Goal: Task Accomplishment & Management: Manage account settings

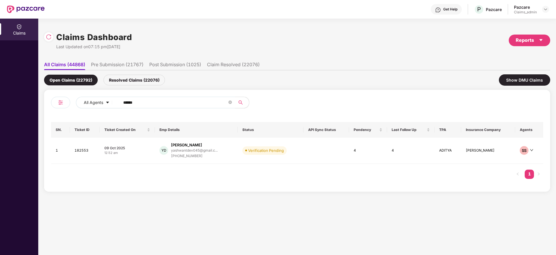
click at [151, 104] on input "******" at bounding box center [175, 102] width 104 height 9
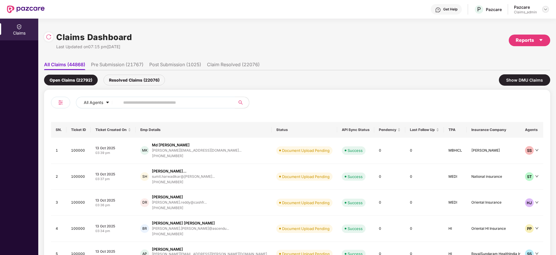
click at [546, 8] on img at bounding box center [545, 9] width 5 height 5
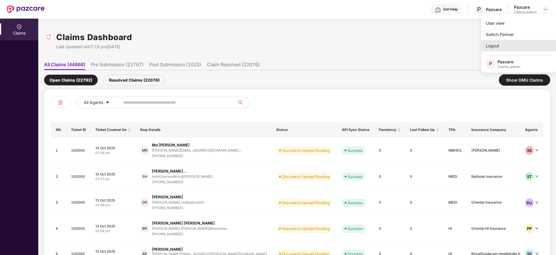
click at [495, 44] on div "Logout" at bounding box center [518, 45] width 75 height 11
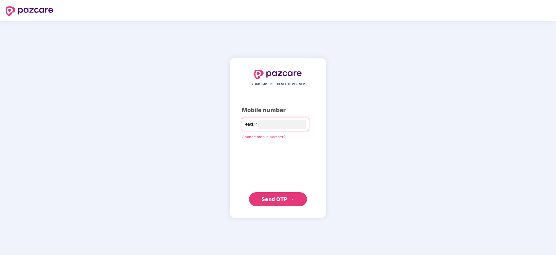
type input "**********"
click at [276, 200] on span "Send OTP" at bounding box center [275, 198] width 26 height 6
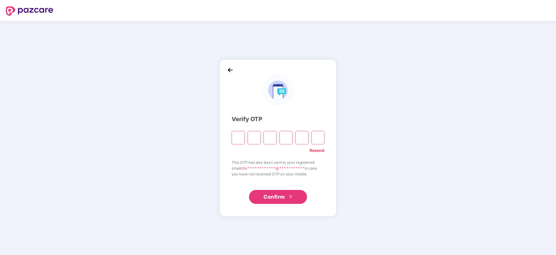
type input "*"
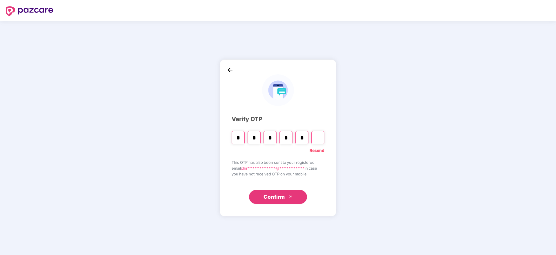
type input "*"
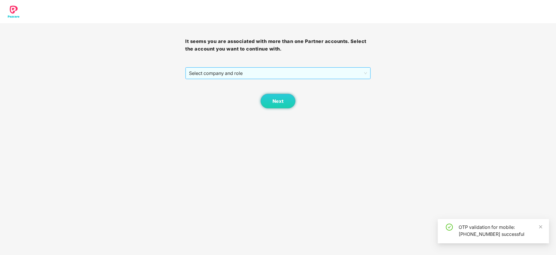
click at [248, 70] on span "Select company and role" at bounding box center [278, 73] width 178 height 11
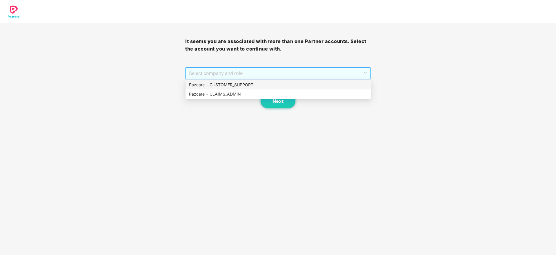
click at [242, 86] on div "Pazcare - CUSTOMER_SUPPORT" at bounding box center [278, 84] width 178 height 6
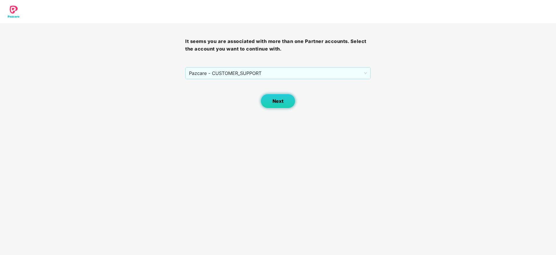
click at [272, 106] on button "Next" at bounding box center [278, 101] width 35 height 15
click at [228, 73] on span "Select company and role" at bounding box center [278, 73] width 178 height 11
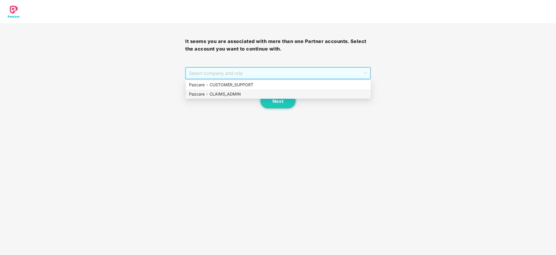
click at [228, 93] on div "Pazcare - CLAIMS_ADMIN" at bounding box center [278, 94] width 178 height 6
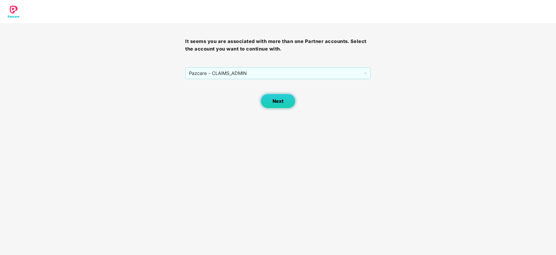
click at [278, 102] on span "Next" at bounding box center [278, 101] width 11 height 6
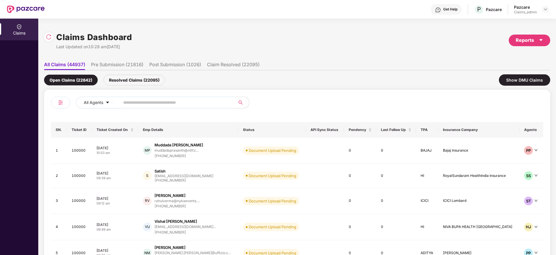
paste input "******"
click at [155, 103] on input "******" at bounding box center [175, 102] width 104 height 9
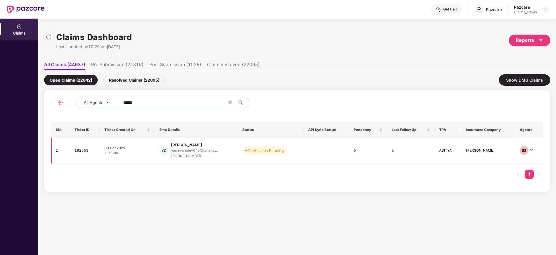
type input "******"
click at [145, 144] on td "09 Oct 2025 12:52 am" at bounding box center [127, 150] width 55 height 26
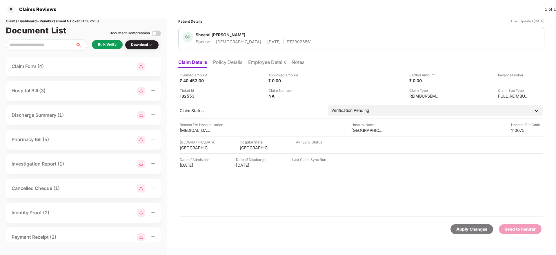
click at [104, 47] on div "Bulk Verify" at bounding box center [107, 45] width 19 height 6
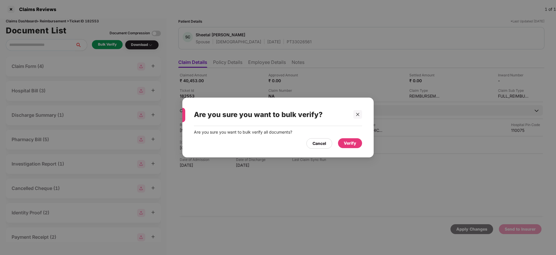
click at [348, 144] on div "Verify" at bounding box center [350, 143] width 12 height 6
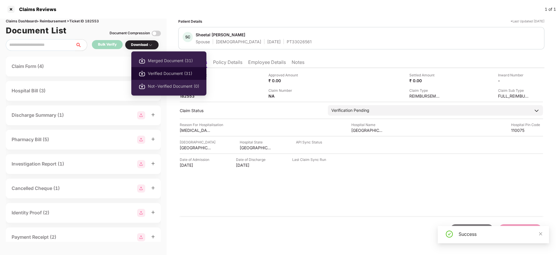
click at [161, 75] on span "Verified Document (31)" at bounding box center [173, 73] width 51 height 6
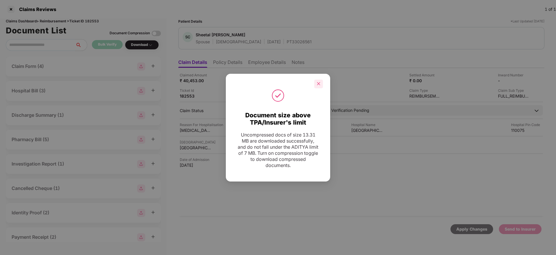
click at [317, 83] on icon "close" at bounding box center [319, 83] width 4 height 4
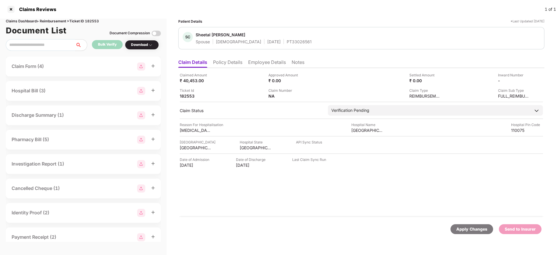
click at [230, 61] on li "Policy Details" at bounding box center [227, 63] width 29 height 8
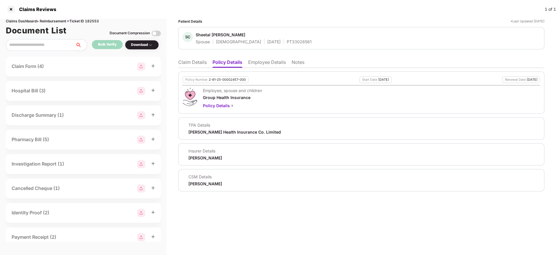
click at [267, 62] on li "Employee Details" at bounding box center [267, 63] width 38 height 8
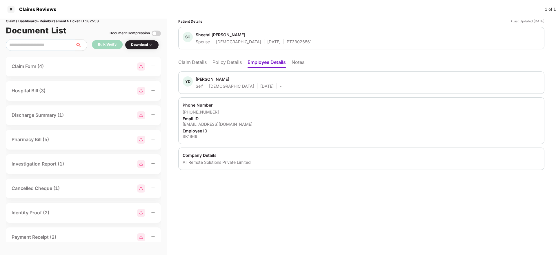
click at [203, 160] on div "All Remote Solutions Private Limited" at bounding box center [362, 162] width 358 height 6
copy div "All Remote Solutions Private Limited"
click at [203, 160] on div "All Remote Solutions Private Limited" at bounding box center [362, 162] width 358 height 6
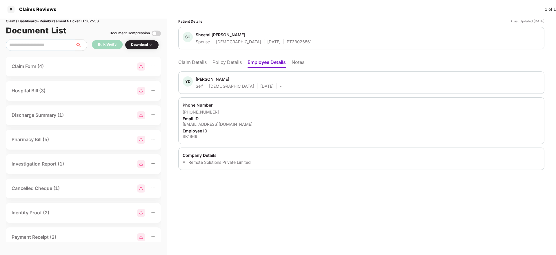
click at [190, 137] on div "SK1969" at bounding box center [362, 136] width 358 height 6
copy div "SK1969"
click at [190, 137] on div "SK1969" at bounding box center [362, 136] width 358 height 6
click at [218, 33] on div "Sheetal Christina Tigga" at bounding box center [221, 35] width 50 height 6
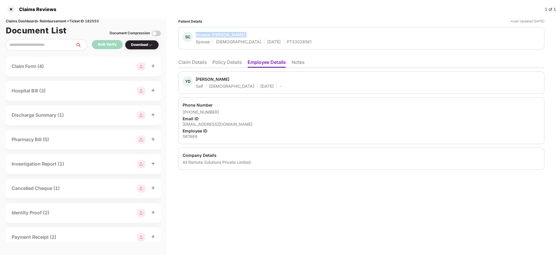
click at [218, 33] on div "Sheetal Christina Tigga" at bounding box center [221, 35] width 50 height 6
copy span "Sheetal Christina Tigga"
click at [218, 33] on div "Sheetal Christina Tigga" at bounding box center [221, 35] width 50 height 6
click at [287, 40] on div "PT33026561" at bounding box center [299, 42] width 25 height 6
copy div "PT33026561"
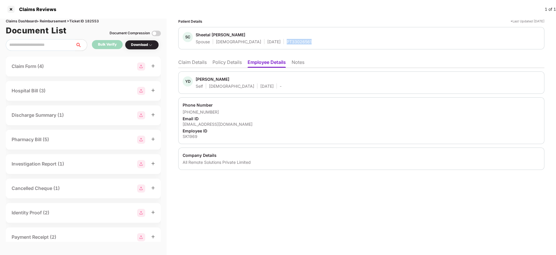
click at [287, 40] on div "PT33026561" at bounding box center [299, 42] width 25 height 6
click at [188, 63] on li "Claim Details" at bounding box center [192, 63] width 28 height 8
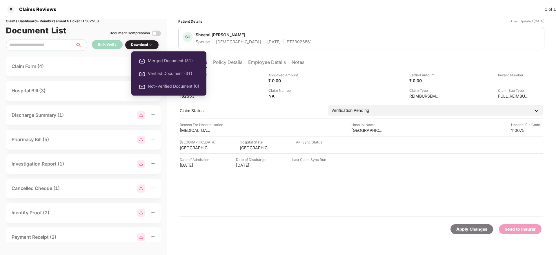
click at [163, 69] on li "Verified Document (31)" at bounding box center [168, 73] width 75 height 13
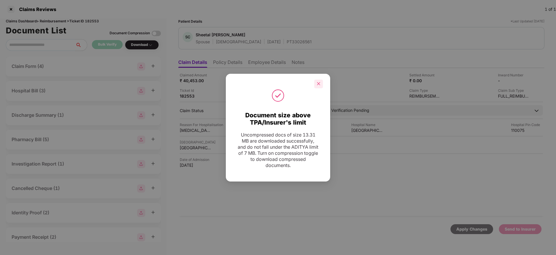
click at [317, 84] on icon "close" at bounding box center [319, 83] width 4 height 4
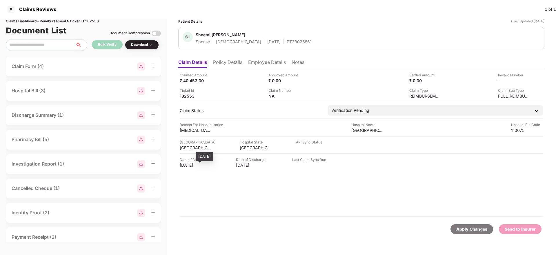
click at [191, 167] on div "20 Aug 2025" at bounding box center [196, 165] width 32 height 6
copy div "20 Aug 2025"
click at [191, 167] on div "20 Aug 2025" at bounding box center [196, 165] width 32 height 6
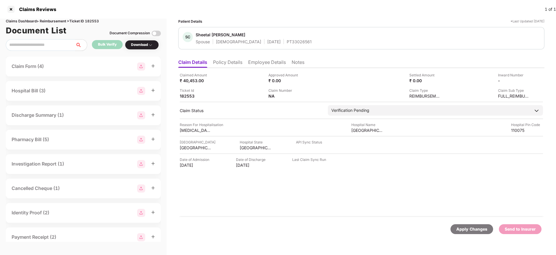
click at [230, 61] on li "Policy Details" at bounding box center [227, 63] width 29 height 8
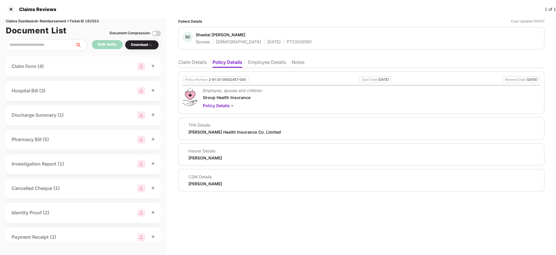
click at [192, 61] on li "Claim Details" at bounding box center [192, 63] width 28 height 8
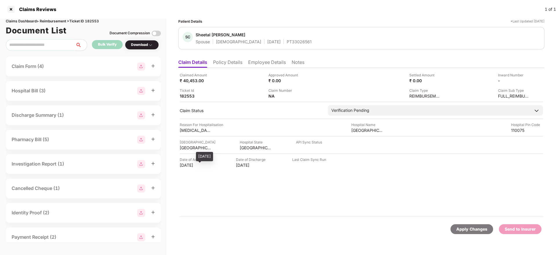
click at [185, 166] on div "20 Aug 2025" at bounding box center [196, 165] width 32 height 6
copy div "20 Aug 2025"
click at [185, 166] on div "20 Aug 2025" at bounding box center [196, 165] width 32 height 6
click at [197, 79] on div "₹ 40,453.00" at bounding box center [196, 81] width 32 height 6
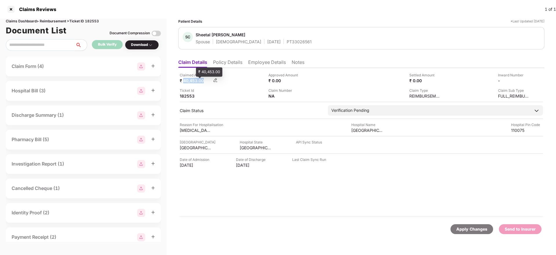
click at [197, 79] on div "₹ 40,453.00" at bounding box center [196, 81] width 32 height 6
copy div "40,453.00"
click at [191, 130] on div "cervical cerclage" at bounding box center [196, 130] width 32 height 6
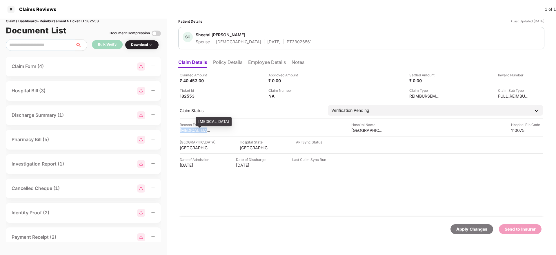
copy div "cervical cerclage"
click at [260, 62] on li "Employee Details" at bounding box center [267, 63] width 38 height 8
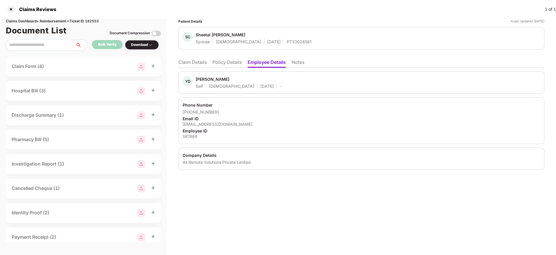
click at [205, 124] on div "yashwantdev045@gmail.com" at bounding box center [362, 124] width 358 height 6
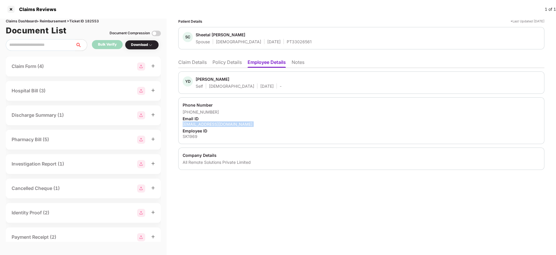
copy div "yashwantdev045@gmail.com"
click at [192, 64] on li "Claim Details" at bounding box center [192, 63] width 28 height 8
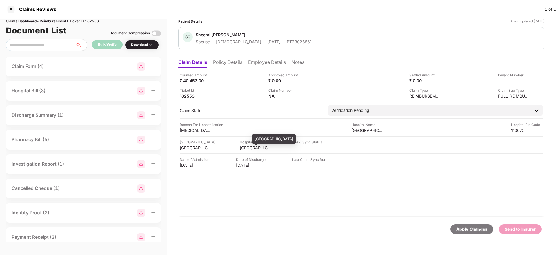
click at [242, 145] on div "DELHI" at bounding box center [256, 148] width 32 height 6
copy div "DELHI"
click at [242, 145] on div "DELHI" at bounding box center [256, 148] width 32 height 6
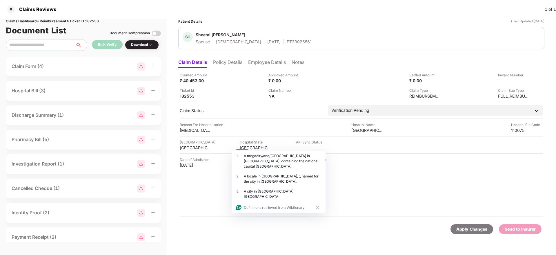
click at [373, 164] on div "Date of Admission 20 Aug 2025 Date of Discharge 21 Aug 2025 Last Claim Sync Run" at bounding box center [361, 162] width 363 height 11
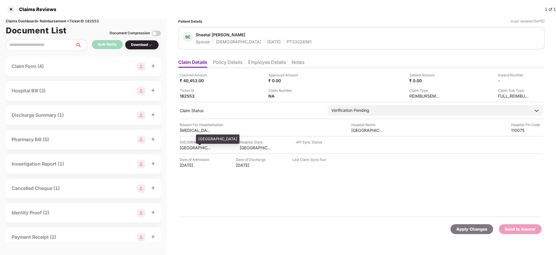
click at [197, 147] on div "SOUTH WEST DELHI" at bounding box center [196, 148] width 32 height 6
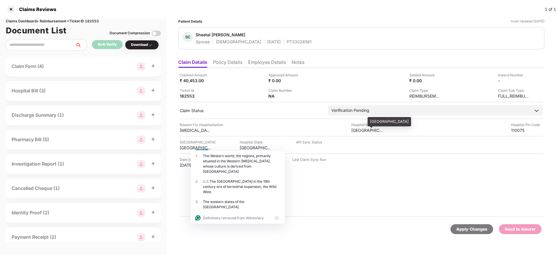
click at [356, 131] on div "Manipal Hospital" at bounding box center [367, 130] width 32 height 6
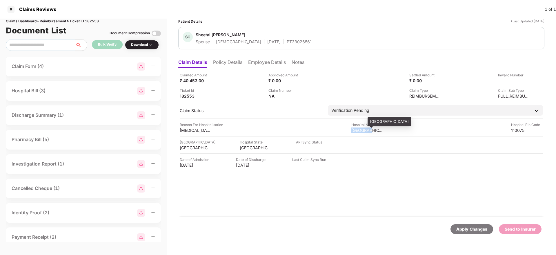
click at [356, 131] on div "Manipal Hospital" at bounding box center [367, 130] width 32 height 6
click at [356, 131] on div at bounding box center [360, 130] width 16 height 5
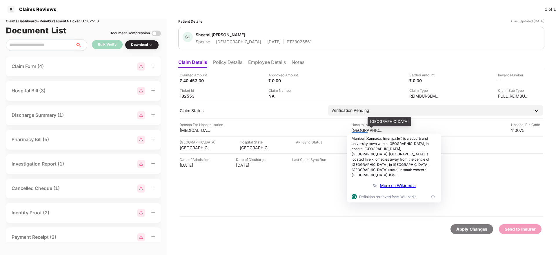
drag, startPoint x: 356, startPoint y: 131, endPoint x: 356, endPoint y: 128, distance: 3.2
click at [356, 128] on html "Claims Reviews 1 of 1 Claims Dashboard > Reimbursement > Ticket ID 182553 Docum…" at bounding box center [278, 127] width 556 height 255
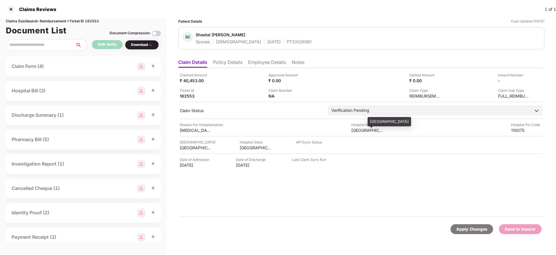
click at [356, 128] on div "Manipal Hospital" at bounding box center [367, 130] width 32 height 6
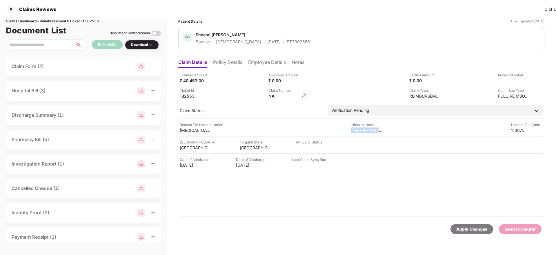
click at [306, 95] on img at bounding box center [304, 95] width 5 height 5
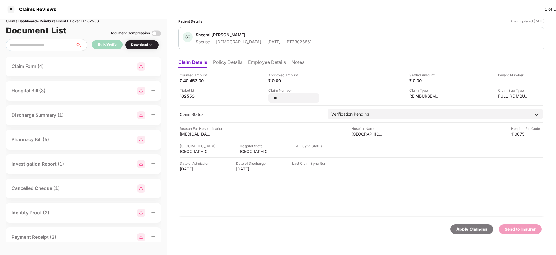
type input "*"
type input "**********"
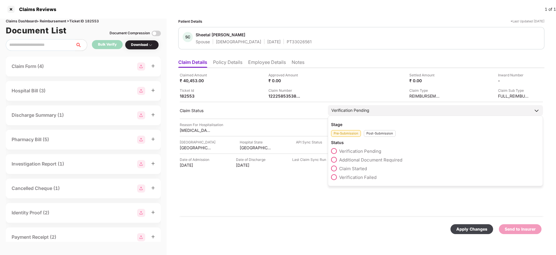
click at [379, 135] on div "Post-Submission" at bounding box center [380, 133] width 32 height 7
click at [348, 160] on span "Claim Under Process" at bounding box center [361, 160] width 44 height 6
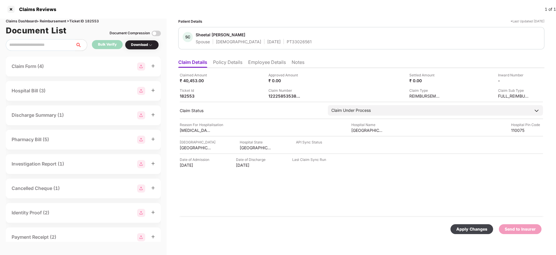
click at [468, 231] on div "Apply Changes" at bounding box center [471, 229] width 31 height 6
click at [227, 59] on li "Policy Details" at bounding box center [227, 63] width 29 height 8
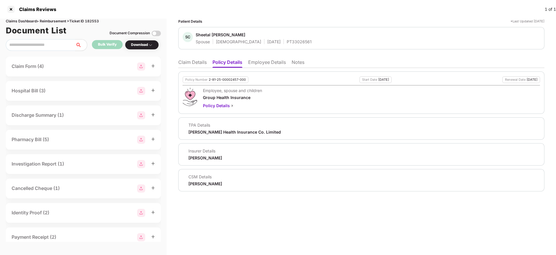
click at [194, 62] on li "Claim Details" at bounding box center [192, 63] width 28 height 8
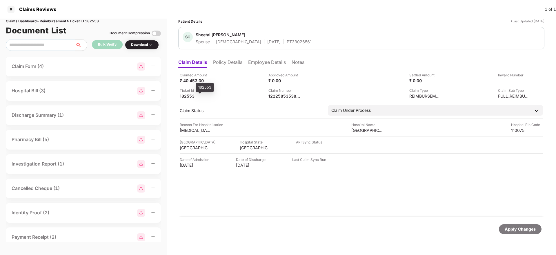
click at [185, 97] on div "182553" at bounding box center [196, 96] width 32 height 6
click at [228, 59] on li "Policy Details" at bounding box center [227, 63] width 29 height 8
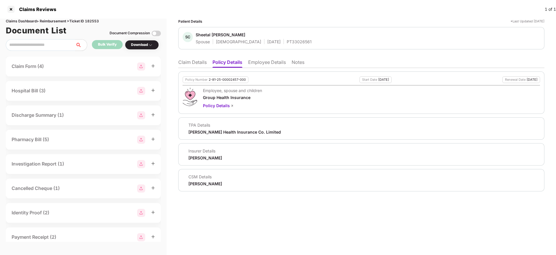
click at [195, 154] on div "Insurer Details Aditya Birla" at bounding box center [202, 154] width 39 height 12
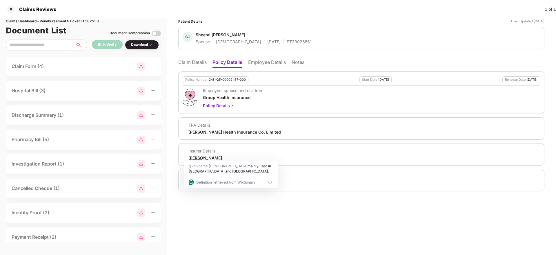
click at [287, 41] on div "PT33026561" at bounding box center [299, 42] width 25 height 6
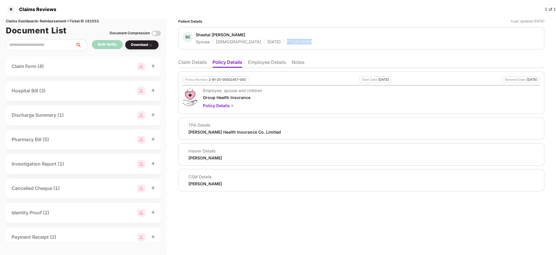
click at [287, 41] on div "PT33026561" at bounding box center [299, 42] width 25 height 6
click at [186, 61] on li "Claim Details" at bounding box center [192, 63] width 28 height 8
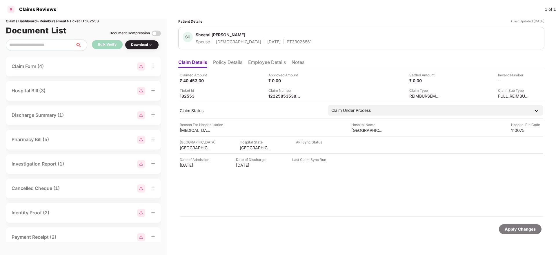
click at [11, 10] on div at bounding box center [10, 9] width 9 height 9
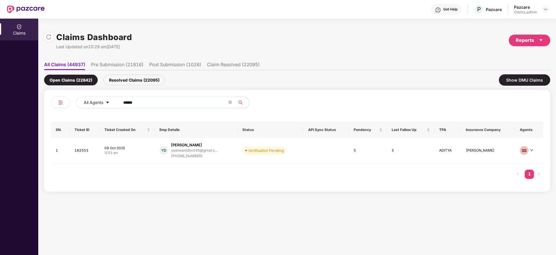
click at [141, 102] on input "******" at bounding box center [175, 102] width 104 height 9
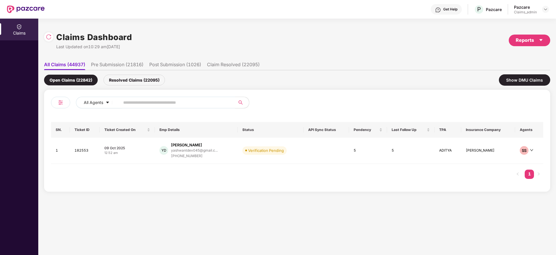
paste input "*******"
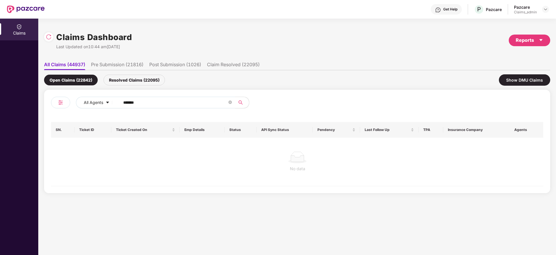
click at [126, 103] on input "*******" at bounding box center [175, 102] width 104 height 9
click at [126, 103] on input "******" at bounding box center [175, 102] width 104 height 9
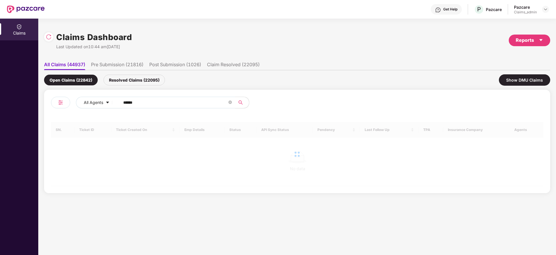
click at [126, 103] on input "******" at bounding box center [175, 102] width 104 height 9
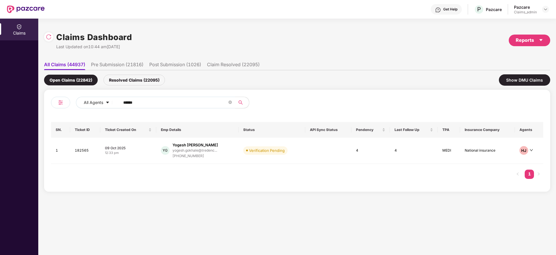
type input "******"
click at [154, 149] on td "09 Oct 2025 12:33 pm" at bounding box center [128, 150] width 56 height 26
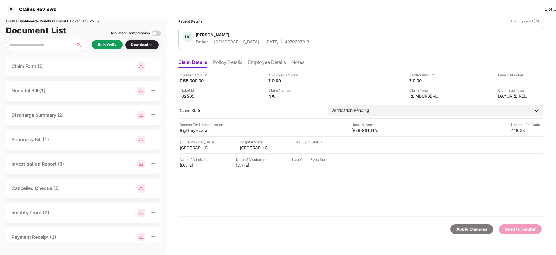
click at [107, 44] on div "Bulk Verify" at bounding box center [107, 45] width 19 height 6
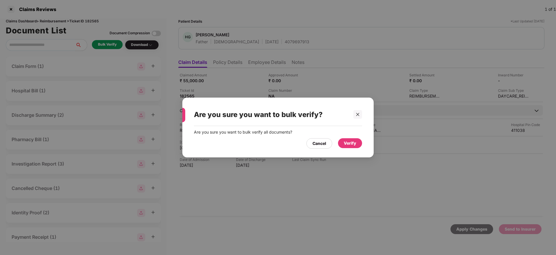
click at [348, 144] on div "Verify" at bounding box center [350, 143] width 12 height 6
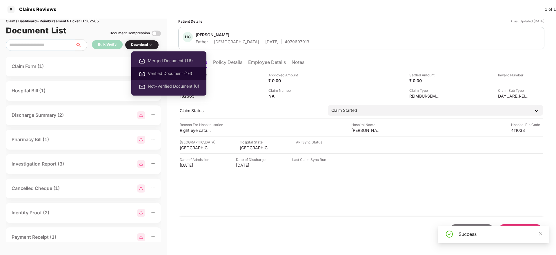
click at [160, 73] on span "Verified Document (16)" at bounding box center [173, 73] width 51 height 6
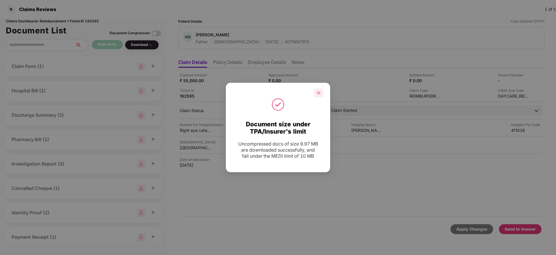
click at [316, 88] on div at bounding box center [318, 92] width 9 height 9
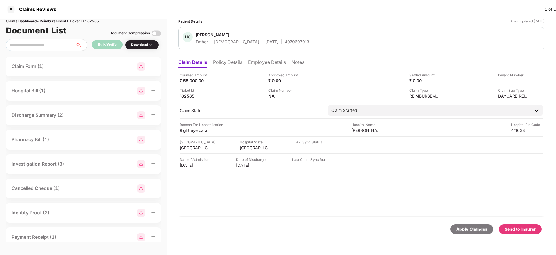
click at [517, 230] on div "Send to Insurer" at bounding box center [520, 229] width 31 height 6
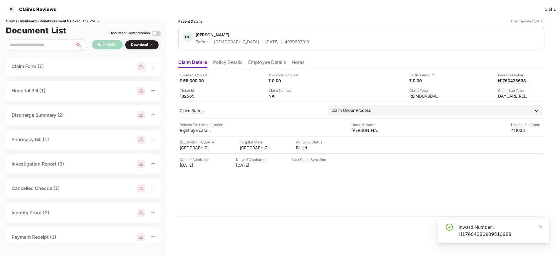
click at [465, 230] on div "Inward Number : H17604386989513988" at bounding box center [501, 230] width 84 height 14
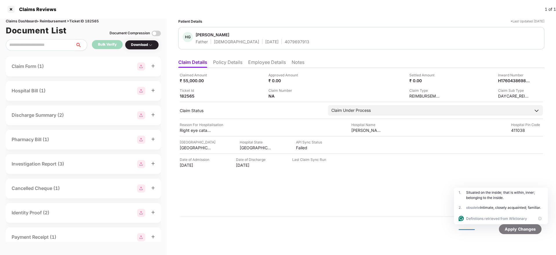
click at [255, 59] on li "Employee Details" at bounding box center [267, 63] width 38 height 8
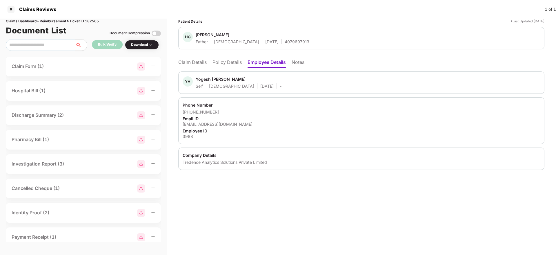
click at [194, 164] on div "Tredence Analytics Solutions Private Limited" at bounding box center [362, 162] width 358 height 6
click at [186, 64] on li "Claim Details" at bounding box center [192, 63] width 28 height 8
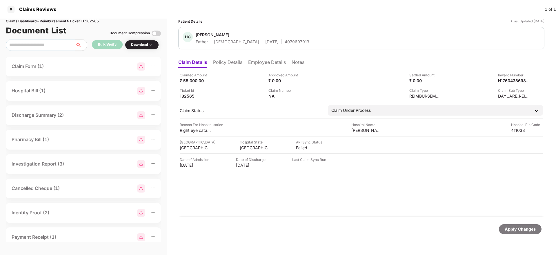
click at [285, 41] on div "4079697913" at bounding box center [297, 42] width 25 height 6
click at [9, 9] on div at bounding box center [10, 9] width 9 height 9
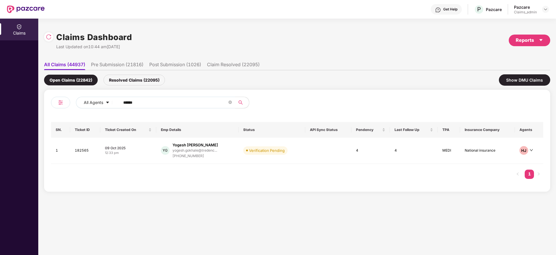
click at [158, 103] on input "******" at bounding box center [175, 102] width 104 height 9
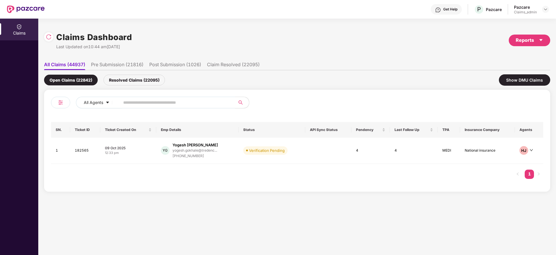
paste input "*******"
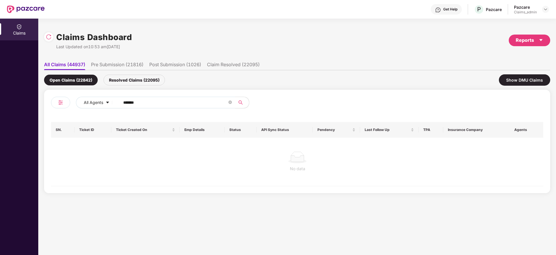
click at [127, 103] on input "*******" at bounding box center [175, 102] width 104 height 9
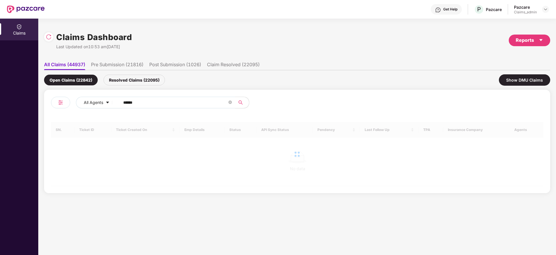
click at [127, 103] on input "******" at bounding box center [175, 102] width 104 height 9
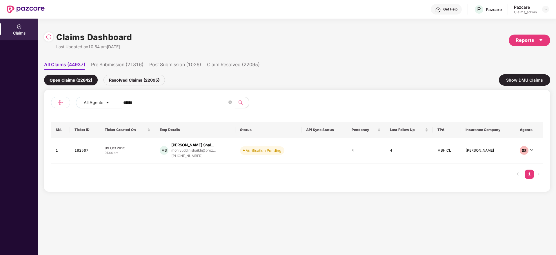
type input "******"
click at [146, 142] on td "09 Oct 2025 01:44 pm" at bounding box center [127, 150] width 55 height 26
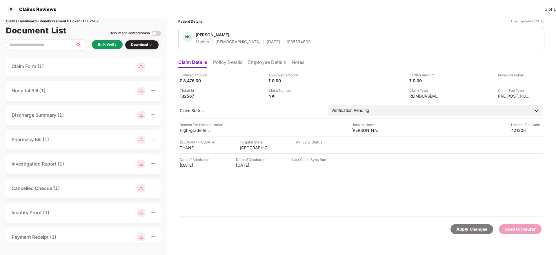
click at [106, 44] on div "Bulk Verify" at bounding box center [107, 45] width 19 height 6
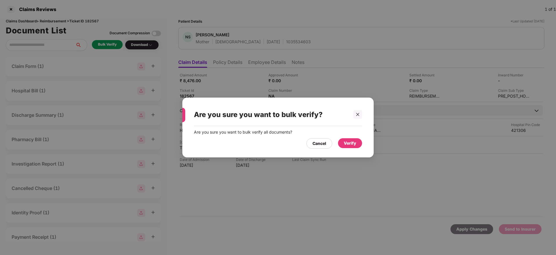
click at [350, 147] on div "Verify" at bounding box center [350, 143] width 24 height 10
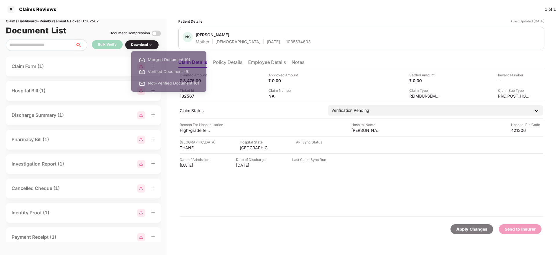
click at [146, 48] on div "Merged Document (9) Verified Document (9) Not-Verified Document (0)" at bounding box center [168, 73] width 75 height 50
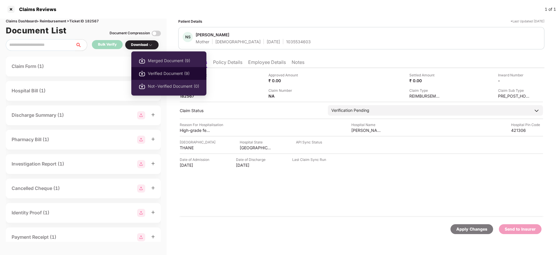
click at [160, 71] on span "Verified Document (9)" at bounding box center [173, 73] width 51 height 6
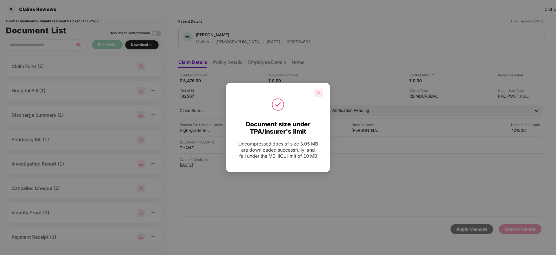
click at [319, 88] on div at bounding box center [318, 92] width 9 height 9
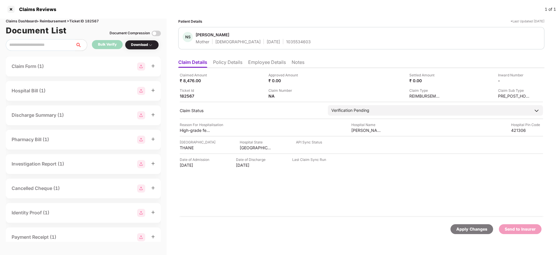
click at [224, 62] on li "Policy Details" at bounding box center [227, 63] width 29 height 8
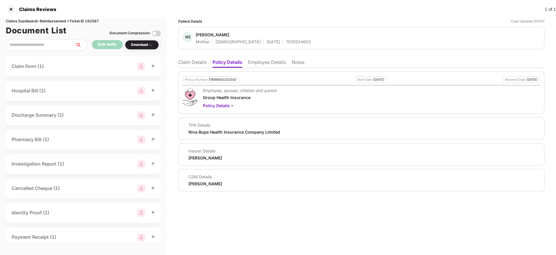
click at [191, 64] on li "Claim Details" at bounding box center [192, 63] width 28 height 8
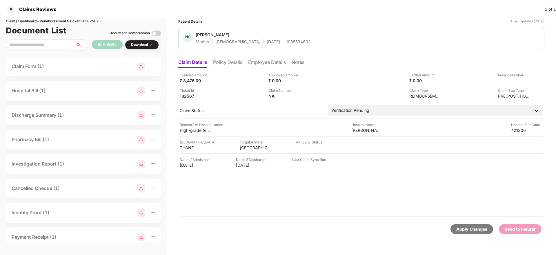
click at [286, 39] on div "1035534603" at bounding box center [298, 42] width 25 height 6
click at [267, 44] on div "12 May 1973" at bounding box center [273, 42] width 13 height 6
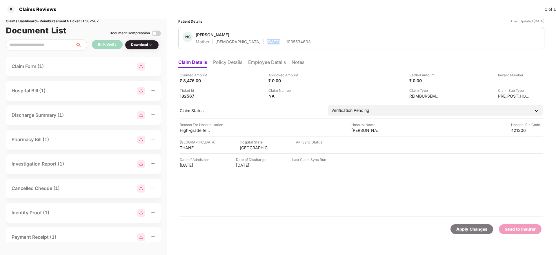
click at [267, 44] on div "12 May 1973" at bounding box center [273, 42] width 13 height 6
click at [287, 41] on div "1035534603" at bounding box center [298, 42] width 25 height 6
click at [203, 32] on div "Najma Shaikh" at bounding box center [213, 35] width 34 height 6
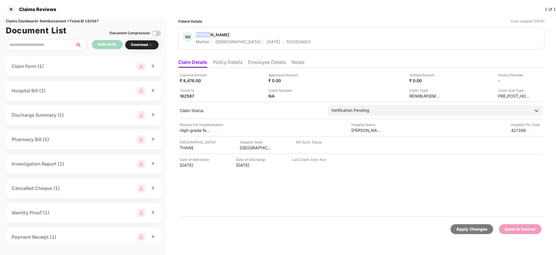
click at [203, 32] on div "Najma Shaikh" at bounding box center [213, 35] width 34 height 6
click at [325, 26] on div "Patient Details *Last Updated 09 Oct 2025 NS Najma Shaikh Mother Female 12 May …" at bounding box center [361, 34] width 366 height 31
click at [273, 65] on li "Employee Details" at bounding box center [267, 63] width 38 height 8
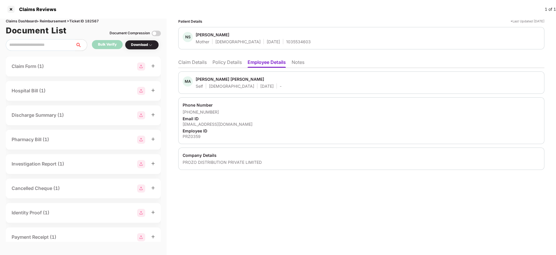
click at [204, 123] on div "mohiyuddin.shaikh@prozo.com" at bounding box center [362, 124] width 358 height 6
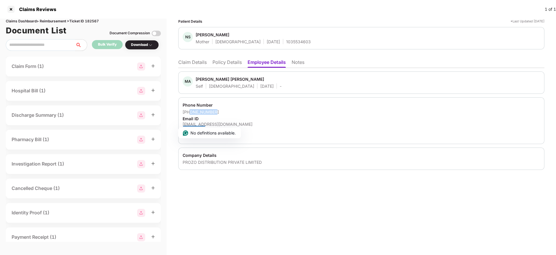
drag, startPoint x: 219, startPoint y: 111, endPoint x: 191, endPoint y: 112, distance: 28.1
click at [191, 112] on div "+918779918794" at bounding box center [362, 112] width 358 height 6
click at [196, 61] on li "Claim Details" at bounding box center [192, 63] width 28 height 8
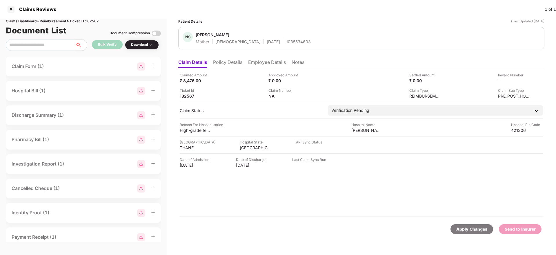
click at [257, 62] on li "Employee Details" at bounding box center [267, 63] width 38 height 8
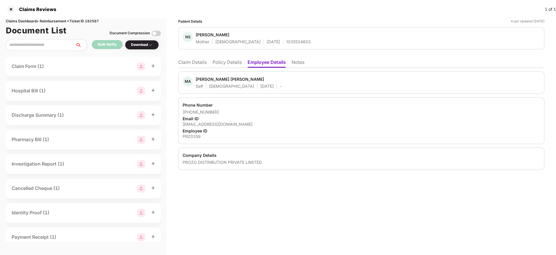
click at [209, 121] on div "Email ID" at bounding box center [362, 119] width 358 height 6
click at [195, 128] on div "Employee ID" at bounding box center [362, 131] width 358 height 6
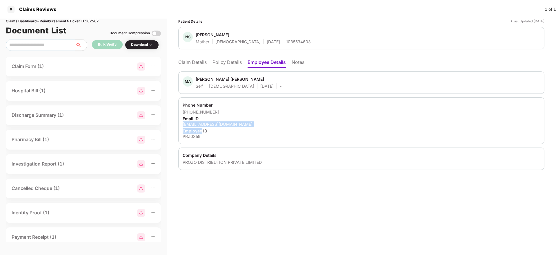
drag, startPoint x: 195, startPoint y: 128, endPoint x: 195, endPoint y: 125, distance: 3.2
click at [195, 125] on div "Phone Number +918779918794 Email ID mohiyuddin.shaikh@prozo.com Employee ID PRZ…" at bounding box center [361, 120] width 366 height 47
click at [195, 125] on div "mohiyuddin.shaikh@prozo.com" at bounding box center [362, 124] width 358 height 6
click at [195, 125] on html "Claims Reviews 1 of 1 Claims Dashboard > Reimbursement > Ticket ID 182567 Docum…" at bounding box center [278, 127] width 556 height 255
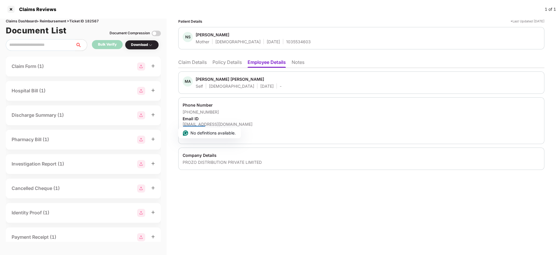
click at [187, 62] on li "Claim Details" at bounding box center [192, 63] width 28 height 8
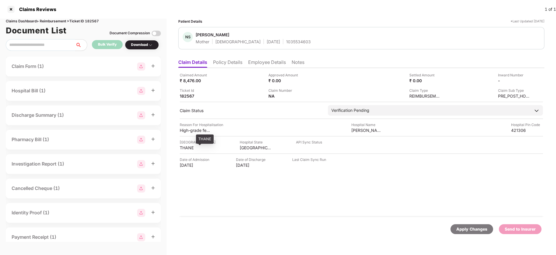
click at [189, 146] on div "THANE" at bounding box center [196, 148] width 32 height 6
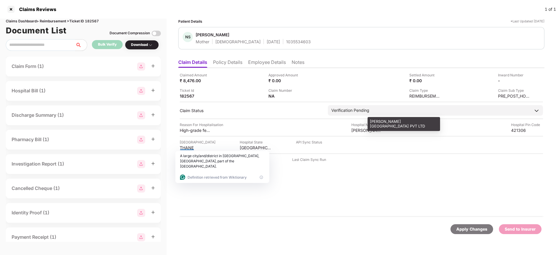
click at [358, 129] on div "Bhanujyot Hospital PVT LTD" at bounding box center [367, 130] width 32 height 6
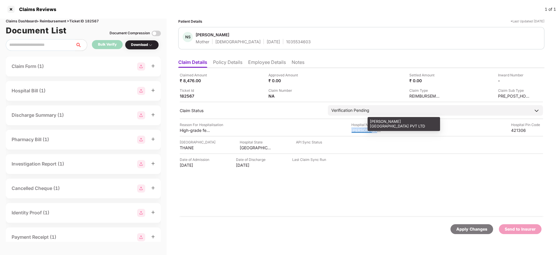
click at [358, 129] on div "Bhanujyot Hospital PVT LTD" at bounding box center [367, 130] width 32 height 6
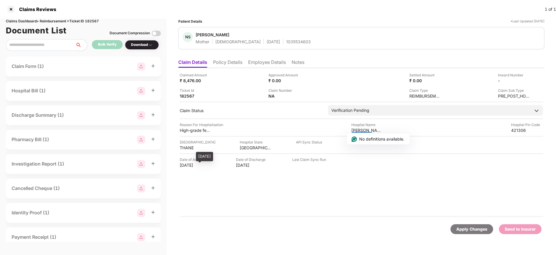
click at [194, 164] on div "22 Sep 2025" at bounding box center [196, 165] width 32 height 6
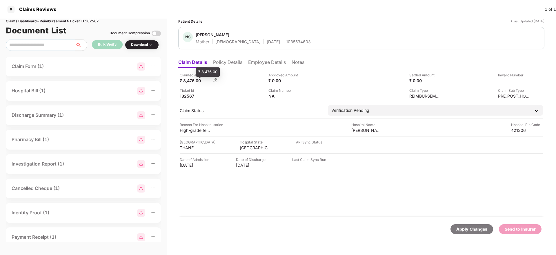
click at [190, 81] on div "₹ 8,476.00" at bounding box center [196, 81] width 32 height 6
click at [529, 79] on img at bounding box center [527, 80] width 5 height 5
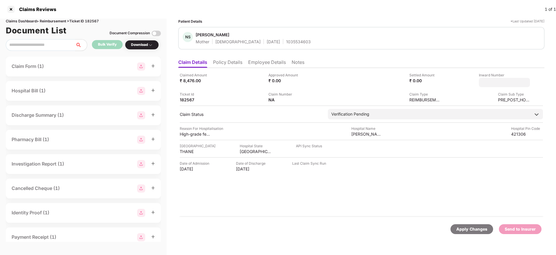
type input "**********"
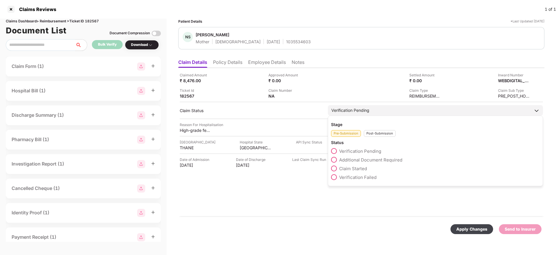
click at [381, 133] on div "Post-Submission" at bounding box center [380, 133] width 32 height 7
click at [358, 160] on span "Claim Under Process" at bounding box center [361, 160] width 44 height 6
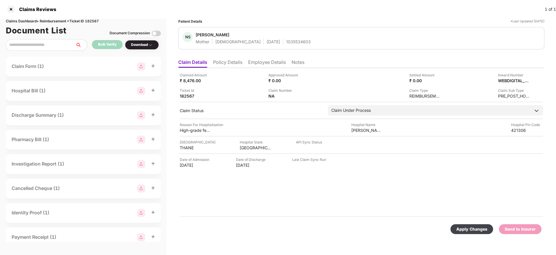
click at [477, 229] on div "Apply Changes" at bounding box center [471, 229] width 31 height 6
click at [286, 191] on div "Claimed Amount ₹ 8,476.00 Approved Amount ₹ 0.00 Settled Amount ₹ 0.00 Inward N…" at bounding box center [361, 142] width 366 height 149
click at [227, 63] on li "Policy Details" at bounding box center [227, 63] width 29 height 8
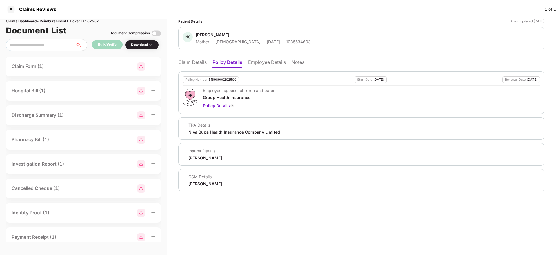
click at [190, 60] on li "Claim Details" at bounding box center [192, 63] width 28 height 8
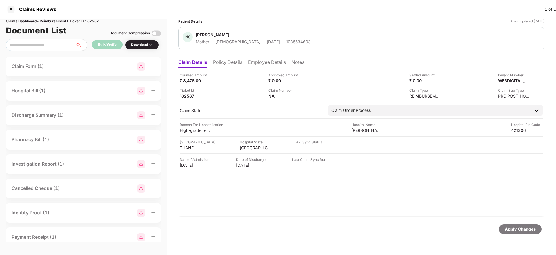
click at [224, 63] on li "Policy Details" at bounding box center [227, 63] width 29 height 8
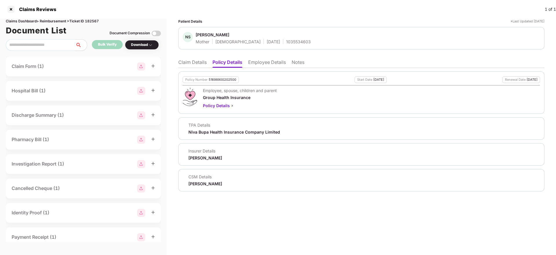
click at [195, 64] on li "Claim Details" at bounding box center [192, 63] width 28 height 8
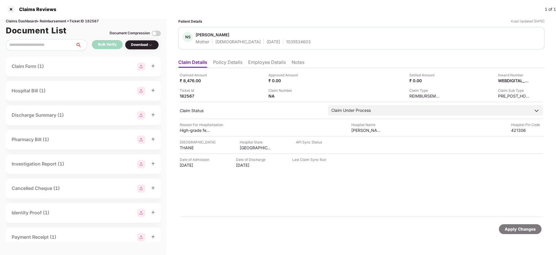
click at [286, 40] on div "1035534603" at bounding box center [298, 42] width 25 height 6
click at [190, 94] on div "182567" at bounding box center [196, 96] width 32 height 6
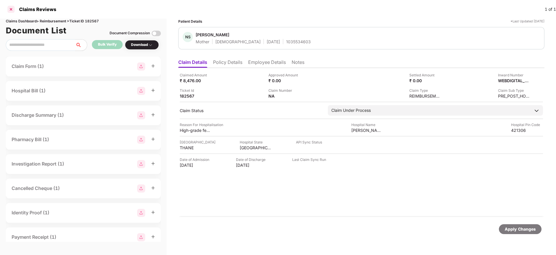
click at [11, 9] on div at bounding box center [10, 9] width 9 height 9
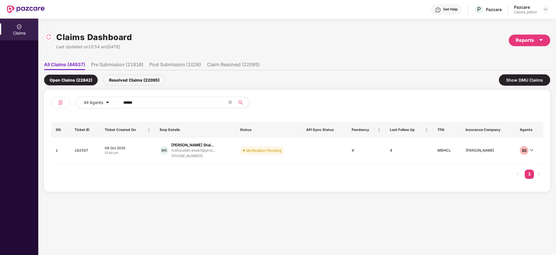
click at [135, 100] on input "******" at bounding box center [175, 102] width 104 height 9
paste input "*******"
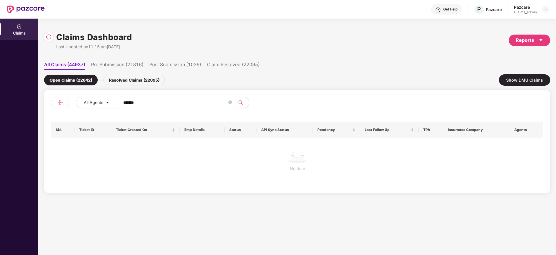
click at [125, 104] on input "*******" at bounding box center [175, 102] width 104 height 9
click at [125, 104] on input "******" at bounding box center [175, 102] width 104 height 9
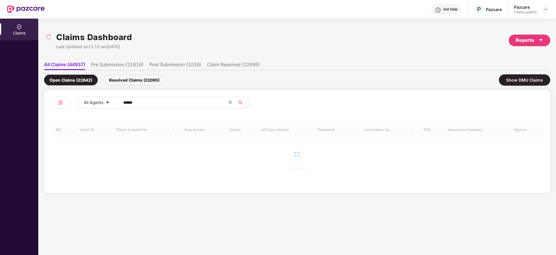
click at [125, 104] on input "******" at bounding box center [175, 102] width 104 height 9
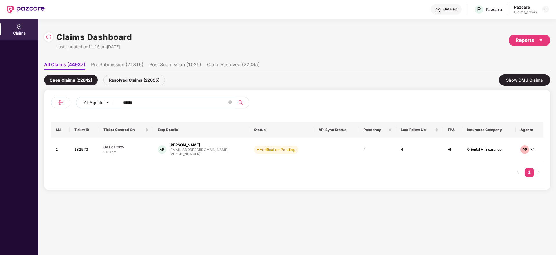
type input "******"
click at [143, 151] on div "01:51 pm" at bounding box center [126, 151] width 45 height 5
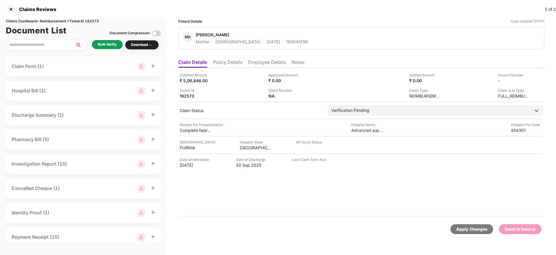
click at [109, 44] on div "Bulk Verify" at bounding box center [107, 45] width 19 height 6
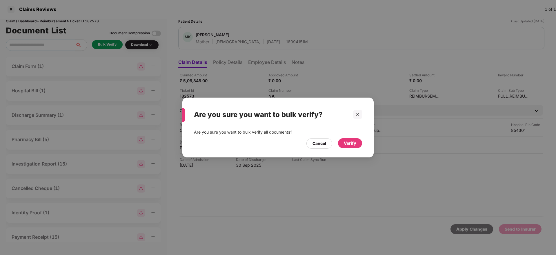
click at [353, 142] on div "Verify" at bounding box center [350, 143] width 12 height 6
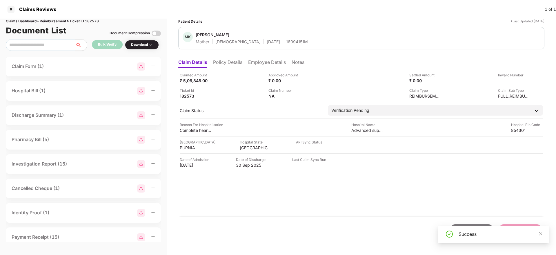
click at [232, 63] on li "Policy Details" at bounding box center [227, 63] width 29 height 8
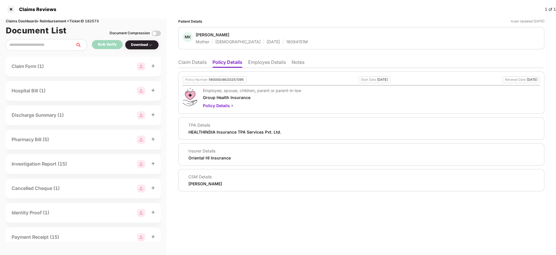
click at [195, 62] on li "Claim Details" at bounding box center [192, 63] width 28 height 8
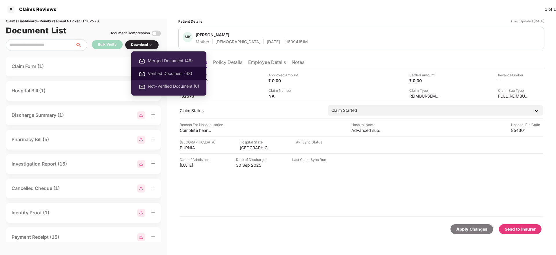
click at [164, 73] on span "Verified Document (48)" at bounding box center [173, 73] width 51 height 6
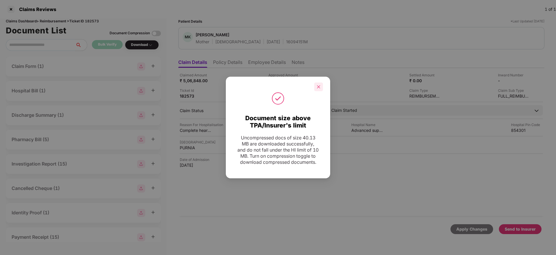
click at [320, 85] on icon "close" at bounding box center [319, 87] width 4 height 4
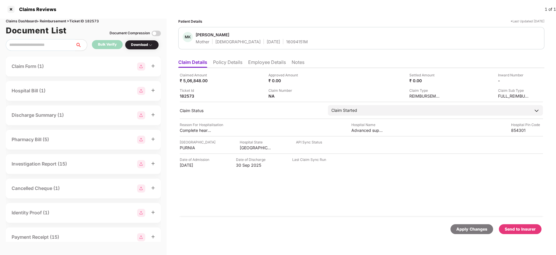
click at [514, 230] on div "Send to Insurer" at bounding box center [520, 229] width 31 height 6
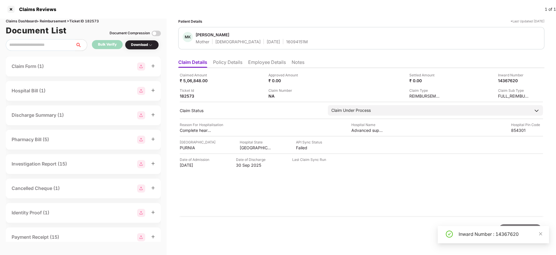
click at [474, 231] on div "Inward Number : 14367620" at bounding box center [501, 233] width 84 height 7
click at [286, 41] on div "16094151M" at bounding box center [297, 42] width 22 height 6
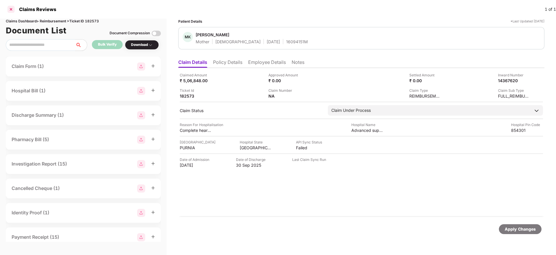
click at [8, 7] on div at bounding box center [10, 9] width 9 height 9
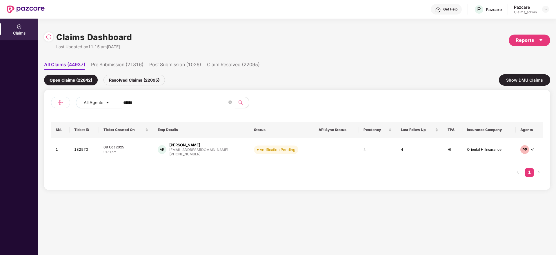
click at [185, 106] on input "******" at bounding box center [175, 102] width 104 height 9
paste input "*******"
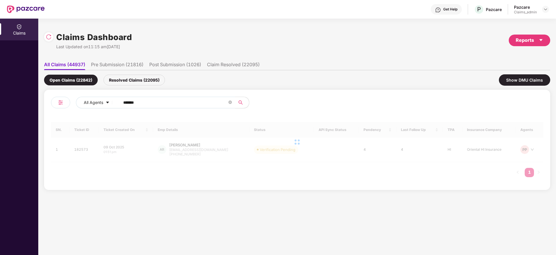
click at [128, 102] on input "*******" at bounding box center [175, 102] width 104 height 9
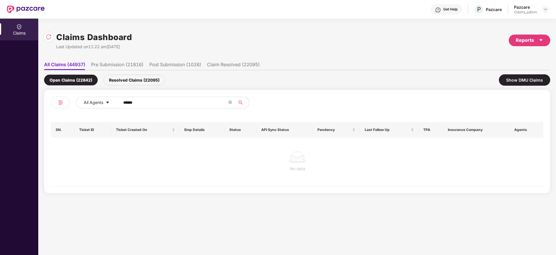
click at [128, 102] on input "******" at bounding box center [175, 102] width 104 height 9
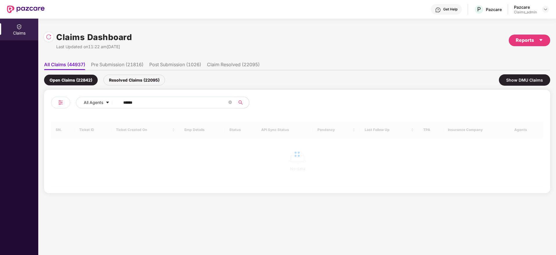
click at [128, 102] on input "******" at bounding box center [175, 102] width 104 height 9
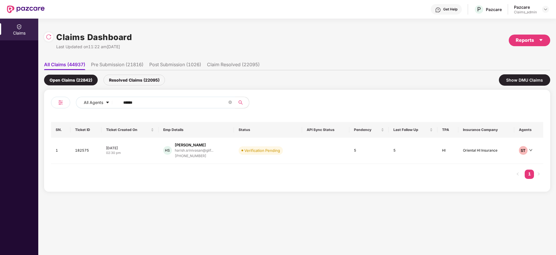
type input "******"
click at [142, 147] on div "08 Oct 2025" at bounding box center [130, 147] width 48 height 5
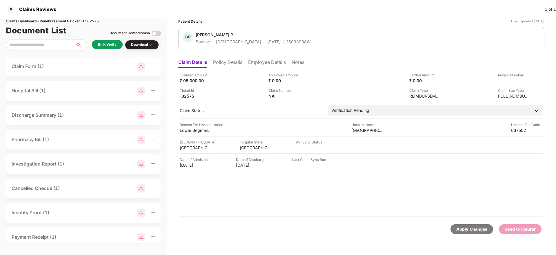
click at [107, 40] on div "Bulk Verify" at bounding box center [107, 44] width 31 height 9
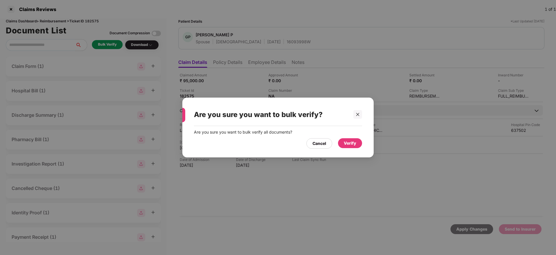
click at [351, 140] on div "Verify" at bounding box center [350, 143] width 12 height 6
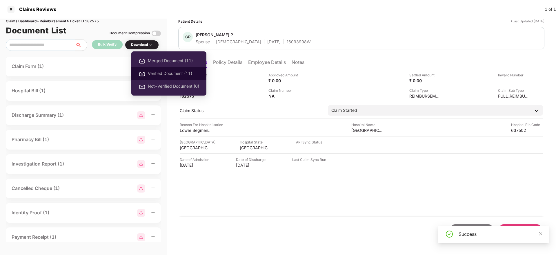
click at [159, 70] on span "Verified Document (11)" at bounding box center [173, 73] width 51 height 6
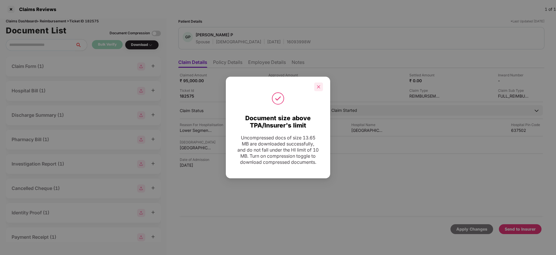
click at [318, 82] on div at bounding box center [318, 86] width 9 height 9
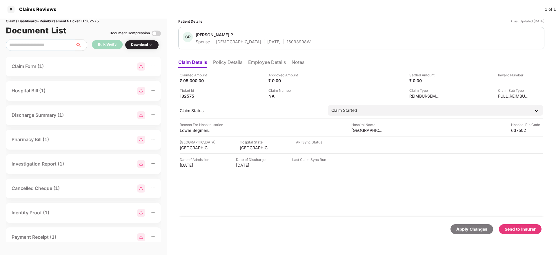
click at [520, 231] on div "Send to Insurer" at bounding box center [520, 229] width 31 height 6
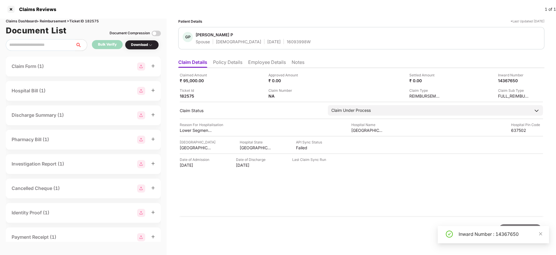
click at [461, 231] on div "Inward Number : 14367650" at bounding box center [501, 233] width 84 height 7
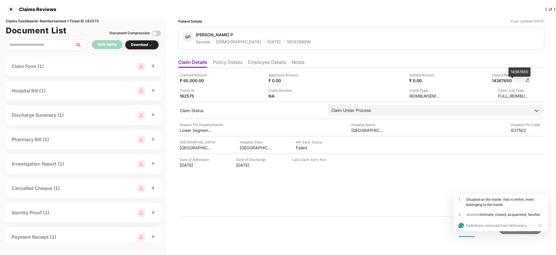
click at [502, 83] on div "14367650" at bounding box center [508, 81] width 32 height 6
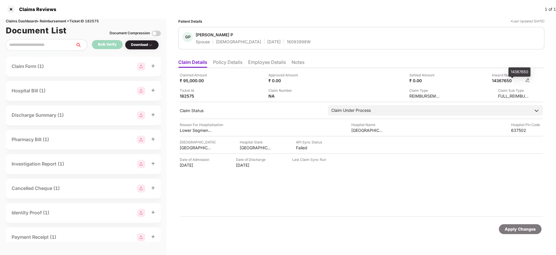
click at [502, 83] on div "14367650" at bounding box center [508, 81] width 32 height 6
click at [287, 39] on div "16093998W" at bounding box center [299, 42] width 24 height 6
click at [220, 61] on li "Policy Details" at bounding box center [227, 63] width 29 height 8
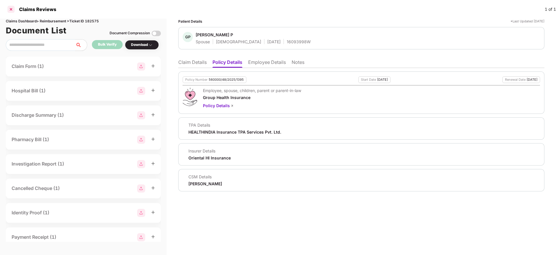
click at [10, 7] on div at bounding box center [10, 9] width 9 height 9
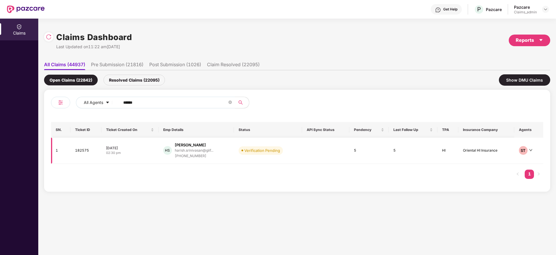
click at [141, 149] on div "08 Oct 2025" at bounding box center [130, 147] width 48 height 5
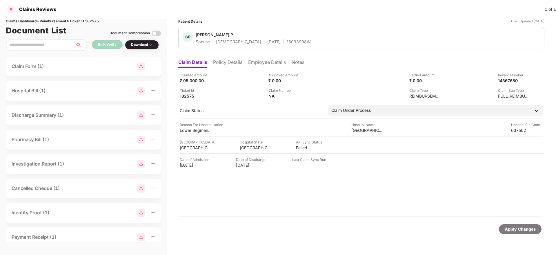
click at [12, 8] on div at bounding box center [10, 9] width 9 height 9
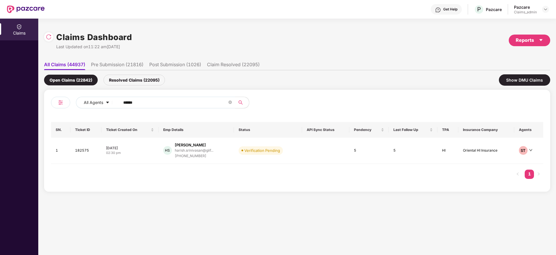
click at [141, 104] on input "******" at bounding box center [175, 102] width 104 height 9
paste input "*******"
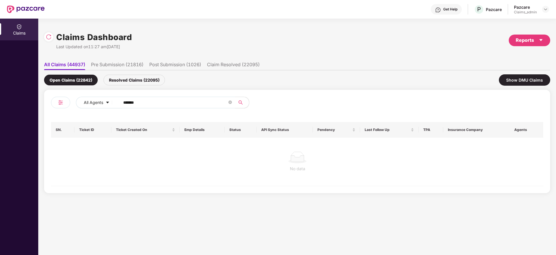
click at [126, 103] on input "*******" at bounding box center [175, 102] width 104 height 9
click at [126, 103] on input "******" at bounding box center [175, 102] width 104 height 9
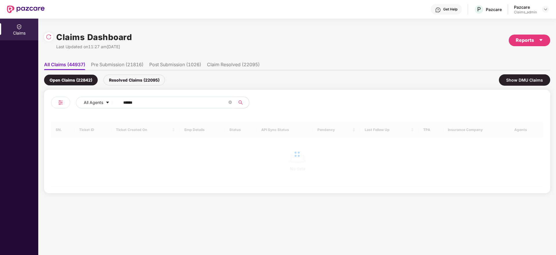
click at [126, 103] on input "******" at bounding box center [175, 102] width 104 height 9
type input "******"
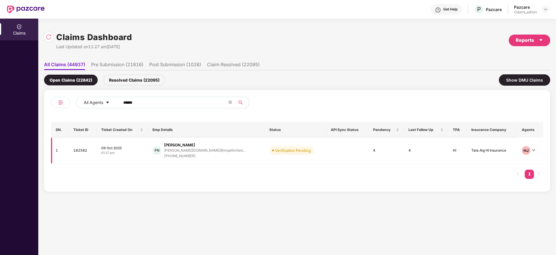
click at [141, 142] on td "09 Oct 2025 01:37 pm" at bounding box center [122, 150] width 51 height 26
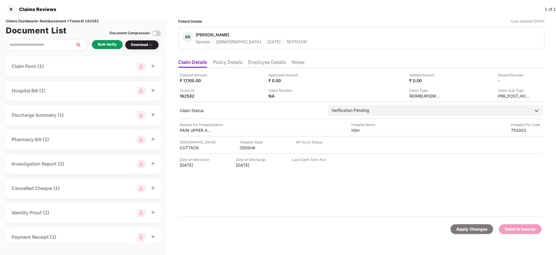
click at [107, 47] on div "Bulk Verify" at bounding box center [107, 45] width 19 height 6
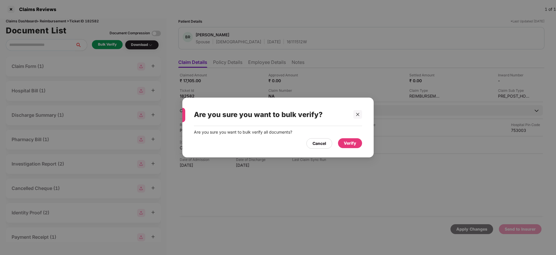
click at [357, 143] on div "Verify" at bounding box center [350, 143] width 24 height 10
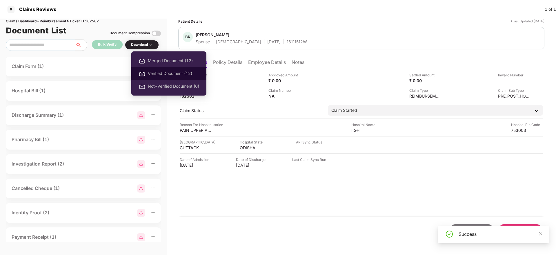
click at [162, 75] on span "Verified Document (12)" at bounding box center [173, 73] width 51 height 6
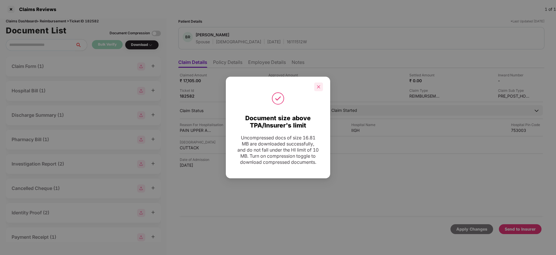
click at [318, 85] on icon "close" at bounding box center [319, 87] width 4 height 4
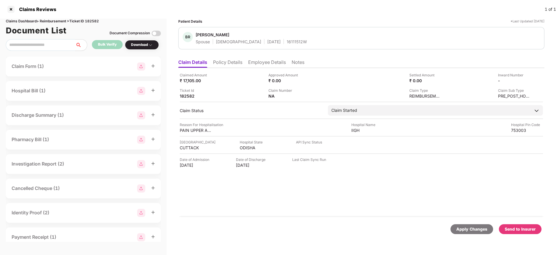
click at [232, 59] on li "Policy Details" at bounding box center [227, 63] width 29 height 8
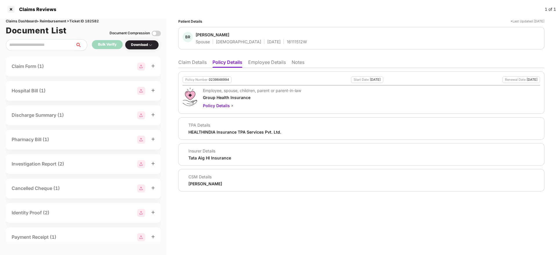
click at [185, 59] on li "Claim Details" at bounding box center [192, 63] width 28 height 8
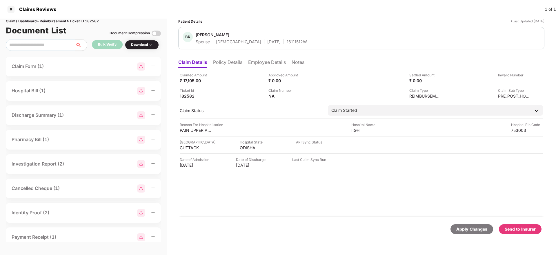
click at [517, 227] on div "Send to Insurer" at bounding box center [520, 229] width 31 height 6
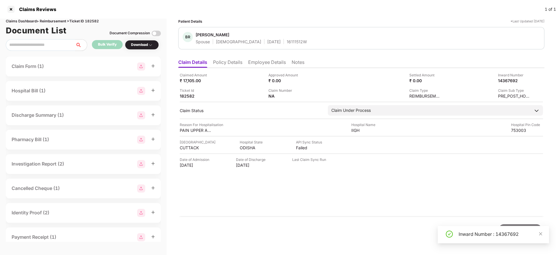
click at [467, 233] on div "Inward Number : 14367692" at bounding box center [501, 233] width 84 height 7
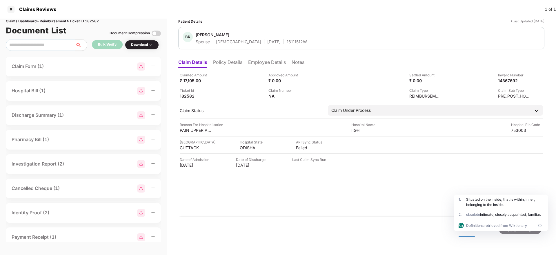
drag, startPoint x: 220, startPoint y: 70, endPoint x: 225, endPoint y: 64, distance: 8.1
click at [225, 64] on div "Claim Details Policy Details Employee Details Notes Claimed Amount ₹ 17,105.00 …" at bounding box center [361, 149] width 366 height 187
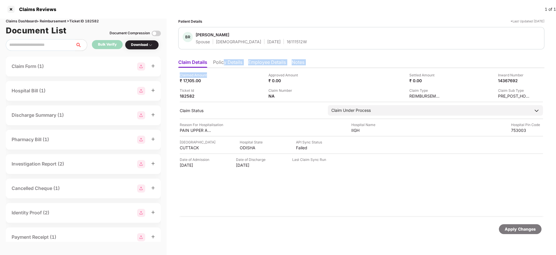
click at [225, 64] on li "Policy Details" at bounding box center [227, 63] width 29 height 8
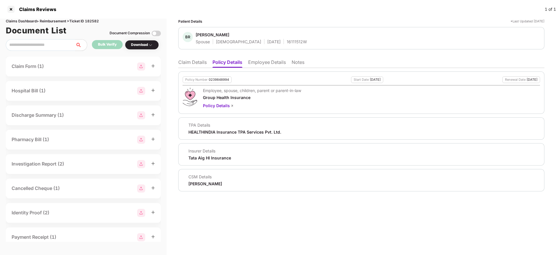
click at [196, 57] on ul "Claim Details Policy Details Employee Details Notes" at bounding box center [361, 62] width 366 height 12
drag, startPoint x: 196, startPoint y: 57, endPoint x: 193, endPoint y: 60, distance: 3.7
click at [193, 60] on ul "Claim Details Policy Details Employee Details Notes" at bounding box center [361, 62] width 366 height 12
click at [193, 60] on li "Claim Details" at bounding box center [192, 63] width 28 height 8
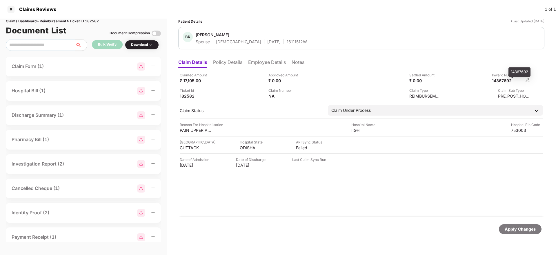
click at [501, 82] on div "14367692" at bounding box center [508, 81] width 32 height 6
click at [287, 44] on div "16111512W" at bounding box center [297, 42] width 20 height 6
click at [11, 11] on div at bounding box center [10, 9] width 9 height 9
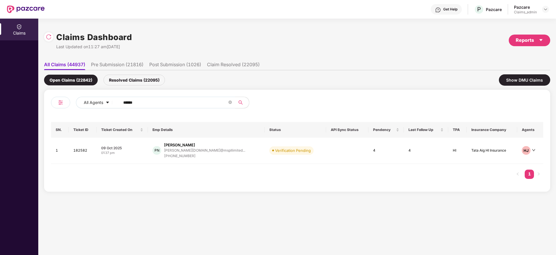
click at [148, 97] on span "******" at bounding box center [175, 103] width 119 height 12
click at [136, 105] on input "******" at bounding box center [175, 102] width 104 height 9
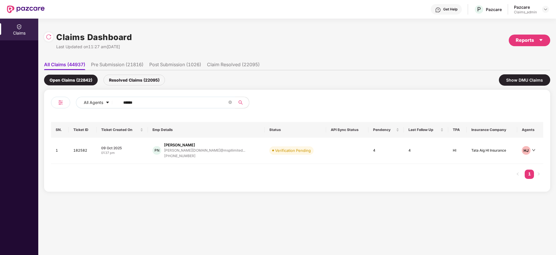
click at [136, 105] on input "******" at bounding box center [175, 102] width 104 height 9
paste input "*******"
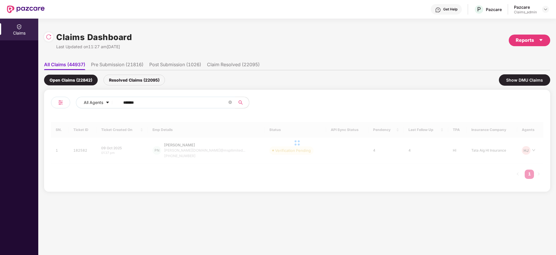
click at [127, 103] on input "*******" at bounding box center [175, 102] width 104 height 9
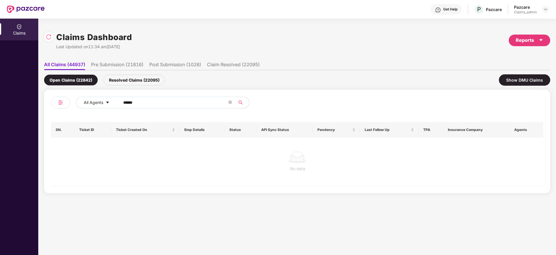
click at [127, 103] on input "******" at bounding box center [175, 102] width 104 height 9
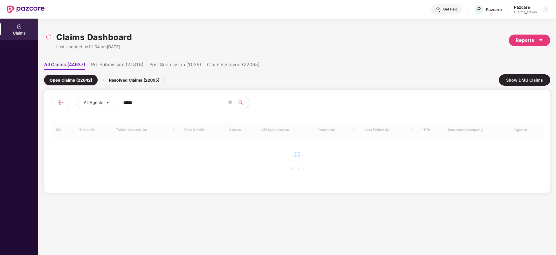
click at [127, 103] on input "******" at bounding box center [175, 102] width 104 height 9
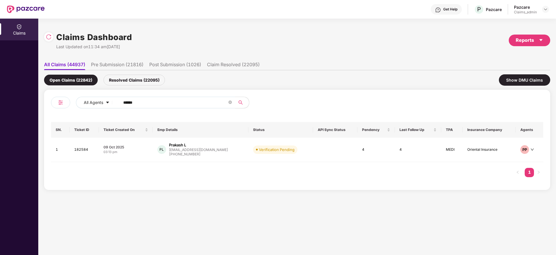
type input "******"
click at [146, 147] on div "09 Oct 2025" at bounding box center [126, 146] width 45 height 5
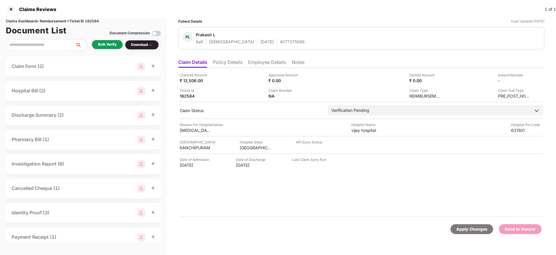
click at [102, 44] on div "Bulk Verify" at bounding box center [107, 45] width 19 height 6
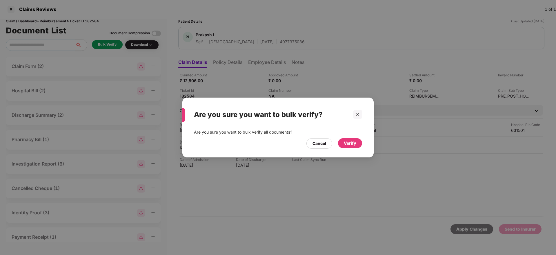
click at [348, 142] on div "Verify" at bounding box center [350, 143] width 12 height 6
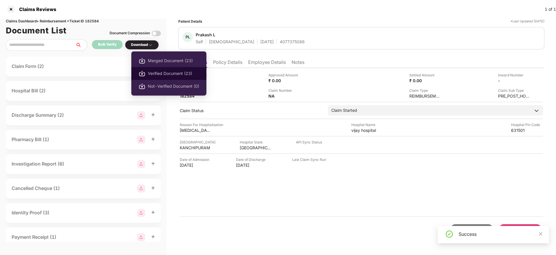
click at [164, 68] on li "Verified Document (23)" at bounding box center [168, 73] width 75 height 13
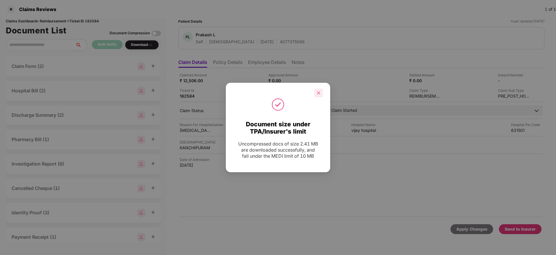
click at [318, 91] on icon "close" at bounding box center [318, 92] width 3 height 3
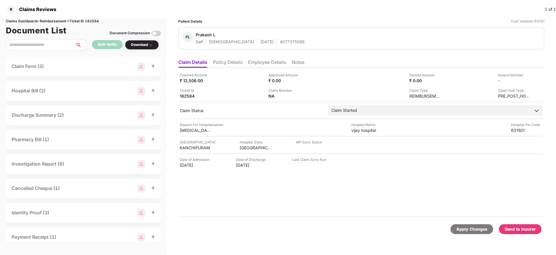
click at [516, 225] on div "Send to Insurer" at bounding box center [520, 229] width 43 height 10
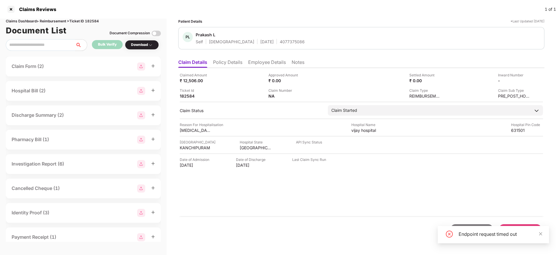
click at [544, 234] on div "Endpoint request timed out" at bounding box center [493, 234] width 111 height 17
click at [541, 232] on icon "close" at bounding box center [541, 233] width 4 height 4
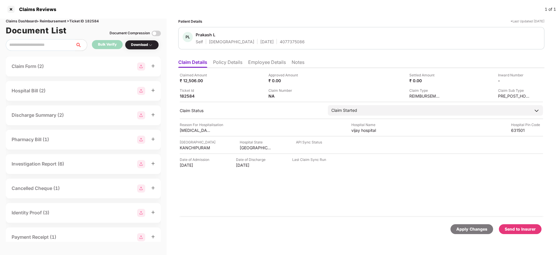
click at [521, 228] on div "Send to Insurer" at bounding box center [520, 229] width 31 height 6
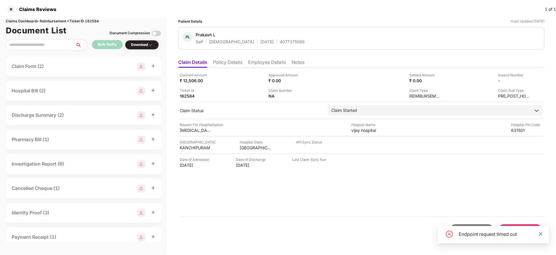
drag, startPoint x: 540, startPoint y: 237, endPoint x: 541, endPoint y: 232, distance: 4.9
click at [541, 232] on div "Endpoint request timed out" at bounding box center [493, 234] width 111 height 17
click at [541, 232] on icon "close" at bounding box center [541, 233] width 4 height 4
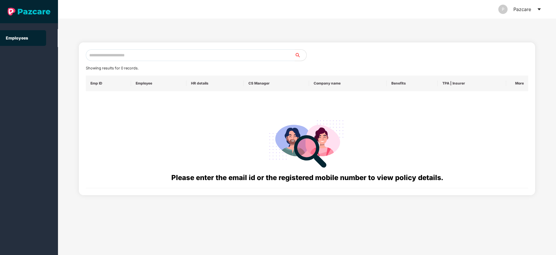
paste input "**********"
click at [131, 54] on input "**********" at bounding box center [190, 55] width 209 height 12
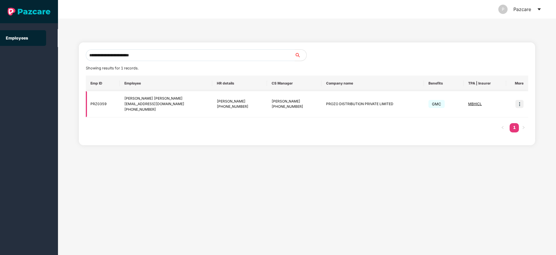
type input "**********"
click at [520, 103] on img at bounding box center [520, 104] width 8 height 8
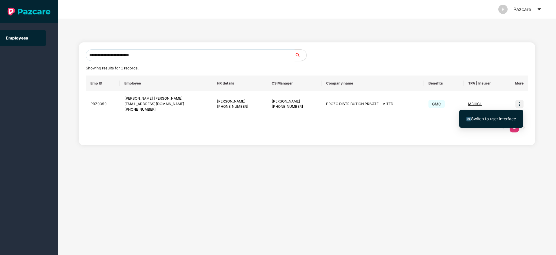
click at [486, 116] on span "Switch to user interface" at bounding box center [493, 118] width 45 height 5
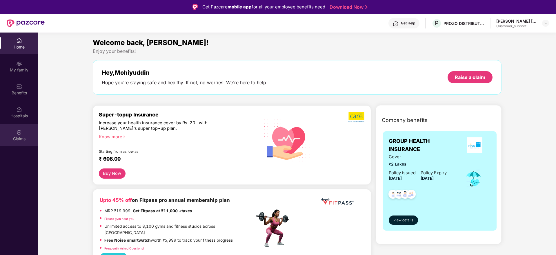
click at [5, 134] on div "Claims" at bounding box center [19, 135] width 38 height 22
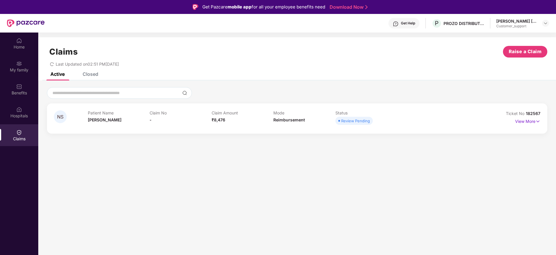
click at [89, 73] on div "Closed" at bounding box center [91, 74] width 16 height 6
click at [60, 73] on div "Active" at bounding box center [57, 74] width 14 height 6
click at [97, 74] on div "Closed" at bounding box center [91, 74] width 16 height 6
click at [57, 73] on div "Active" at bounding box center [57, 74] width 14 height 6
click at [89, 72] on div "Closed" at bounding box center [91, 74] width 16 height 6
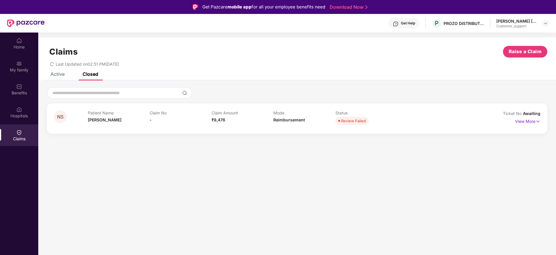
click at [54, 71] on div "Claims Raise a Claim Last Updated on 02:51 PM, 09 Oct 2025" at bounding box center [297, 54] width 518 height 35
click at [55, 73] on div "Active" at bounding box center [57, 74] width 14 height 6
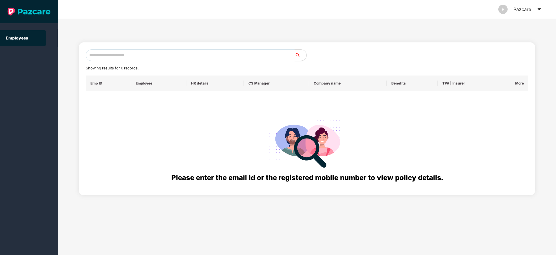
click at [539, 7] on icon "caret-down" at bounding box center [539, 9] width 5 height 5
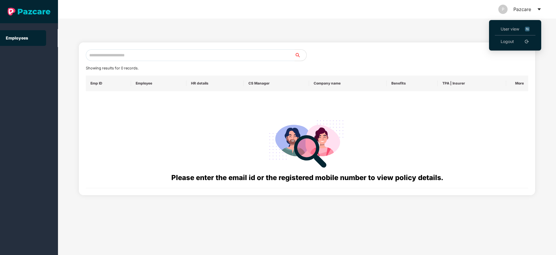
click at [505, 28] on span "User view" at bounding box center [515, 29] width 29 height 6
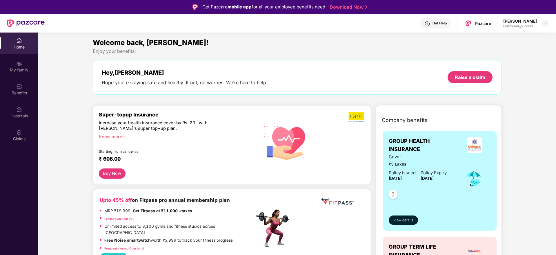
click at [518, 22] on div "[PERSON_NAME]" at bounding box center [520, 21] width 34 height 6
click at [545, 21] on img at bounding box center [545, 23] width 5 height 5
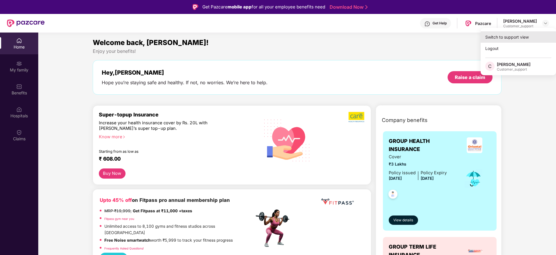
click at [503, 38] on div "Switch to support view" at bounding box center [518, 36] width 75 height 11
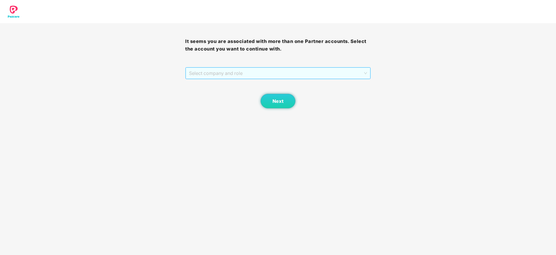
click at [246, 71] on span "Select company and role" at bounding box center [278, 73] width 178 height 11
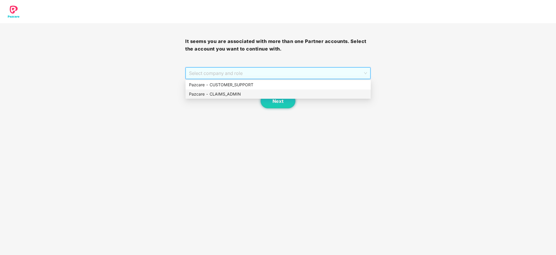
click at [231, 91] on div "Pazcare - CLAIMS_ADMIN" at bounding box center [278, 94] width 178 height 6
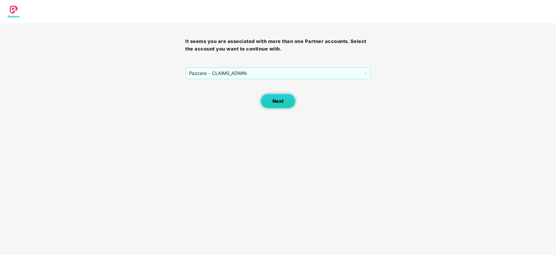
click at [281, 102] on span "Next" at bounding box center [278, 101] width 11 height 6
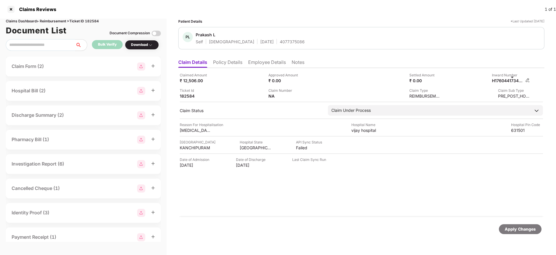
click at [510, 80] on div "H17604417347453160" at bounding box center [508, 81] width 32 height 6
copy div "H17604417347453160"
click at [510, 80] on div "H17604417347453160" at bounding box center [508, 81] width 32 height 6
copy div "H17604417347453160"
click at [223, 60] on li "Policy Details" at bounding box center [227, 63] width 29 height 8
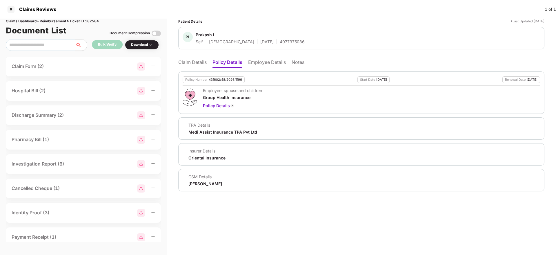
click at [189, 62] on li "Claim Details" at bounding box center [192, 63] width 28 height 8
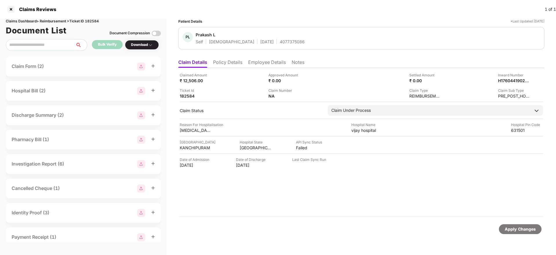
click at [252, 63] on li "Employee Details" at bounding box center [267, 63] width 38 height 8
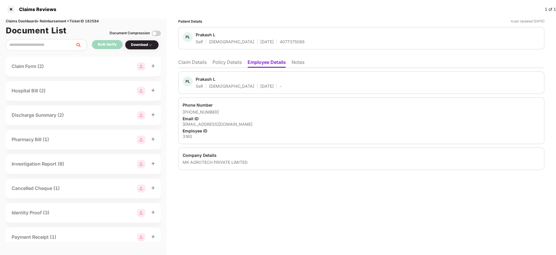
click at [192, 164] on div "MK AGROTECH PRIVATE LIMITED" at bounding box center [362, 162] width 358 height 6
copy div "AGROTECH"
click at [192, 164] on div "MK AGROTECH PRIVATE LIMITED" at bounding box center [362, 162] width 358 height 6
copy div "MK AGROTECH PRIVATE LIMITED"
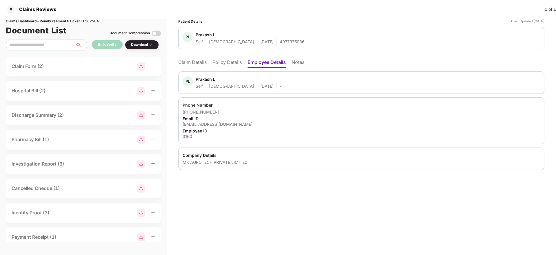
click at [196, 64] on li "Claim Details" at bounding box center [192, 63] width 28 height 8
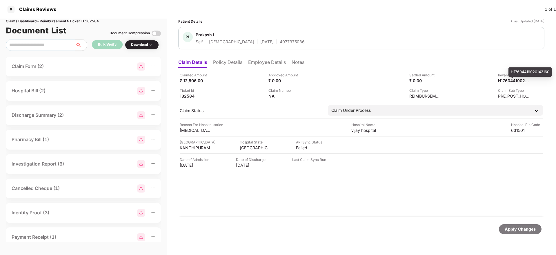
click at [520, 69] on div "H17604419020143160" at bounding box center [530, 71] width 43 height 9
copy div "H17604419020143160"
click at [262, 45] on div "PL Prakash L Self Male 01 Nov 1998 4077375086" at bounding box center [361, 38] width 366 height 22
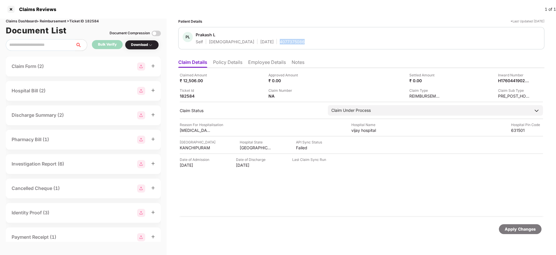
copy div "4077375086"
click at [262, 45] on div "PL Prakash L Self Male 01 Nov 1998 4077375086" at bounding box center [361, 38] width 366 height 22
copy div "4077375086"
click at [12, 10] on div at bounding box center [10, 9] width 9 height 9
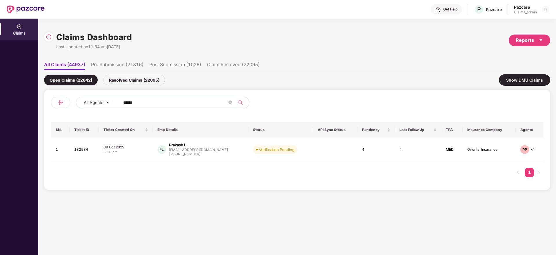
click at [139, 98] on input "******" at bounding box center [175, 102] width 104 height 9
paste input "*******"
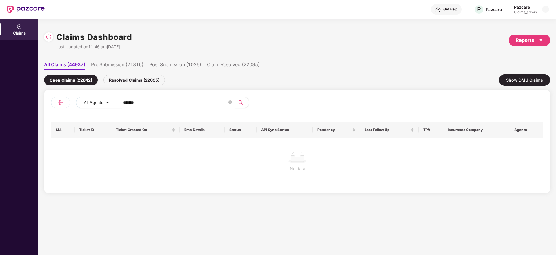
click at [126, 102] on input "*******" at bounding box center [175, 102] width 104 height 9
click at [126, 102] on input "******" at bounding box center [175, 102] width 104 height 9
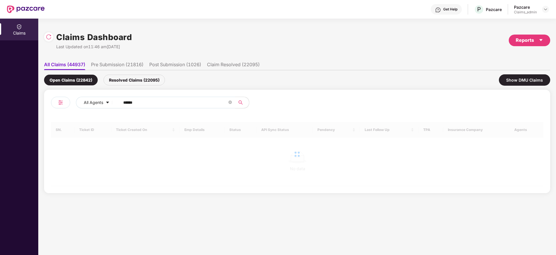
click at [126, 102] on input "******" at bounding box center [175, 102] width 104 height 9
type input "******"
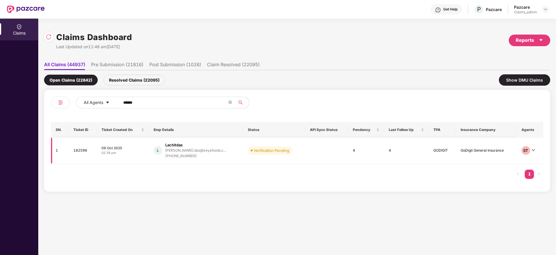
click at [144, 150] on div "02:38 pm" at bounding box center [123, 152] width 43 height 5
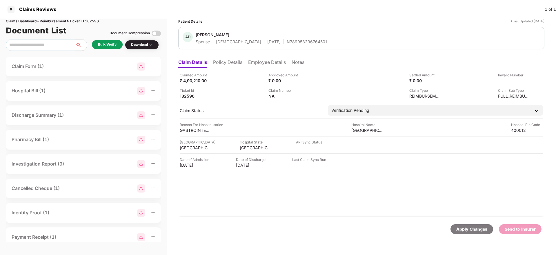
click at [110, 43] on div "Bulk Verify" at bounding box center [107, 45] width 19 height 6
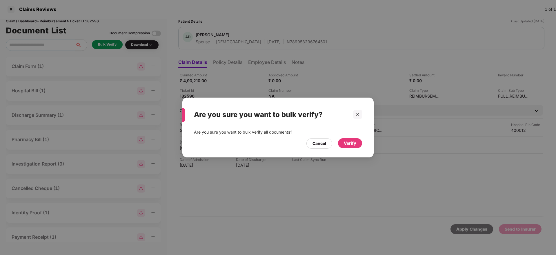
click at [347, 140] on div "Verify" at bounding box center [350, 143] width 12 height 6
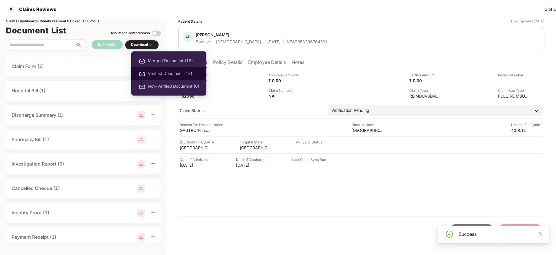
click at [164, 69] on li "Verified Document (18)" at bounding box center [168, 73] width 75 height 13
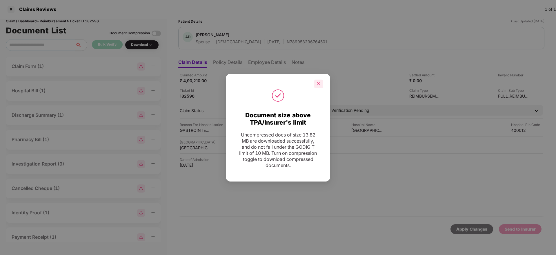
click at [317, 82] on icon "close" at bounding box center [318, 83] width 3 height 3
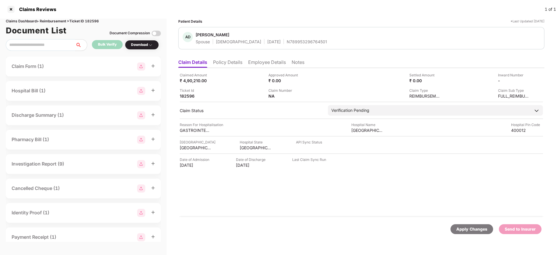
click at [222, 62] on li "Policy Details" at bounding box center [227, 63] width 29 height 8
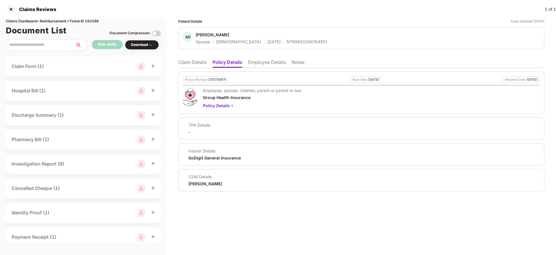
click at [218, 78] on div "D172709511" at bounding box center [217, 80] width 17 height 4
copy div "D172709511"
click at [287, 42] on div "N789953296764501" at bounding box center [307, 42] width 40 height 6
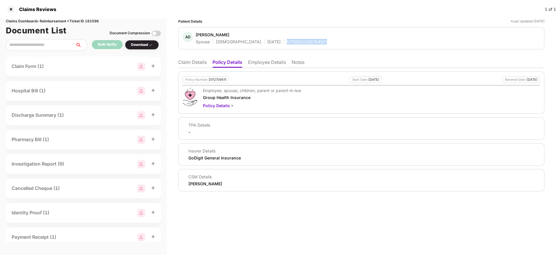
copy div "N789953296764501"
click at [267, 40] on div "13 Apr 1989" at bounding box center [273, 42] width 13 height 6
copy div "13 Apr 1989"
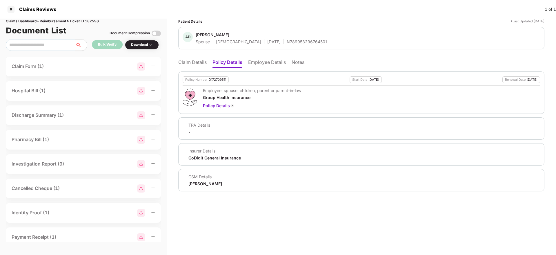
click at [205, 35] on span "Anjumani Das" at bounding box center [261, 35] width 131 height 7
click at [205, 35] on div "Anjumani Das" at bounding box center [213, 35] width 34 height 6
click at [265, 61] on li "Employee Details" at bounding box center [267, 63] width 38 height 8
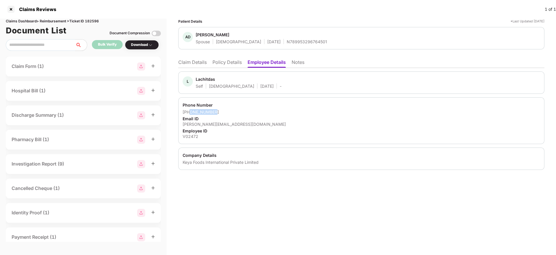
drag, startPoint x: 217, startPoint y: 110, endPoint x: 190, endPoint y: 112, distance: 27.3
click at [190, 112] on div "+919957336648" at bounding box center [362, 112] width 358 height 6
click at [199, 124] on div "lachit.das@keyafoods.com" at bounding box center [362, 124] width 358 height 6
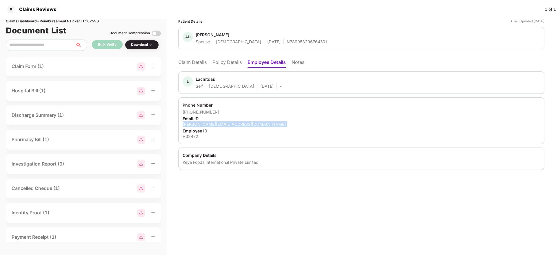
click at [199, 124] on div "lachit.das@keyafoods.com" at bounding box center [362, 124] width 358 height 6
click at [192, 61] on li "Claim Details" at bounding box center [192, 63] width 28 height 8
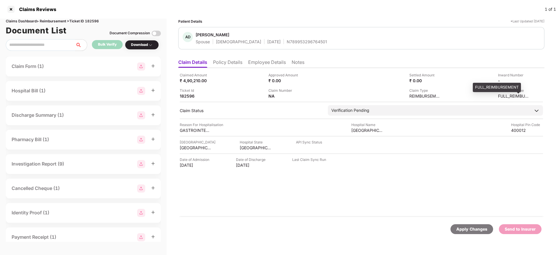
click at [504, 93] on div "FULL_REIMBURSEMENT" at bounding box center [514, 96] width 32 height 6
click at [189, 164] on div "15 Aug 2025" at bounding box center [196, 165] width 32 height 6
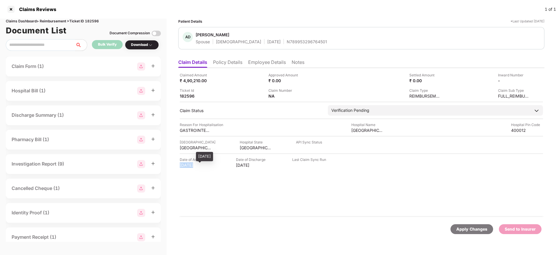
click at [189, 164] on div "15 Aug 2025" at bounding box center [196, 165] width 32 height 6
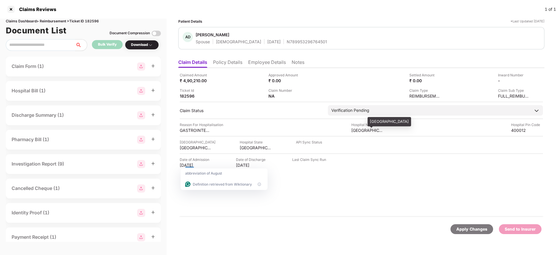
click at [356, 128] on div "TATA MEMORIAL HOSPITAL" at bounding box center [367, 130] width 32 height 6
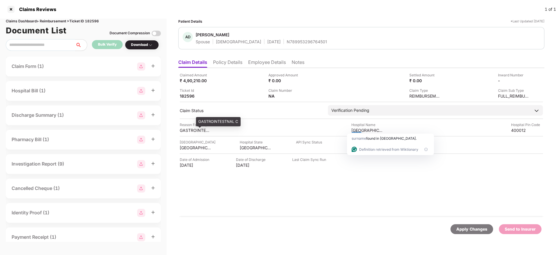
click at [186, 130] on div "GASTROINTESTNAL C" at bounding box center [196, 130] width 32 height 6
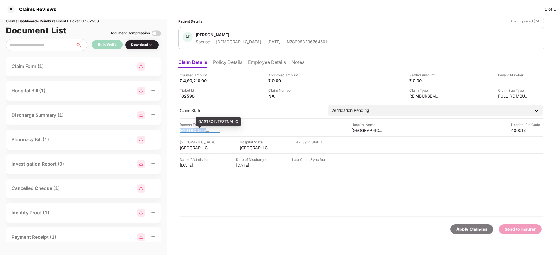
click at [186, 130] on div "GASTROINTESTNAL C" at bounding box center [196, 130] width 32 height 6
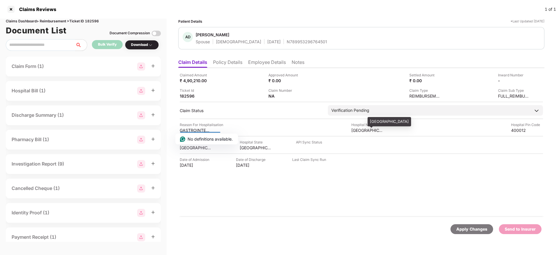
click at [355, 130] on div "TATA MEMORIAL HOSPITAL" at bounding box center [367, 130] width 32 height 6
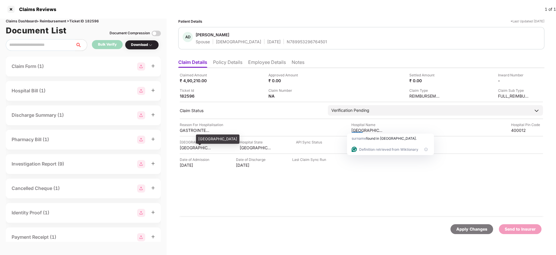
click at [184, 148] on div "MUMBAI" at bounding box center [196, 148] width 32 height 6
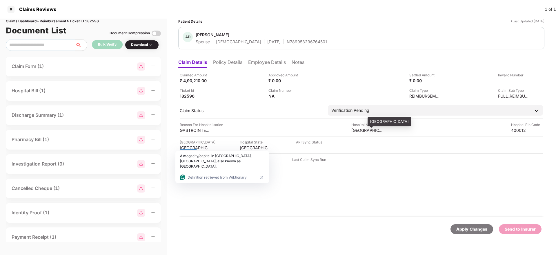
click at [359, 131] on div "TATA MEMORIAL HOSPITAL" at bounding box center [367, 130] width 32 height 6
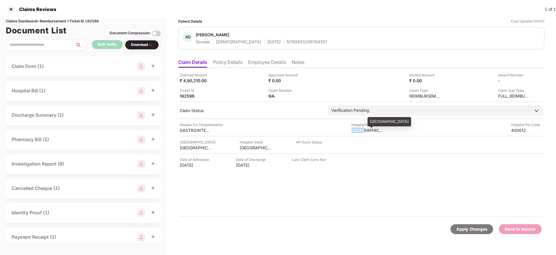
click at [359, 131] on div "TATA MEMORIAL HOSPITAL" at bounding box center [367, 130] width 32 height 6
click at [189, 83] on div "₹ 4,90,210.00" at bounding box center [196, 81] width 32 height 6
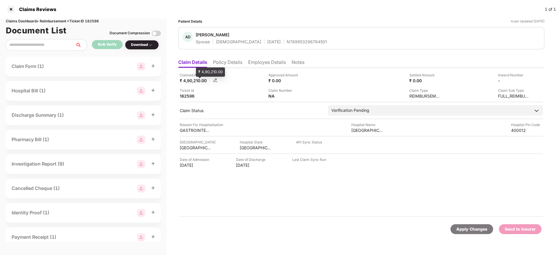
click at [189, 83] on div "₹ 4,90,210.00" at bounding box center [196, 81] width 32 height 6
click at [305, 95] on img at bounding box center [304, 95] width 5 height 5
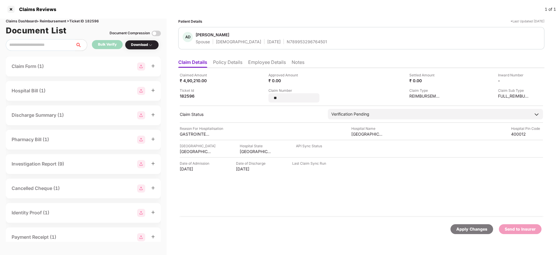
type input "*"
type input "**********"
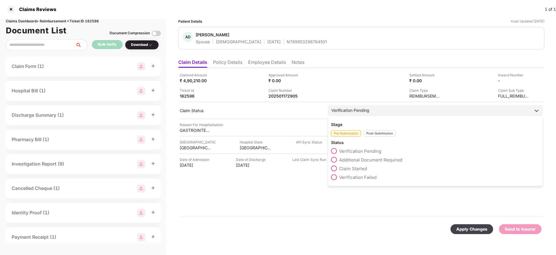
click at [383, 138] on div "Stage Pre-Submission Post-Submission Status Verification Pending Additional Doc…" at bounding box center [435, 150] width 215 height 70
click at [371, 133] on div "Post-Submission" at bounding box center [380, 133] width 32 height 7
click at [347, 160] on span "Claim Under Process" at bounding box center [361, 160] width 44 height 6
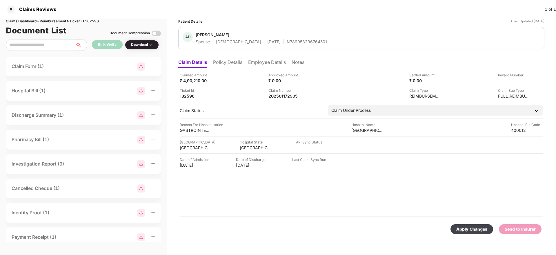
click at [469, 229] on div "Apply Changes" at bounding box center [471, 229] width 31 height 6
click at [284, 189] on div "Claimed Amount ₹ 4,90,210.00 Approved Amount ₹ 0.00 Settled Amount ₹ 0.00 Inwar…" at bounding box center [361, 142] width 366 height 149
click at [298, 177] on div "Claimed Amount ₹ 4,90,210.00 Approved Amount ₹ 0.00 Settled Amount ₹ 0.00 Inwar…" at bounding box center [361, 142] width 366 height 149
click at [277, 99] on div "Claimed Amount ₹ 4,90,210.00 Approved Amount ₹ 0.00 Settled Amount ₹ 0.00 Inwar…" at bounding box center [361, 142] width 366 height 149
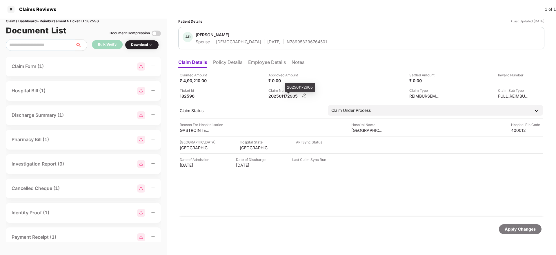
click at [275, 97] on div "202501172905" at bounding box center [285, 96] width 32 height 6
click at [287, 40] on div "N789953296764501" at bounding box center [307, 42] width 40 height 6
click at [14, 8] on div at bounding box center [10, 9] width 9 height 9
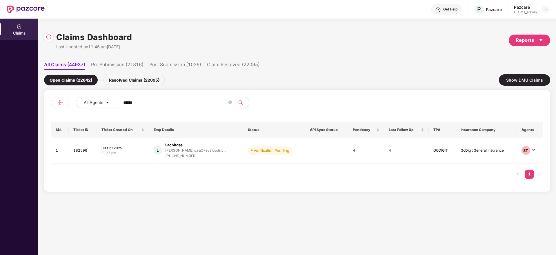
click at [140, 102] on input "******" at bounding box center [175, 102] width 104 height 9
paste input "*******"
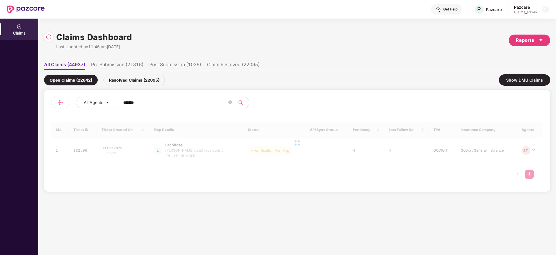
click at [126, 102] on input "*******" at bounding box center [175, 102] width 104 height 9
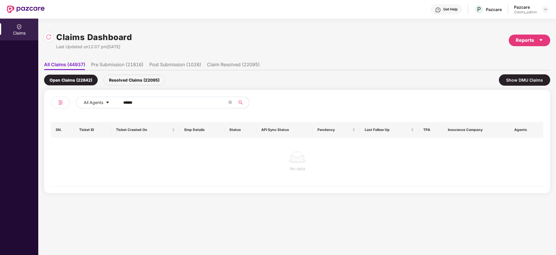
click at [126, 102] on input "******" at bounding box center [175, 102] width 104 height 9
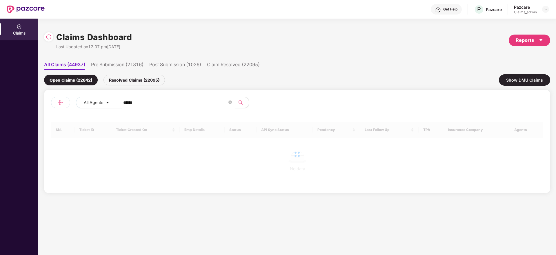
click at [126, 102] on input "******" at bounding box center [175, 102] width 104 height 9
type input "******"
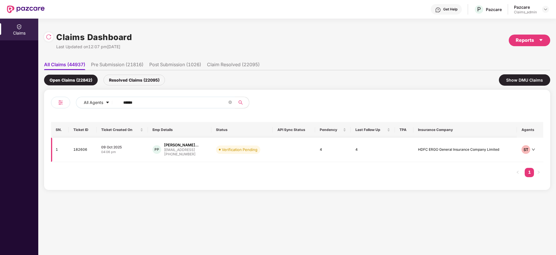
click at [130, 154] on td "09 Oct 2025 04:06 pm" at bounding box center [122, 149] width 51 height 24
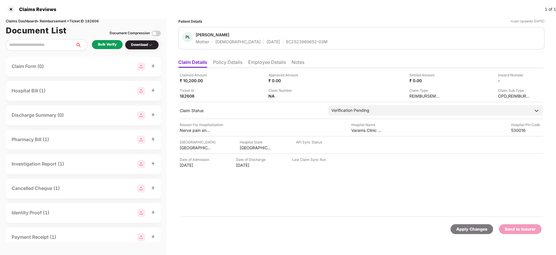
click at [104, 45] on div "Bulk Verify" at bounding box center [107, 45] width 19 height 6
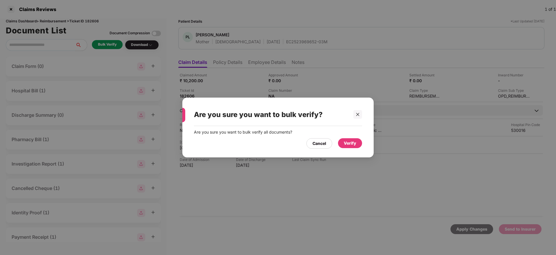
click at [357, 142] on div "Verify" at bounding box center [350, 143] width 24 height 10
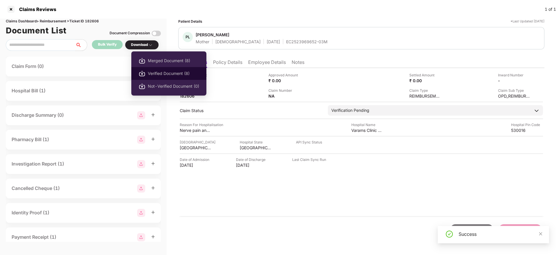
click at [166, 71] on span "Verified Document (8)" at bounding box center [173, 73] width 51 height 6
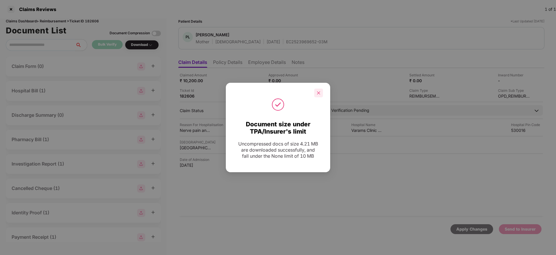
click at [318, 91] on icon "close" at bounding box center [319, 93] width 4 height 4
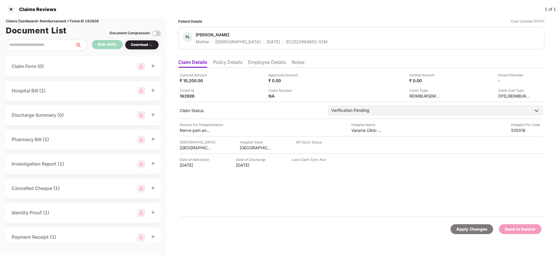
click at [229, 63] on li "Policy Details" at bounding box center [227, 63] width 29 height 8
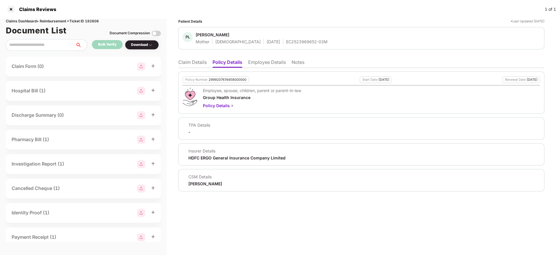
click at [262, 67] on li "Employee Details" at bounding box center [267, 63] width 38 height 8
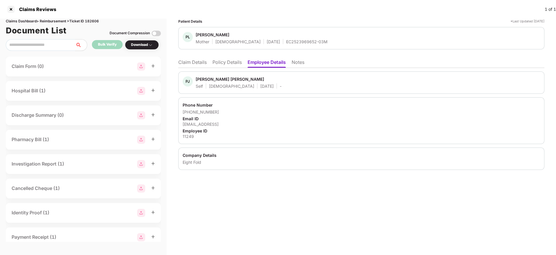
click at [189, 137] on div "11249" at bounding box center [362, 136] width 358 height 6
click at [286, 43] on div "EC2523969652-03M" at bounding box center [306, 42] width 41 height 6
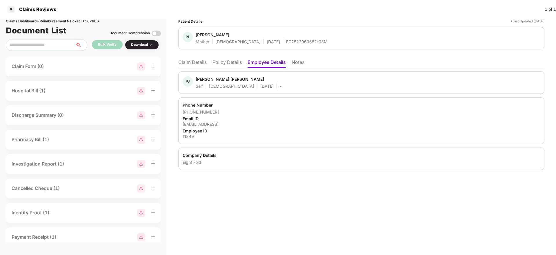
click at [195, 65] on li "Claim Details" at bounding box center [192, 63] width 28 height 8
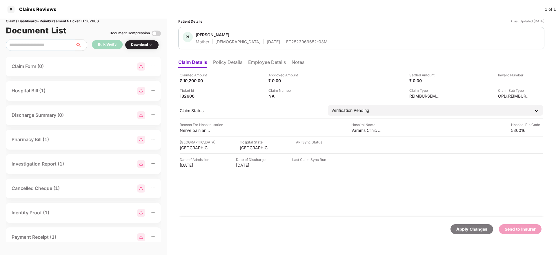
click at [307, 55] on div "Patient Details *Last Updated 09 Oct 2025 PL Pilla Lakshmi Kumari Mother Female…" at bounding box center [361, 131] width 366 height 224
click at [191, 166] on div "26 Aug 2025" at bounding box center [196, 165] width 32 height 6
click at [191, 166] on html "Claims Reviews 1 of 1 Claims Dashboard > Reimbursement > Ticket ID 182606 Docum…" at bounding box center [278, 127] width 556 height 255
click at [191, 166] on div at bounding box center [190, 164] width 9 height 5
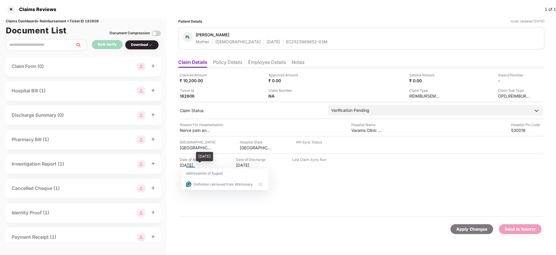
click at [189, 165] on div "26 Aug 2025" at bounding box center [196, 165] width 32 height 6
click at [191, 125] on div "Reason For Hospitalisation" at bounding box center [202, 125] width 44 height 6
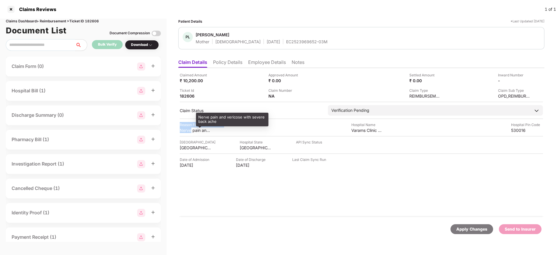
drag, startPoint x: 191, startPoint y: 125, endPoint x: 189, endPoint y: 129, distance: 4.4
click at [189, 129] on div "Reason For Hospitalisation Nerve pain and vericose with severe back ache" at bounding box center [202, 127] width 44 height 11
click at [189, 129] on div "Nerve pain and vericose with severe back ache" at bounding box center [196, 130] width 32 height 6
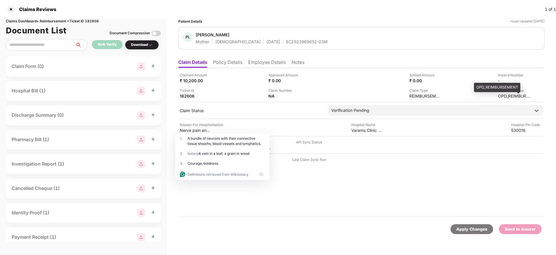
click at [507, 95] on div "OPD_REIMBURSEMENT" at bounding box center [514, 96] width 32 height 6
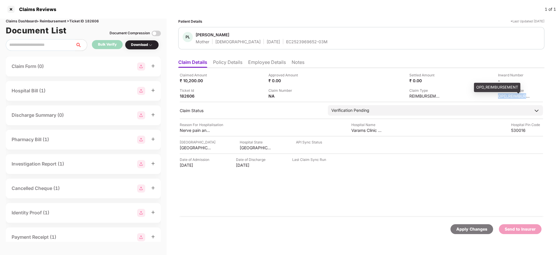
click at [507, 95] on div "OPD_REIMBURSEMENT" at bounding box center [514, 96] width 32 height 6
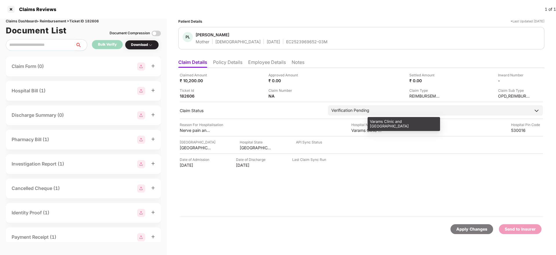
click at [360, 129] on div "Varams Clinic and Health Centre" at bounding box center [367, 130] width 32 height 6
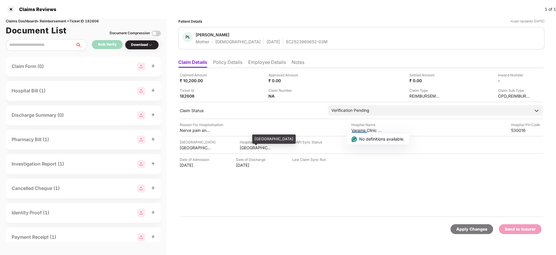
click at [249, 147] on div "ANDHRA PRADESH" at bounding box center [256, 148] width 32 height 6
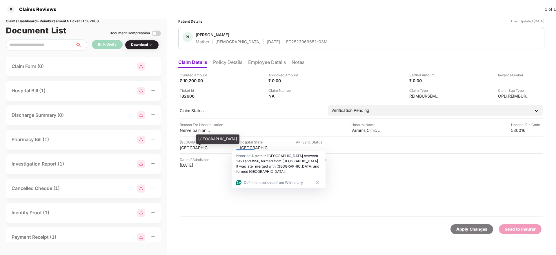
click at [193, 148] on div "VISAKHAPATNAM" at bounding box center [196, 148] width 32 height 6
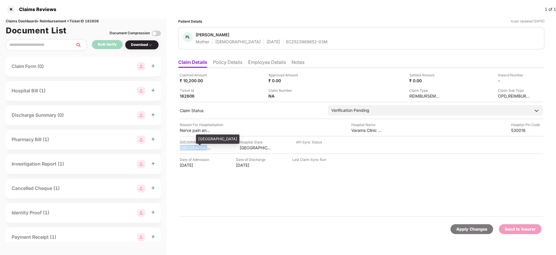
click at [193, 148] on div "VISAKHAPATNAM" at bounding box center [196, 148] width 32 height 6
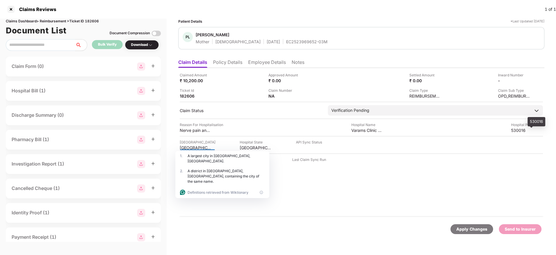
click at [513, 132] on div "530016" at bounding box center [527, 130] width 32 height 6
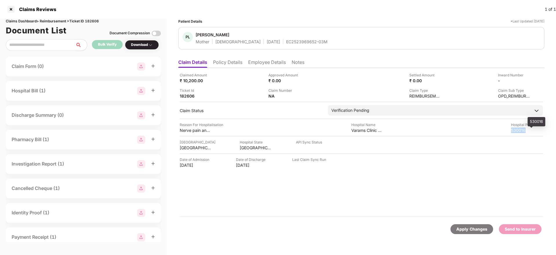
click at [513, 132] on div "530016" at bounding box center [527, 130] width 32 height 6
click at [264, 65] on li "Employee Details" at bounding box center [267, 63] width 38 height 8
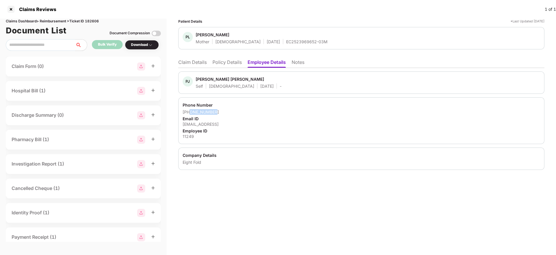
drag, startPoint x: 218, startPoint y: 111, endPoint x: 190, endPoint y: 111, distance: 27.8
click at [190, 111] on div "+919494665464" at bounding box center [362, 112] width 358 height 6
click at [199, 60] on li "Claim Details" at bounding box center [192, 63] width 28 height 8
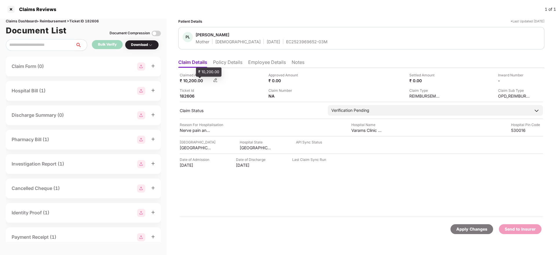
click at [189, 78] on div "₹ 10,200.00" at bounding box center [196, 81] width 32 height 6
click at [286, 41] on div "EC2523969652-03M" at bounding box center [306, 42] width 41 height 6
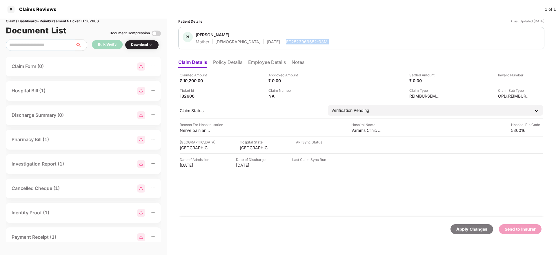
click at [286, 41] on div "EC2523969652-03M" at bounding box center [306, 42] width 41 height 6
click at [270, 61] on li "Employee Details" at bounding box center [267, 63] width 38 height 8
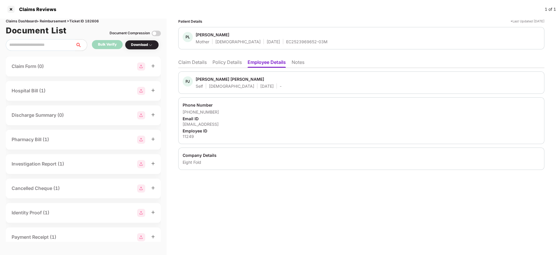
click at [188, 136] on div "11249" at bounding box center [362, 136] width 358 height 6
click at [286, 43] on div "EC2523969652-03M" at bounding box center [306, 42] width 41 height 6
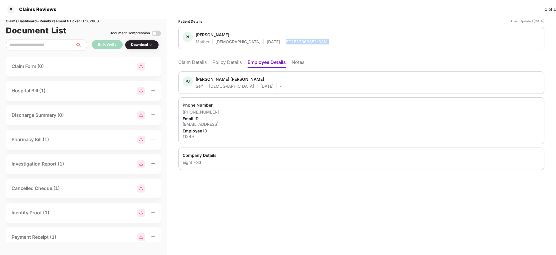
click at [286, 43] on div "EC2523969652-03M" at bounding box center [306, 42] width 41 height 6
click at [197, 64] on li "Claim Details" at bounding box center [192, 63] width 28 height 8
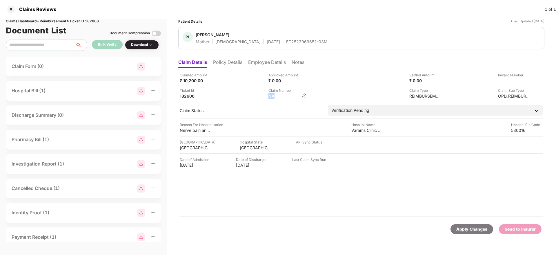
drag, startPoint x: 307, startPoint y: 96, endPoint x: 303, endPoint y: 96, distance: 4.1
click at [303, 96] on div "Claim Number NA" at bounding box center [311, 93] width 84 height 11
click at [303, 96] on img at bounding box center [304, 95] width 5 height 5
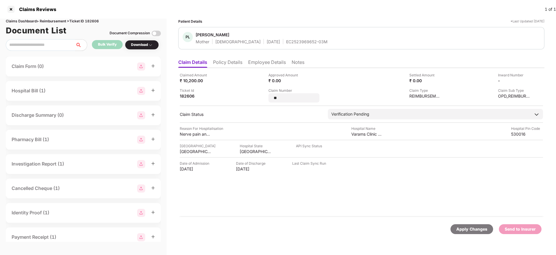
click at [303, 96] on input "**" at bounding box center [294, 98] width 42 height 6
type input "**********"
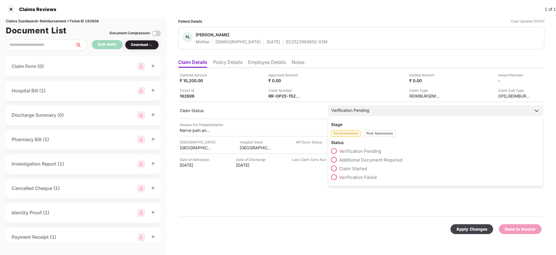
click at [374, 138] on div "Stage Pre-Submission Post-Submission Status Verification Pending Additional Doc…" at bounding box center [435, 150] width 215 height 70
click at [379, 131] on div "Post-Submission" at bounding box center [380, 133] width 32 height 7
click at [349, 157] on span "Claim Under Process" at bounding box center [361, 160] width 44 height 6
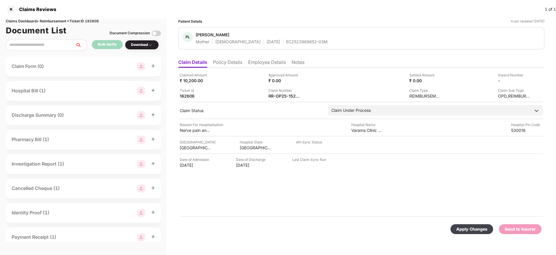
click at [468, 225] on div "Apply Changes" at bounding box center [472, 229] width 43 height 10
click at [251, 64] on li "Employee Details" at bounding box center [267, 63] width 38 height 8
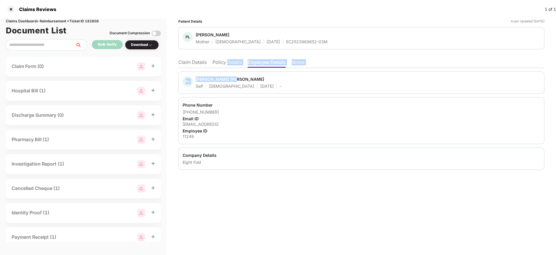
drag, startPoint x: 229, startPoint y: 70, endPoint x: 228, endPoint y: 66, distance: 4.2
click at [228, 66] on div "Claim Details Policy Details Employee Details Notes PJ Pilla Jeevana Pravallika…" at bounding box center [361, 112] width 366 height 113
click at [228, 66] on li "Policy Details" at bounding box center [227, 63] width 29 height 8
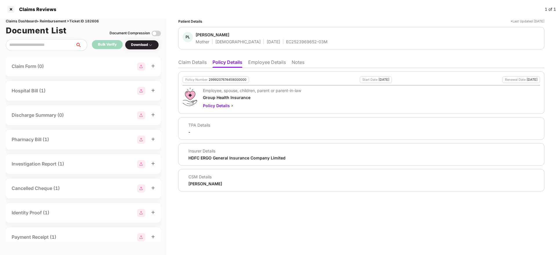
click at [192, 155] on div "HDFC ERGO General Insurance Company Limited" at bounding box center [237, 158] width 97 height 6
click at [187, 58] on ul "Claim Details Policy Details Employee Details Notes" at bounding box center [361, 62] width 366 height 12
click at [194, 62] on li "Claim Details" at bounding box center [192, 63] width 28 height 8
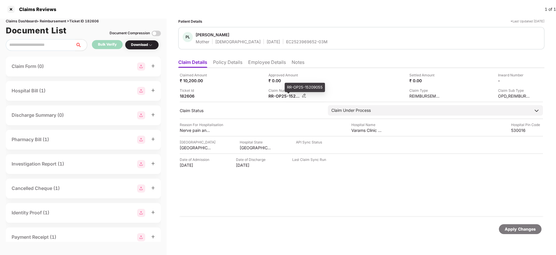
click at [278, 94] on div "RR-OP25-15209055" at bounding box center [285, 96] width 32 height 6
click at [283, 38] on span "Pilla Lakshmi Kumari" at bounding box center [262, 35] width 132 height 7
click at [286, 39] on div "EC2523969652-03M" at bounding box center [306, 42] width 41 height 6
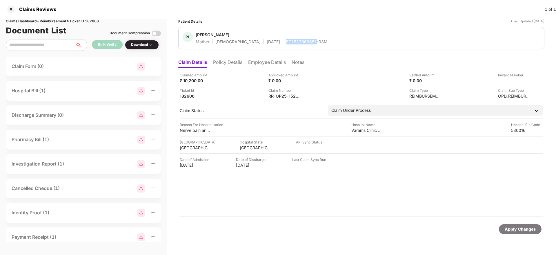
click at [286, 39] on div "EC2523969652-03M" at bounding box center [306, 42] width 41 height 6
click at [11, 10] on div at bounding box center [10, 9] width 9 height 9
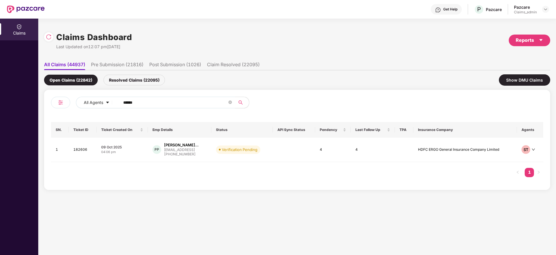
click at [130, 103] on input "******" at bounding box center [175, 102] width 104 height 9
paste input "*******"
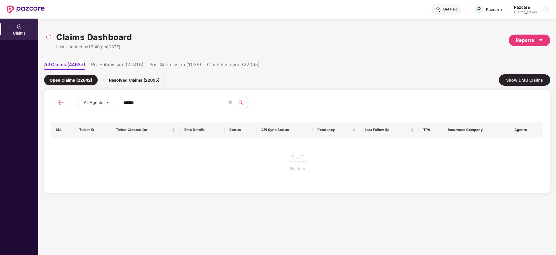
click at [126, 102] on input "*******" at bounding box center [175, 102] width 104 height 9
click at [126, 102] on input "******" at bounding box center [175, 102] width 104 height 9
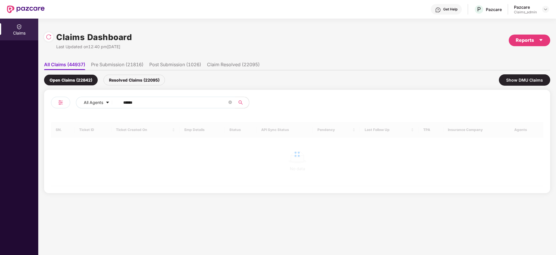
click at [126, 102] on input "******" at bounding box center [175, 102] width 104 height 9
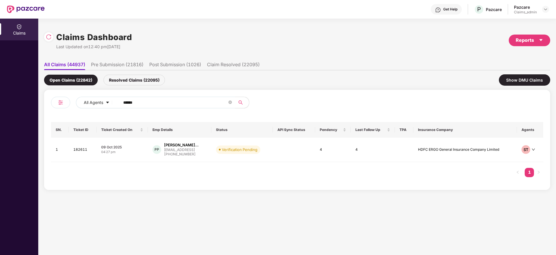
type input "******"
click at [136, 145] on div "09 Oct 2025" at bounding box center [122, 146] width 42 height 5
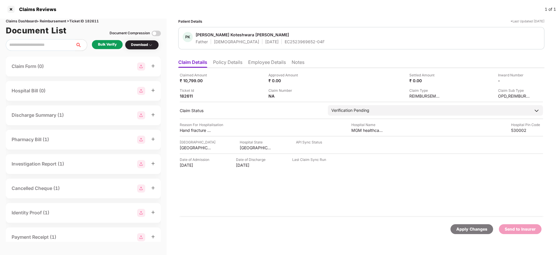
click at [109, 45] on div "Bulk Verify" at bounding box center [107, 45] width 19 height 6
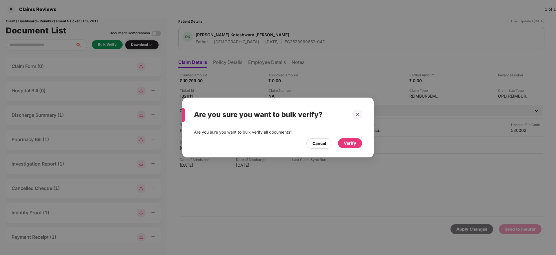
click at [350, 143] on div "Verify" at bounding box center [350, 143] width 12 height 6
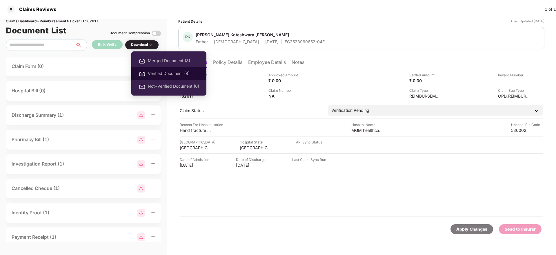
click at [158, 73] on span "Verified Document (8)" at bounding box center [173, 73] width 51 height 6
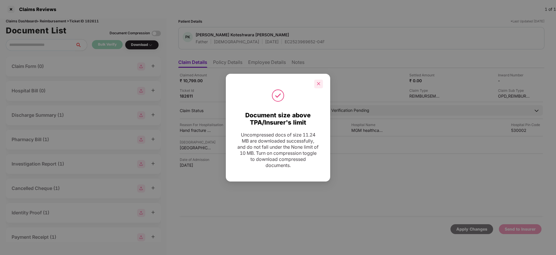
click at [317, 84] on icon "close" at bounding box center [319, 83] width 4 height 4
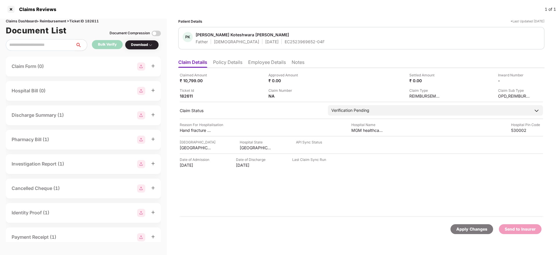
click at [285, 41] on div "EC2523969652-04F" at bounding box center [305, 42] width 40 height 6
click at [232, 64] on li "Policy Details" at bounding box center [227, 63] width 29 height 8
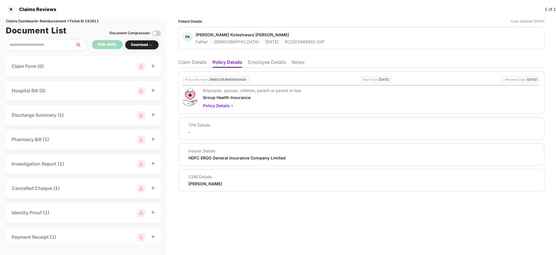
click at [271, 60] on li "Employee Details" at bounding box center [267, 63] width 38 height 8
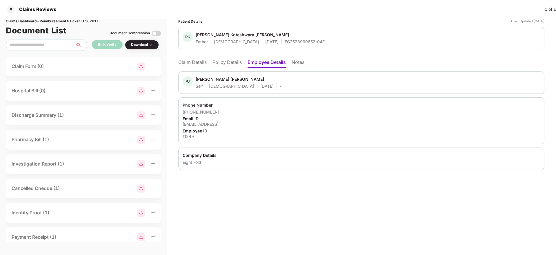
click at [188, 136] on div "11249" at bounding box center [362, 136] width 358 height 6
click at [210, 35] on div "Pilla Koteshwara Rao" at bounding box center [242, 35] width 93 height 6
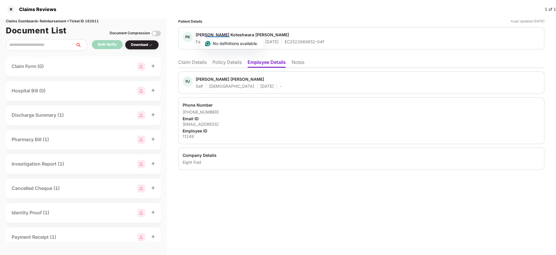
click at [285, 41] on div "EC2523969652-04F" at bounding box center [305, 42] width 40 height 6
click at [189, 62] on li "Claim Details" at bounding box center [192, 63] width 28 height 8
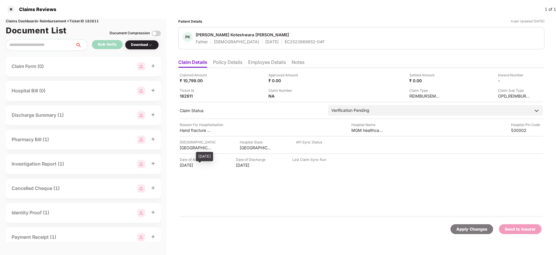
click at [184, 166] on div "18 Aug 2025" at bounding box center [196, 165] width 32 height 6
click at [241, 64] on li "Policy Details" at bounding box center [227, 63] width 29 height 8
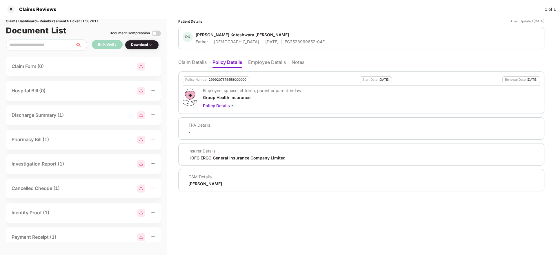
click at [196, 63] on li "Claim Details" at bounding box center [192, 63] width 28 height 8
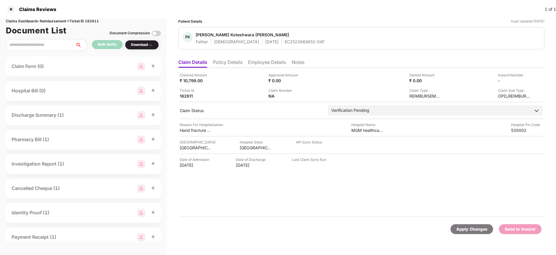
click at [227, 66] on li "Policy Details" at bounding box center [227, 63] width 29 height 8
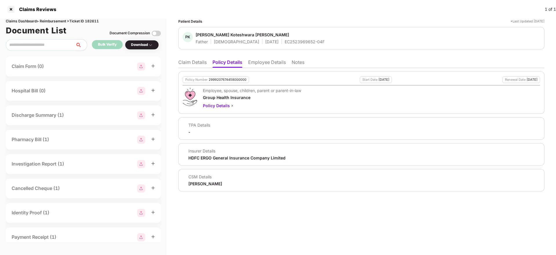
click at [193, 61] on li "Claim Details" at bounding box center [192, 63] width 28 height 8
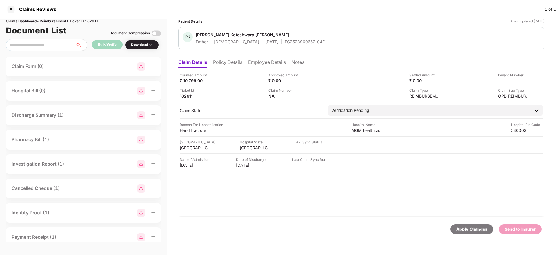
click at [231, 64] on li "Policy Details" at bounding box center [227, 63] width 29 height 8
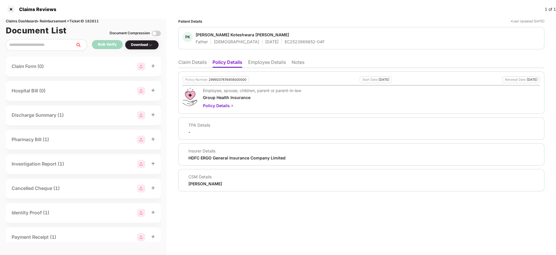
click at [192, 61] on li "Claim Details" at bounding box center [192, 63] width 28 height 8
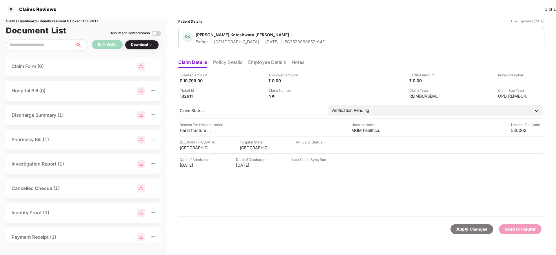
click at [269, 63] on li "Employee Details" at bounding box center [267, 63] width 38 height 8
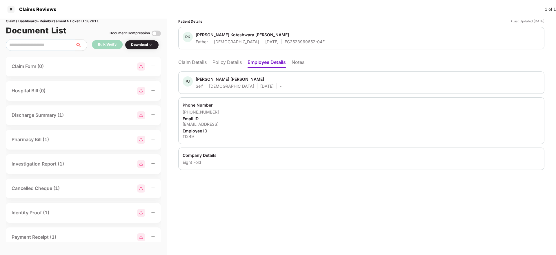
click at [222, 65] on li "Policy Details" at bounding box center [227, 63] width 29 height 8
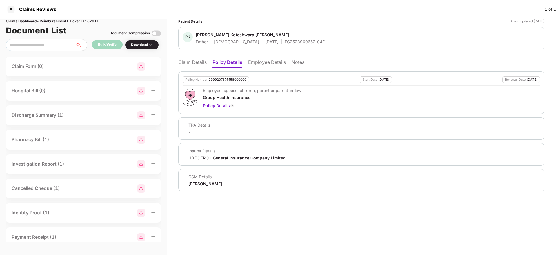
click at [190, 63] on li "Claim Details" at bounding box center [192, 63] width 28 height 8
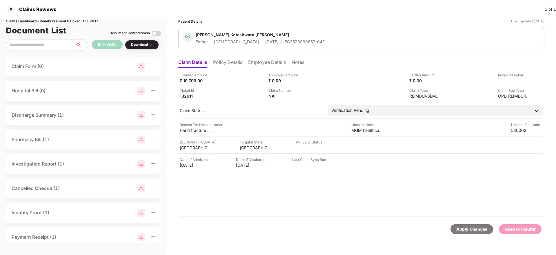
click at [276, 61] on li "Employee Details" at bounding box center [267, 63] width 38 height 8
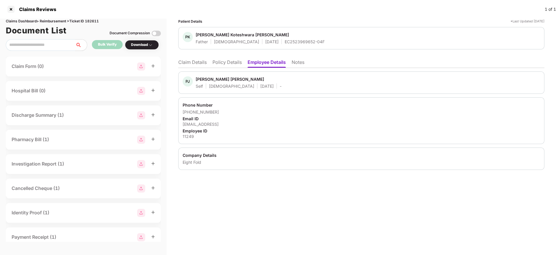
click at [199, 125] on div "jpilla@eightfold.ai" at bounding box center [362, 124] width 358 height 6
click at [191, 64] on li "Claim Details" at bounding box center [192, 63] width 28 height 8
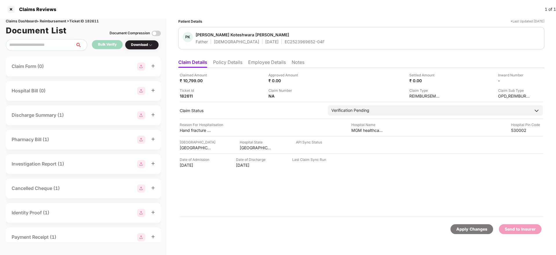
click at [236, 60] on li "Policy Details" at bounding box center [227, 63] width 29 height 8
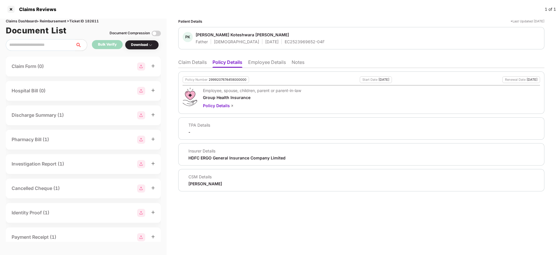
click at [191, 65] on li "Claim Details" at bounding box center [192, 63] width 28 height 8
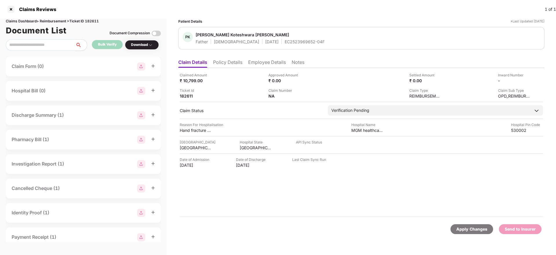
click at [235, 63] on li "Policy Details" at bounding box center [227, 63] width 29 height 8
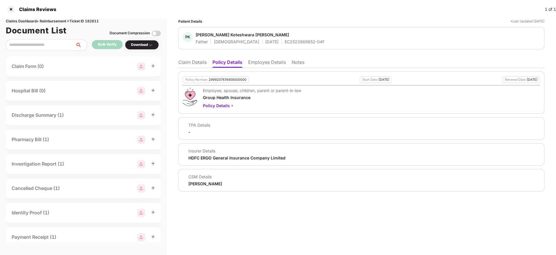
click at [199, 61] on li "Claim Details" at bounding box center [192, 63] width 28 height 8
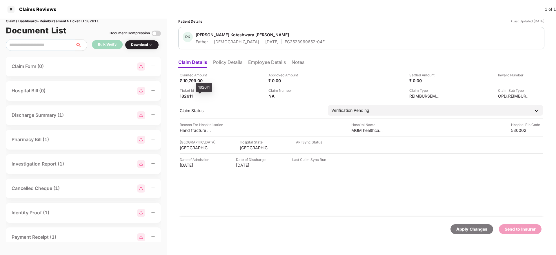
click at [190, 95] on div "182611" at bounding box center [196, 96] width 32 height 6
click at [232, 64] on li "Policy Details" at bounding box center [227, 63] width 29 height 8
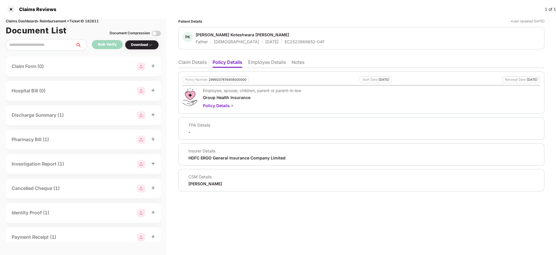
click at [202, 158] on div "HDFC ERGO General Insurance Company Limited" at bounding box center [237, 158] width 97 height 6
click at [268, 63] on li "Employee Details" at bounding box center [267, 63] width 38 height 8
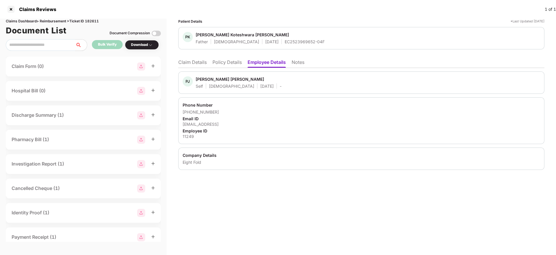
click at [189, 162] on div "Eight Fold" at bounding box center [362, 162] width 358 height 6
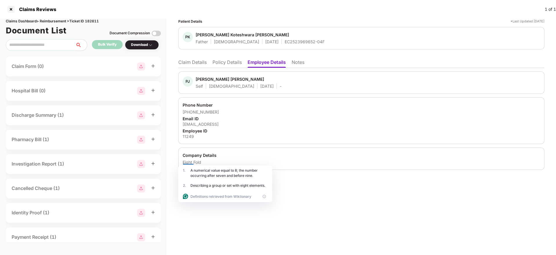
click at [195, 65] on li "Claim Details" at bounding box center [192, 63] width 28 height 8
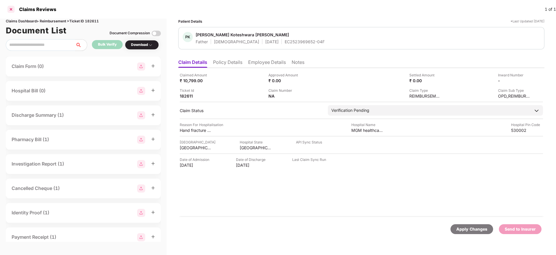
click at [10, 7] on div at bounding box center [10, 9] width 9 height 9
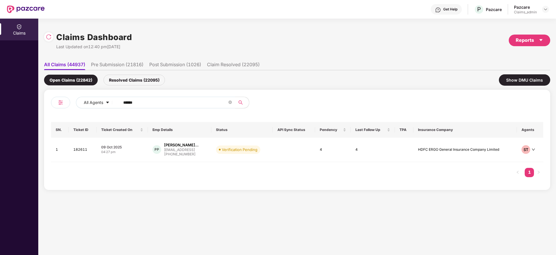
click at [152, 102] on input "******" at bounding box center [175, 102] width 104 height 9
paste input "*******"
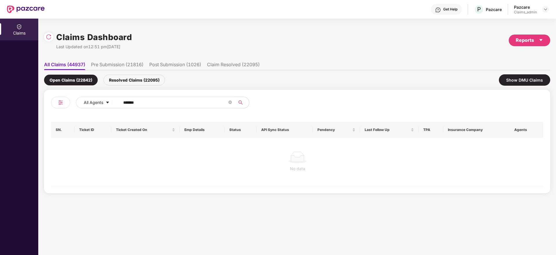
click at [125, 103] on input "*******" at bounding box center [175, 102] width 104 height 9
click at [125, 103] on input "******" at bounding box center [175, 102] width 104 height 9
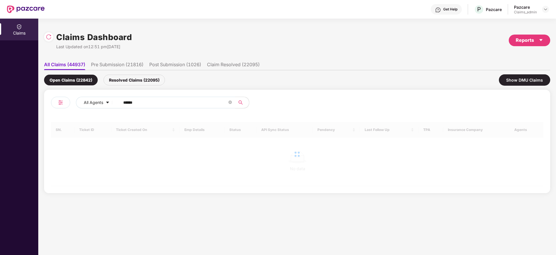
click at [125, 103] on input "******" at bounding box center [175, 102] width 104 height 9
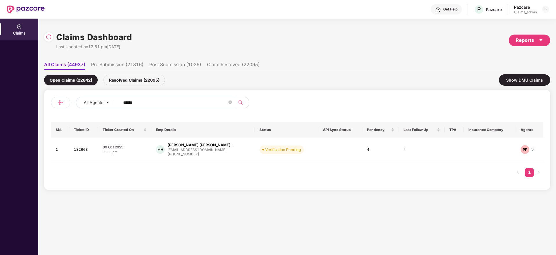
type input "******"
click at [144, 147] on div "09 Oct 2025" at bounding box center [125, 146] width 44 height 5
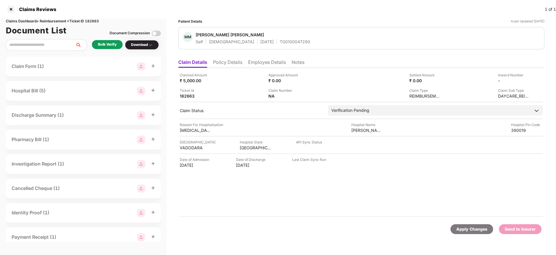
click at [226, 68] on div "Claimed Amount ₹ 5,000.00 Approved Amount ₹ 0.00 Settled Amount ₹ 0.00 Inward N…" at bounding box center [361, 142] width 366 height 149
click at [225, 63] on li "Policy Details" at bounding box center [227, 63] width 29 height 8
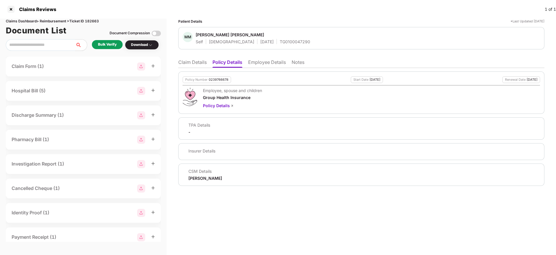
click at [271, 64] on li "Employee Details" at bounding box center [267, 63] width 38 height 8
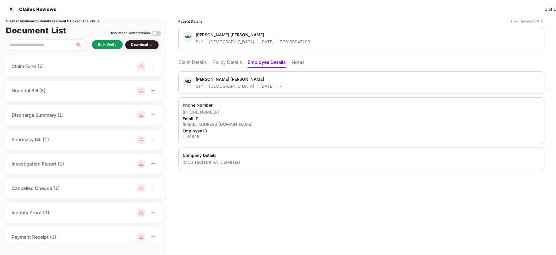
click at [204, 125] on div "shehzad@imcsgroup.net" at bounding box center [362, 124] width 358 height 6
click at [193, 66] on li "Claim Details" at bounding box center [192, 63] width 28 height 8
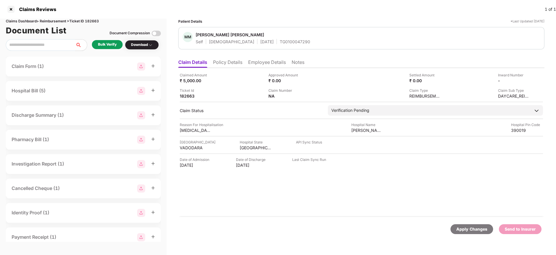
click at [228, 59] on li "Policy Details" at bounding box center [227, 63] width 29 height 8
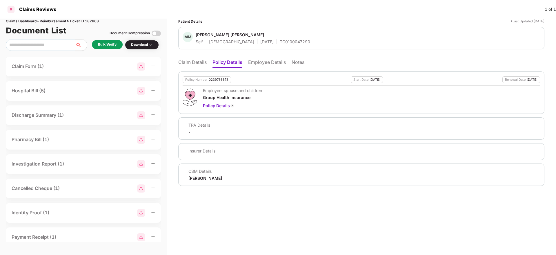
click at [14, 8] on div at bounding box center [10, 9] width 9 height 9
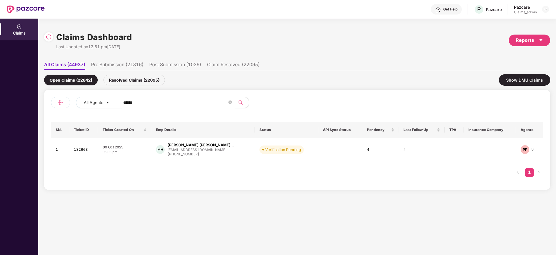
click at [150, 104] on input "******" at bounding box center [175, 102] width 104 height 9
paste input "*******"
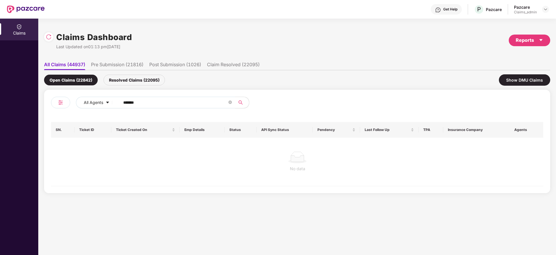
click at [125, 102] on input "*******" at bounding box center [175, 102] width 104 height 9
click at [125, 102] on input "******" at bounding box center [175, 102] width 104 height 9
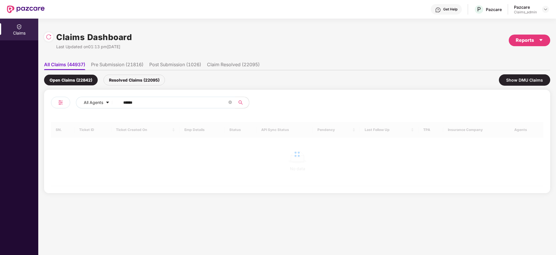
click at [125, 102] on input "******" at bounding box center [175, 102] width 104 height 9
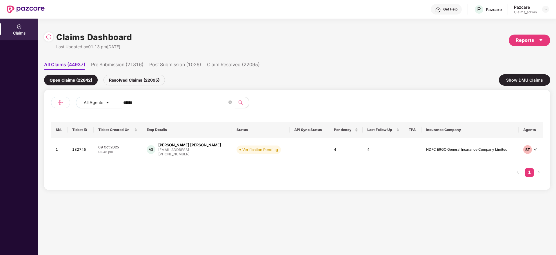
type input "******"
click at [137, 148] on div "09 Oct 2025" at bounding box center [117, 146] width 39 height 5
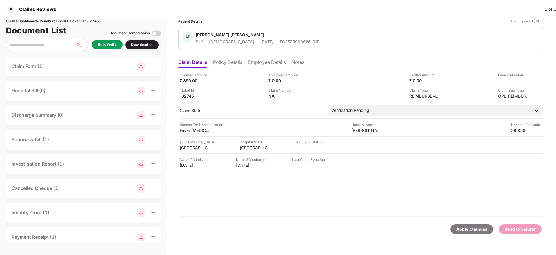
click at [226, 63] on li "Policy Details" at bounding box center [227, 63] width 29 height 8
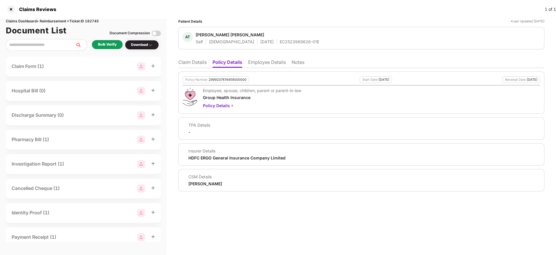
click at [197, 61] on li "Claim Details" at bounding box center [192, 63] width 28 height 8
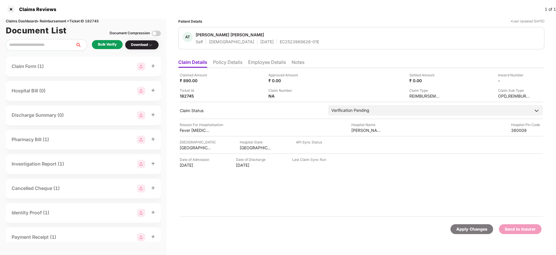
click at [104, 46] on div "Bulk Verify" at bounding box center [107, 45] width 19 height 6
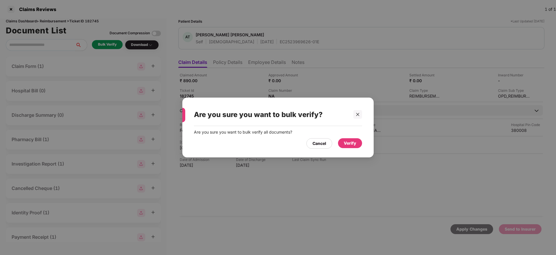
click at [348, 138] on div "Verify" at bounding box center [350, 143] width 24 height 10
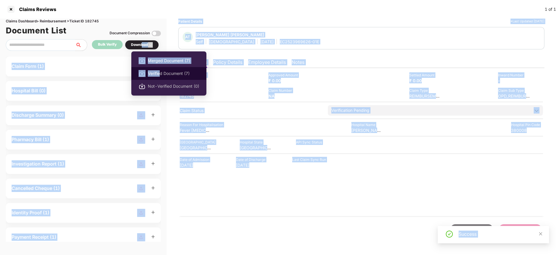
drag, startPoint x: 143, startPoint y: 43, endPoint x: 159, endPoint y: 72, distance: 33.1
click at [159, 72] on body "Claims Reviews 1 of 1 Claims Dashboard > Reimbursement > Ticket ID 182745 Docum…" at bounding box center [278, 127] width 556 height 255
click at [159, 72] on span "Verified Document (7)" at bounding box center [173, 73] width 51 height 6
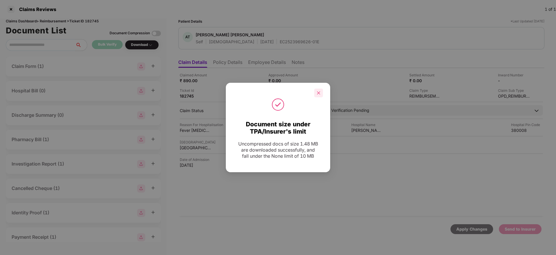
click at [320, 91] on icon "close" at bounding box center [319, 93] width 4 height 4
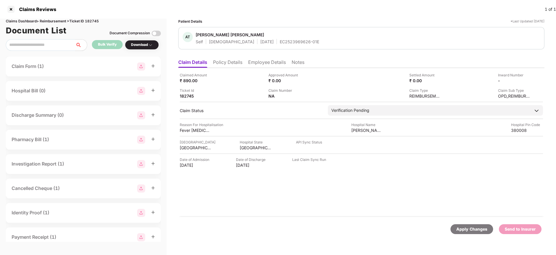
click at [239, 63] on li "Policy Details" at bounding box center [227, 63] width 29 height 8
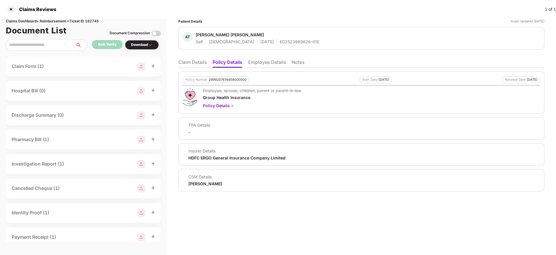
click at [260, 63] on li "Employee Details" at bounding box center [267, 63] width 38 height 8
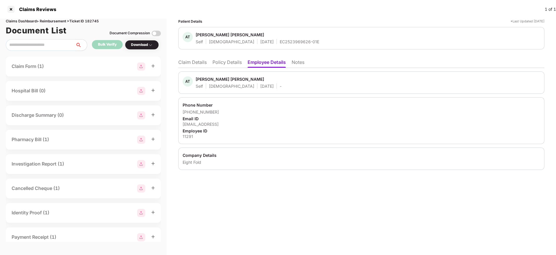
click at [189, 136] on div "11291" at bounding box center [362, 136] width 358 height 6
click at [189, 65] on li "Claim Details" at bounding box center [192, 63] width 28 height 8
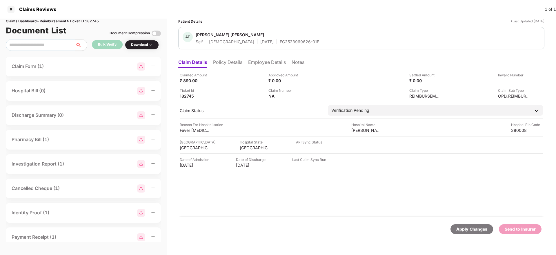
click at [280, 43] on div "EC2523969626-01E" at bounding box center [299, 42] width 39 height 6
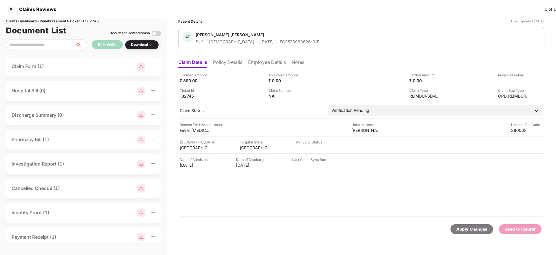
click at [495, 94] on div "Claim Sub Type OPD_REIMBURSEMENT" at bounding box center [488, 93] width 84 height 11
click at [229, 62] on li "Policy Details" at bounding box center [227, 63] width 29 height 8
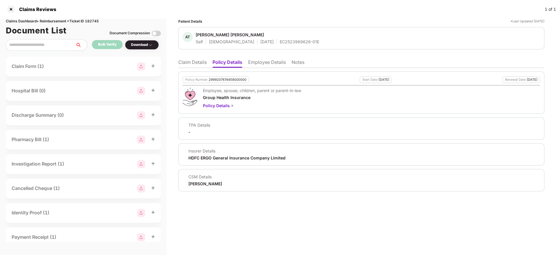
click at [198, 62] on li "Claim Details" at bounding box center [192, 63] width 28 height 8
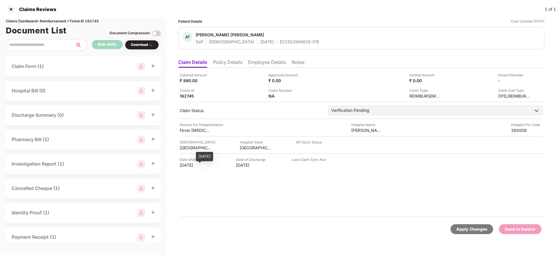
click at [188, 167] on div "03 Oct 2025" at bounding box center [196, 165] width 32 height 6
click at [188, 167] on div at bounding box center [190, 164] width 8 height 5
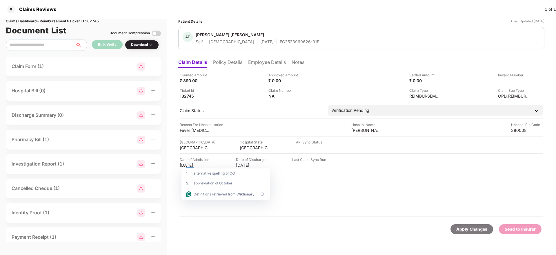
click at [186, 165] on html "Claims Reviews 1 of 1 Claims Dashboard > Reimbursement > Ticket ID 182745 Docum…" at bounding box center [278, 127] width 556 height 255
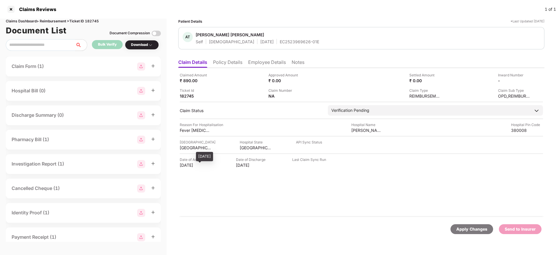
click at [186, 165] on div "03 Oct 2025" at bounding box center [196, 165] width 32 height 6
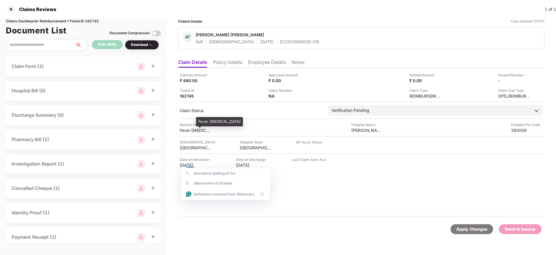
click at [192, 131] on div "Fever Throat Pain" at bounding box center [196, 130] width 32 height 6
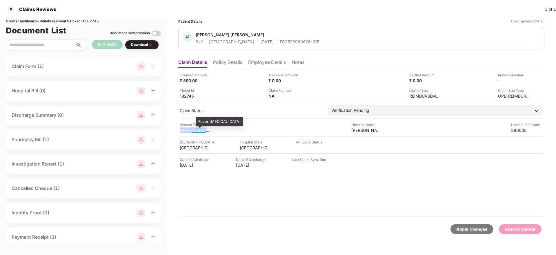
click at [192, 131] on div "Fever Throat Pain" at bounding box center [196, 130] width 32 height 6
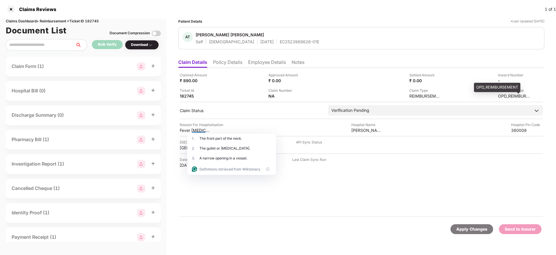
click at [503, 97] on div "OPD_REIMBURSEMENT" at bounding box center [514, 96] width 32 height 6
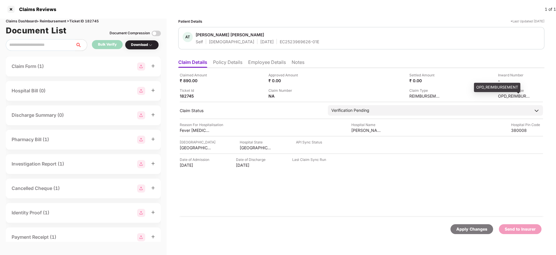
click at [503, 97] on div "OPD_REIMBURSEMENT" at bounding box center [514, 96] width 32 height 6
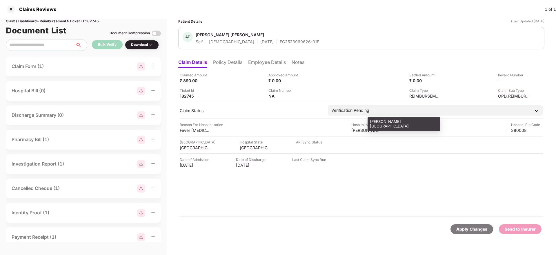
click at [362, 129] on div "Shraddha hospital" at bounding box center [367, 130] width 32 height 6
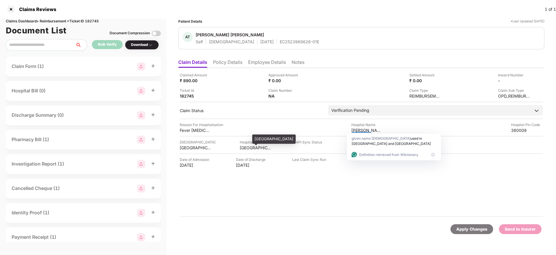
click at [242, 147] on div "GUJARAT" at bounding box center [256, 148] width 32 height 6
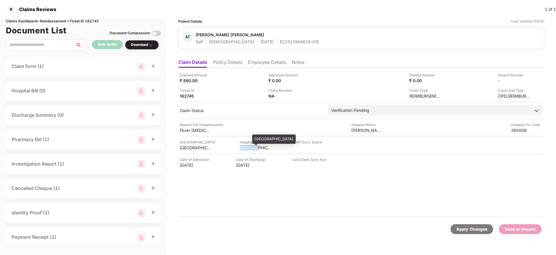
click at [242, 147] on div "GUJARAT" at bounding box center [256, 148] width 32 height 6
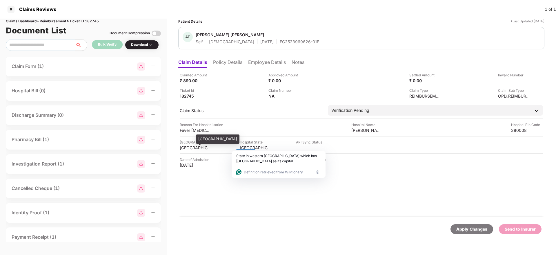
click at [186, 148] on div "AHMEDABAD" at bounding box center [196, 148] width 32 height 6
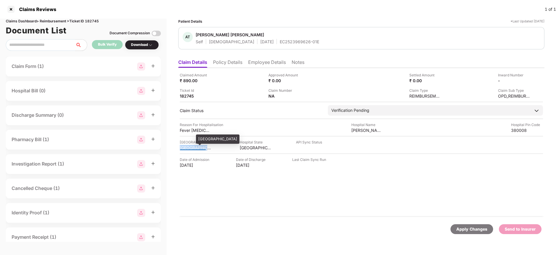
click at [186, 148] on div "AHMEDABAD" at bounding box center [196, 148] width 32 height 6
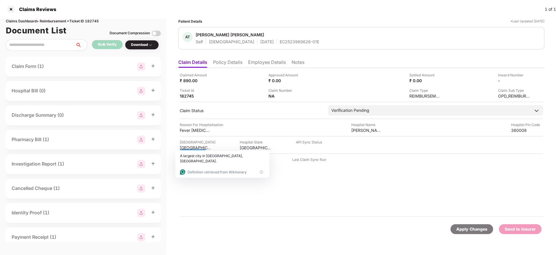
click at [255, 213] on div "Claimed Amount ₹ 890.00 Approved Amount ₹ 0.00 Settled Amount ₹ 0.00 Inward Num…" at bounding box center [361, 142] width 366 height 149
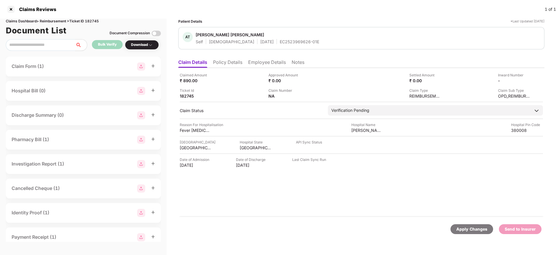
click at [220, 64] on li "Policy Details" at bounding box center [227, 63] width 29 height 8
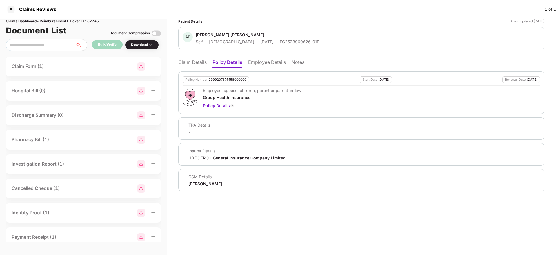
click at [194, 62] on li "Claim Details" at bounding box center [192, 63] width 28 height 8
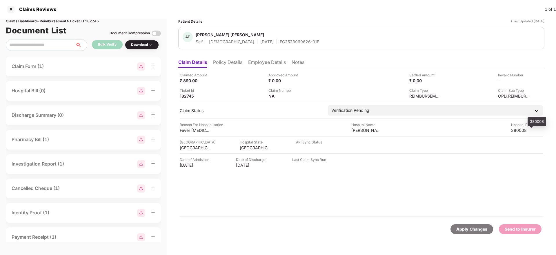
click at [517, 132] on div "380008" at bounding box center [527, 130] width 32 height 6
click at [262, 59] on li "Employee Details" at bounding box center [267, 63] width 38 height 8
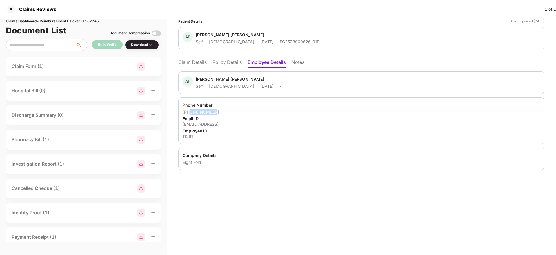
drag, startPoint x: 217, startPoint y: 112, endPoint x: 190, endPoint y: 111, distance: 27.3
click at [190, 111] on div "+918320222417" at bounding box center [362, 112] width 358 height 6
click at [189, 66] on li "Claim Details" at bounding box center [192, 63] width 28 height 8
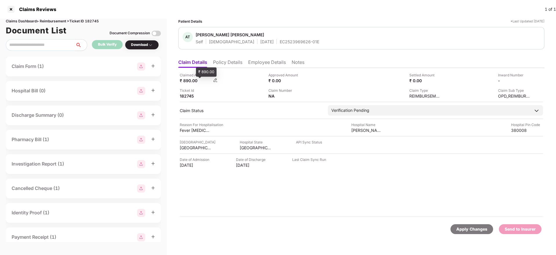
click at [187, 78] on div "₹ 890.00" at bounding box center [196, 81] width 32 height 6
click at [235, 64] on li "Policy Details" at bounding box center [227, 63] width 29 height 8
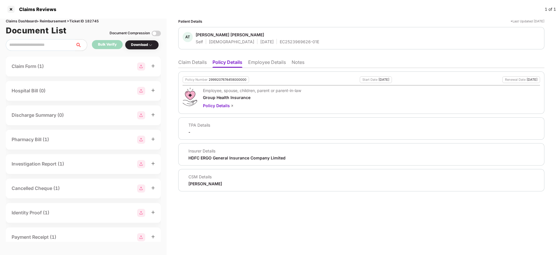
click at [270, 64] on li "Employee Details" at bounding box center [267, 63] width 38 height 8
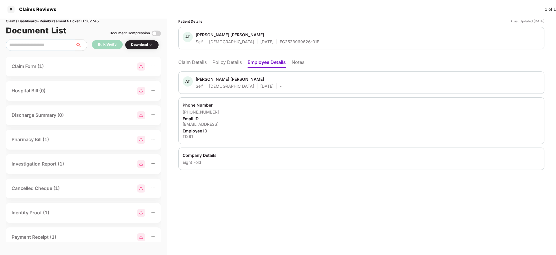
click at [186, 139] on div "Phone Number +918320222417 Email ID ashah@eightfold.ai Employee ID 11291" at bounding box center [361, 120] width 366 height 47
click at [263, 44] on div "AT Adarsh Tushar Shah Self Male 21 Sept 1998 EC2523969626-01E" at bounding box center [361, 38] width 366 height 22
click at [280, 44] on div "EC2523969626-01E" at bounding box center [299, 42] width 39 height 6
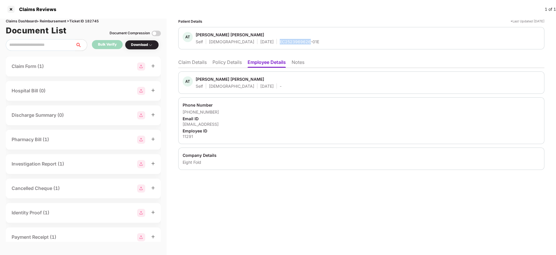
click at [280, 44] on div "EC2523969626-01E" at bounding box center [299, 42] width 39 height 6
click at [188, 138] on div "11291" at bounding box center [362, 136] width 358 height 6
click at [280, 40] on div "EC2523969626-01E" at bounding box center [299, 42] width 39 height 6
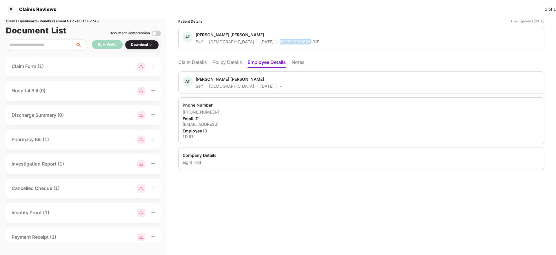
click at [280, 40] on div "EC2523969626-01E" at bounding box center [299, 42] width 39 height 6
click at [188, 65] on li "Claim Details" at bounding box center [192, 63] width 28 height 8
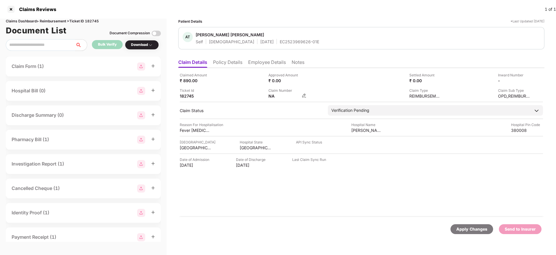
click at [305, 96] on img at bounding box center [304, 95] width 5 height 5
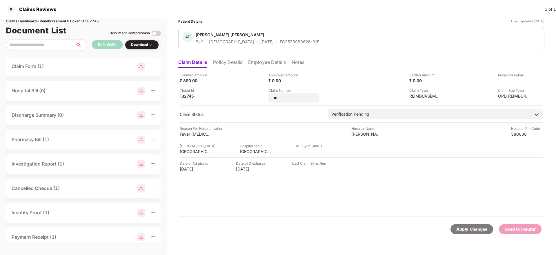
type input "*"
type input "**********"
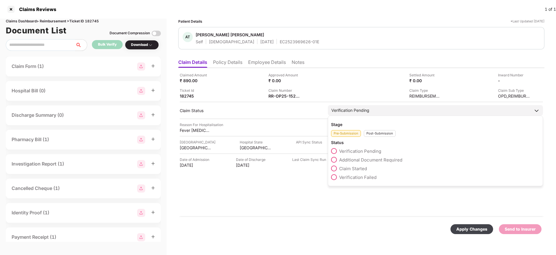
click at [379, 132] on div "Post-Submission" at bounding box center [380, 133] width 32 height 7
click at [353, 160] on span "Claim Under Process" at bounding box center [361, 160] width 44 height 6
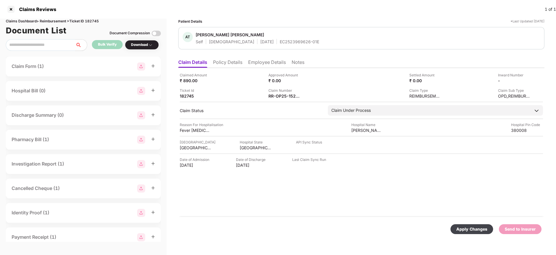
click at [468, 227] on div "Apply Changes" at bounding box center [471, 229] width 31 height 6
click at [347, 31] on div "AT Adarsh Tushar Shah Self Male 21 Sept 1998 EC2523969626-01E" at bounding box center [361, 38] width 366 height 22
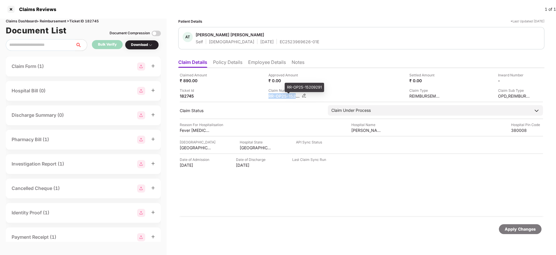
click at [278, 95] on div "RR-OP25-15209291" at bounding box center [285, 96] width 32 height 6
click at [276, 38] on span "Adarsh Tushar Shah" at bounding box center [258, 35] width 124 height 7
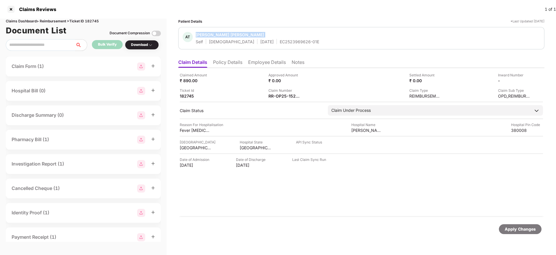
click at [276, 38] on span "Adarsh Tushar Shah" at bounding box center [258, 35] width 124 height 7
click at [280, 41] on div "EC2523969626-01E" at bounding box center [299, 42] width 39 height 6
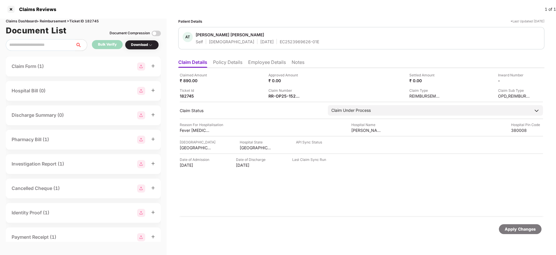
click at [368, 37] on div "AT Adarsh Tushar Shah Self Male 21 Sept 1998 EC2523969626-01E" at bounding box center [362, 38] width 358 height 12
click at [380, 59] on ul "Claim Details Policy Details Employee Details Notes" at bounding box center [361, 62] width 366 height 12
click at [517, 229] on div "Apply Changes" at bounding box center [520, 229] width 31 height 6
click at [10, 8] on div at bounding box center [10, 9] width 9 height 9
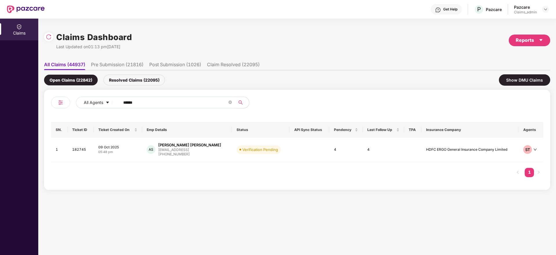
click at [143, 99] on input "******" at bounding box center [175, 102] width 104 height 9
paste input "******"
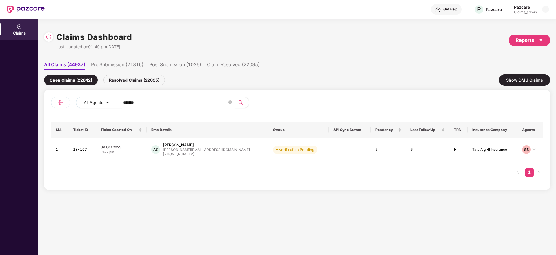
type input "******"
click at [142, 144] on div "09 Oct 2025" at bounding box center [121, 146] width 41 height 5
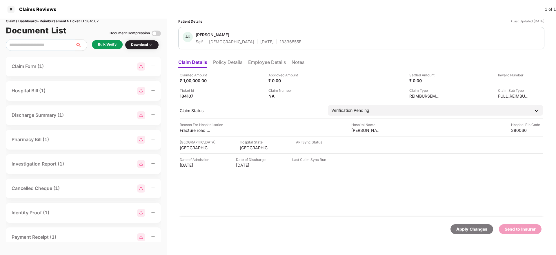
click at [106, 43] on div "Bulk Verify" at bounding box center [107, 45] width 19 height 6
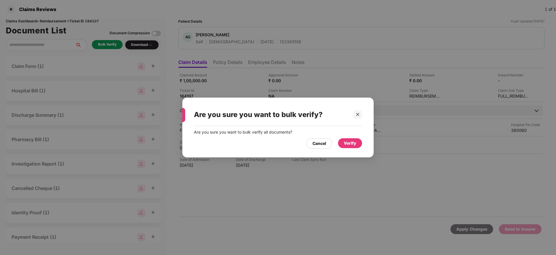
click at [354, 145] on div "Verify" at bounding box center [350, 143] width 12 height 6
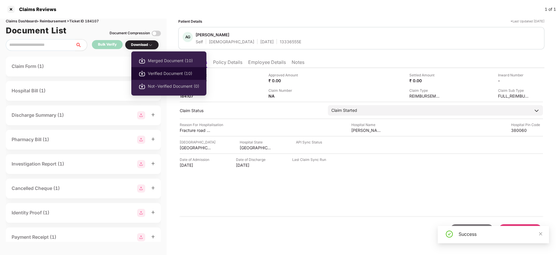
click at [172, 73] on span "Verified Document (10)" at bounding box center [173, 73] width 51 height 6
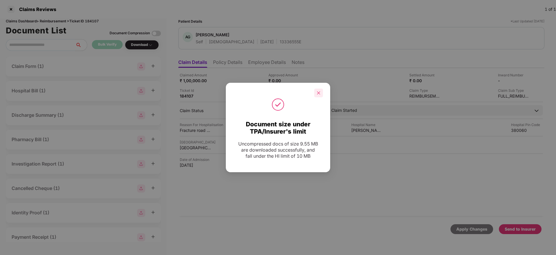
click at [316, 91] on div at bounding box center [318, 92] width 9 height 9
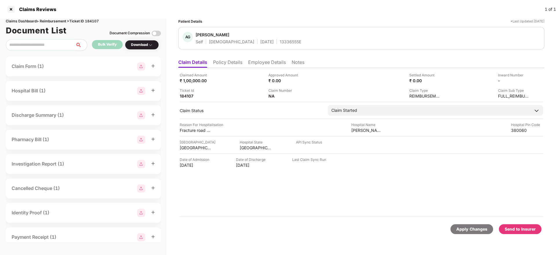
click at [519, 229] on div "Send to Insurer" at bounding box center [520, 229] width 31 height 6
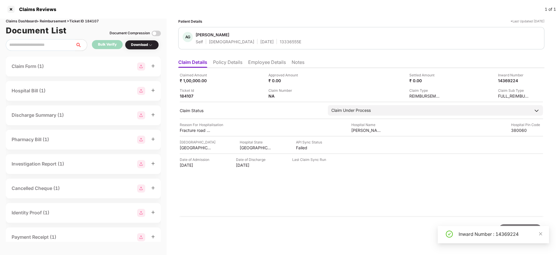
click at [481, 234] on div "Inward Number : 14369224" at bounding box center [501, 233] width 84 height 7
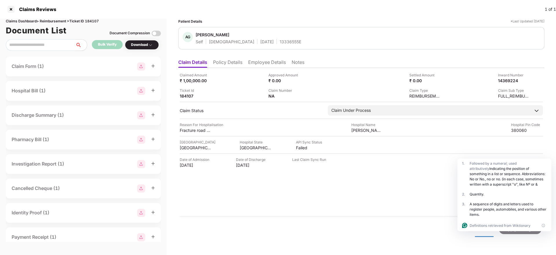
click at [238, 63] on li "Policy Details" at bounding box center [227, 63] width 29 height 8
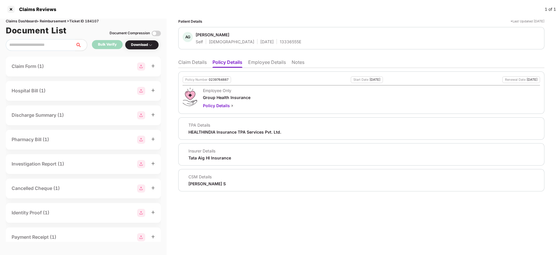
click at [193, 60] on li "Claim Details" at bounding box center [192, 63] width 28 height 8
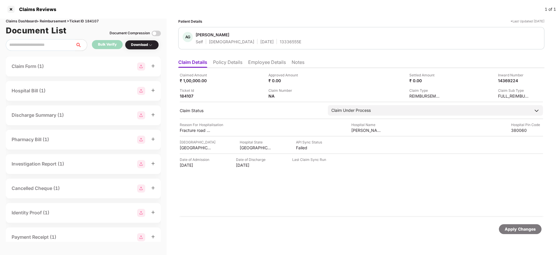
click at [230, 63] on li "Policy Details" at bounding box center [227, 63] width 29 height 8
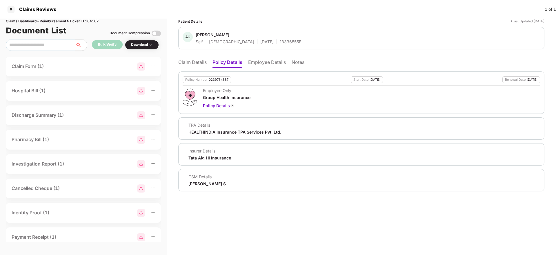
click at [196, 62] on li "Claim Details" at bounding box center [192, 63] width 28 height 8
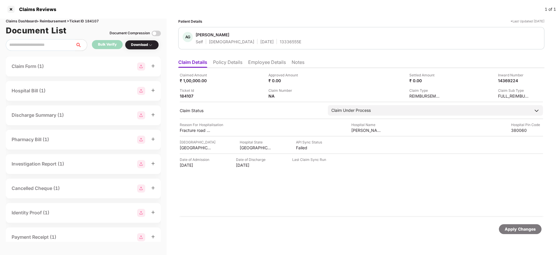
click at [280, 40] on div "13336555E" at bounding box center [290, 42] width 21 height 6
click at [11, 9] on div at bounding box center [10, 9] width 9 height 9
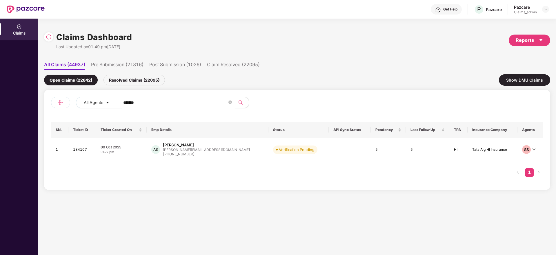
click at [142, 102] on input "******" at bounding box center [175, 102] width 104 height 9
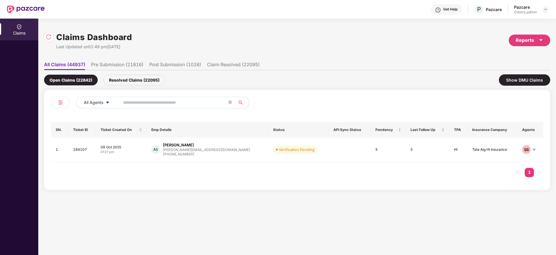
paste input "*******"
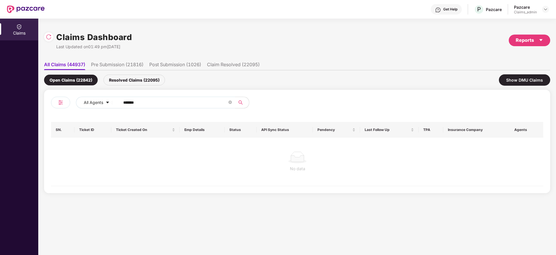
click at [126, 103] on input "*******" at bounding box center [175, 102] width 104 height 9
click at [126, 103] on input "******" at bounding box center [175, 102] width 104 height 9
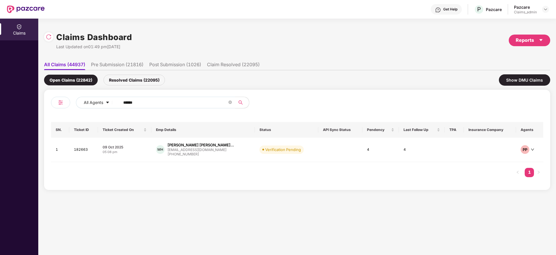
click at [126, 103] on input "******" at bounding box center [175, 102] width 104 height 9
type input "******"
click at [141, 148] on div "09 Oct 2025" at bounding box center [125, 146] width 44 height 5
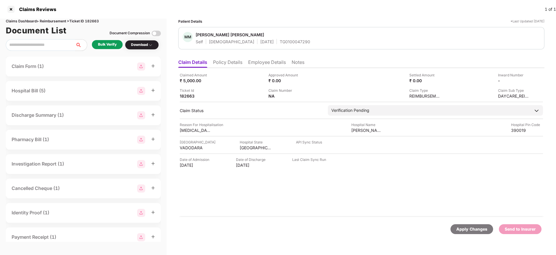
click at [262, 67] on li "Employee Details" at bounding box center [267, 63] width 38 height 8
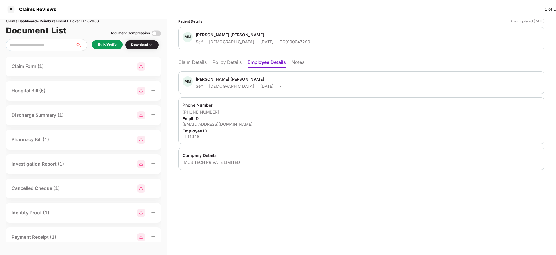
click at [207, 122] on div "shehzad@imcsgroup.net" at bounding box center [362, 124] width 358 height 6
click at [221, 65] on li "Policy Details" at bounding box center [227, 63] width 29 height 8
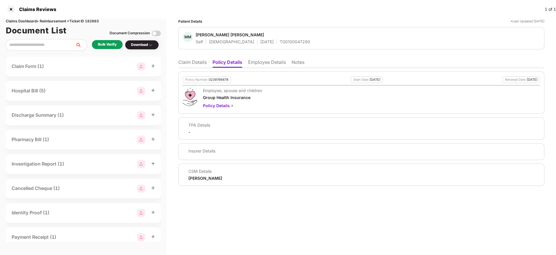
click at [190, 63] on li "Claim Details" at bounding box center [192, 63] width 28 height 8
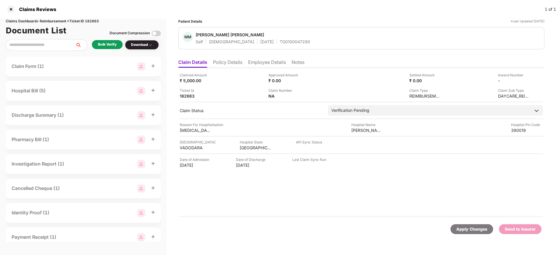
click at [232, 64] on li "Policy Details" at bounding box center [227, 63] width 29 height 8
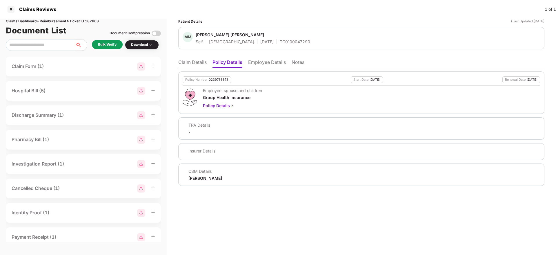
click at [193, 61] on li "Claim Details" at bounding box center [192, 63] width 28 height 8
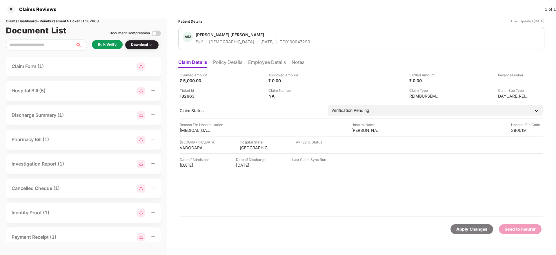
click at [241, 59] on li "Policy Details" at bounding box center [227, 63] width 29 height 8
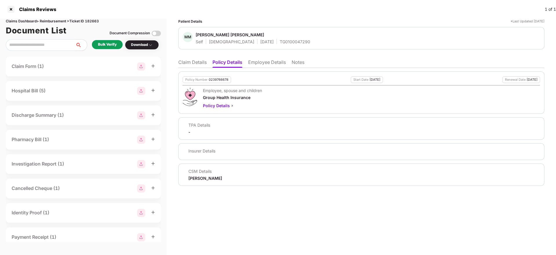
click at [222, 79] on div "0239766678" at bounding box center [219, 80] width 20 height 4
click at [196, 63] on li "Claim Details" at bounding box center [192, 63] width 28 height 8
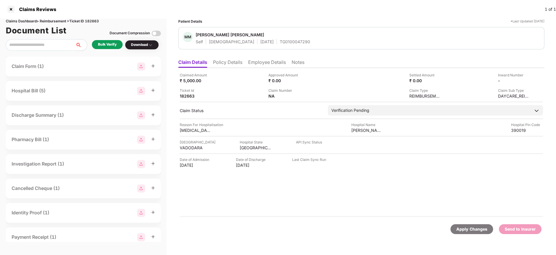
click at [105, 43] on div "Bulk Verify" at bounding box center [107, 45] width 19 height 6
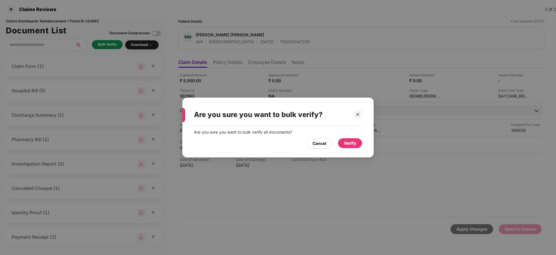
click at [348, 146] on div "Verify" at bounding box center [350, 143] width 24 height 10
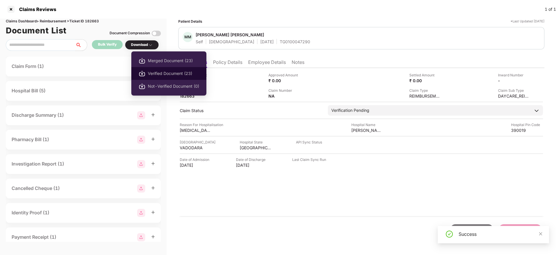
click at [161, 74] on span "Verified Document (23)" at bounding box center [173, 73] width 51 height 6
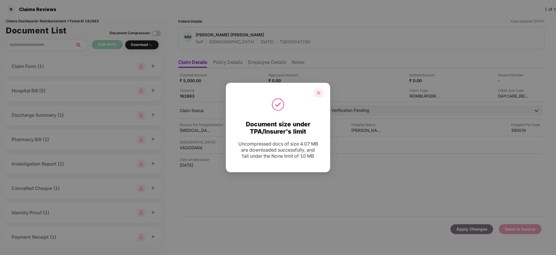
click at [318, 91] on icon "close" at bounding box center [319, 93] width 4 height 4
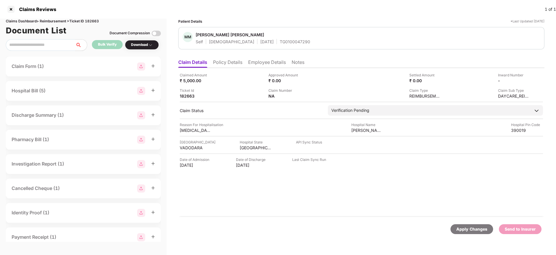
click at [227, 62] on li "Policy Details" at bounding box center [227, 63] width 29 height 8
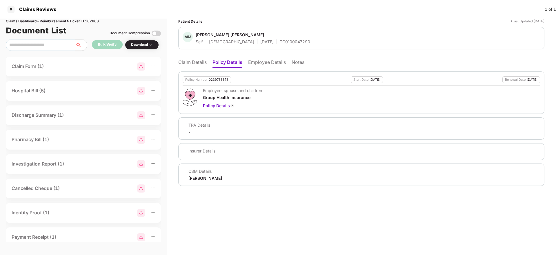
click at [191, 63] on li "Claim Details" at bounding box center [192, 63] width 28 height 8
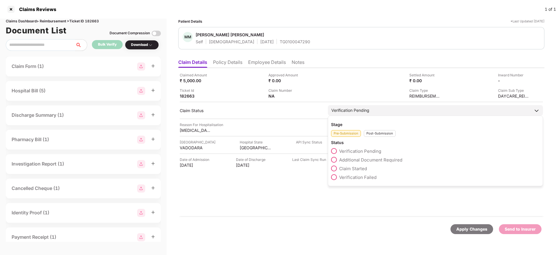
click at [352, 168] on span "Claim Started" at bounding box center [353, 169] width 28 height 6
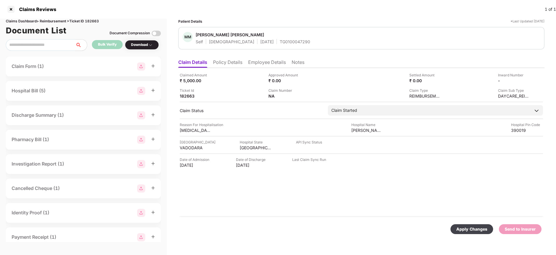
click at [468, 233] on div "Apply Changes" at bounding box center [472, 229] width 43 height 10
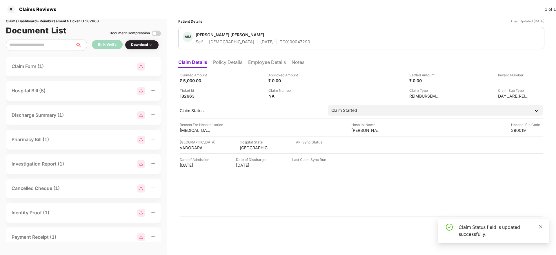
click at [541, 224] on icon "close" at bounding box center [541, 226] width 4 height 4
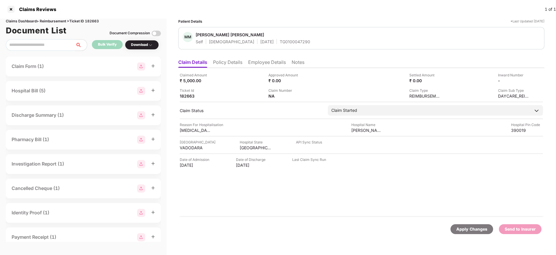
click at [259, 63] on li "Employee Details" at bounding box center [267, 63] width 38 height 8
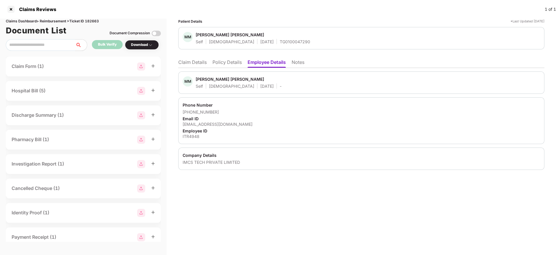
click at [200, 102] on div "Phone Number +919998800218 Email ID shehzad@imcsgroup.net Employee ID ITR4948" at bounding box center [361, 120] width 366 height 47
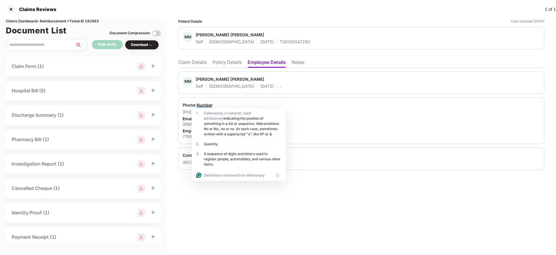
click at [289, 81] on div "MM Mal Mohmmed Shehzad Husnuddin Self Male 01 Apr 1994 -" at bounding box center [362, 82] width 358 height 12
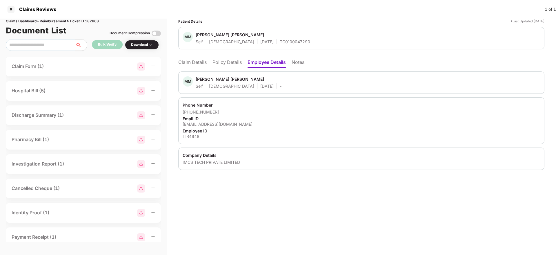
click at [218, 60] on li "Policy Details" at bounding box center [227, 63] width 29 height 8
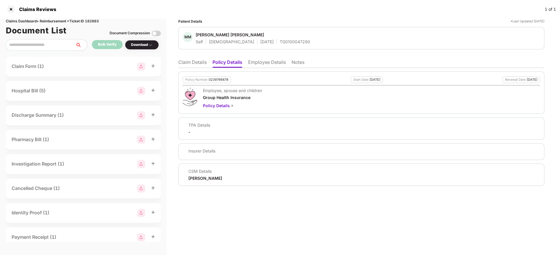
click at [198, 59] on li "Claim Details" at bounding box center [192, 63] width 28 height 8
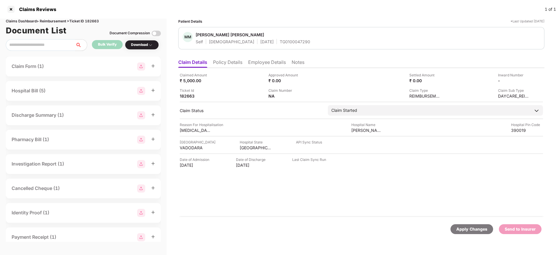
click at [238, 61] on li "Policy Details" at bounding box center [227, 63] width 29 height 8
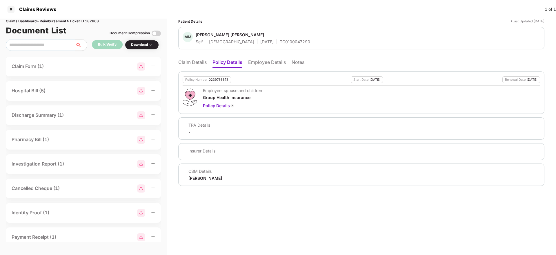
click at [191, 79] on div "Policy Number" at bounding box center [196, 80] width 22 height 4
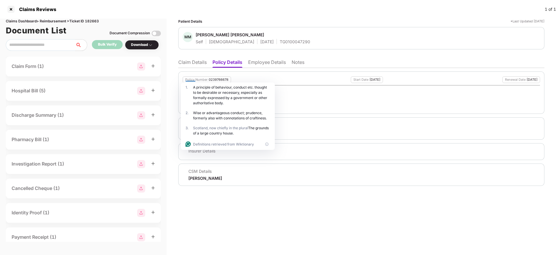
click at [222, 33] on div "[PERSON_NAME] [PERSON_NAME]" at bounding box center [230, 35] width 68 height 6
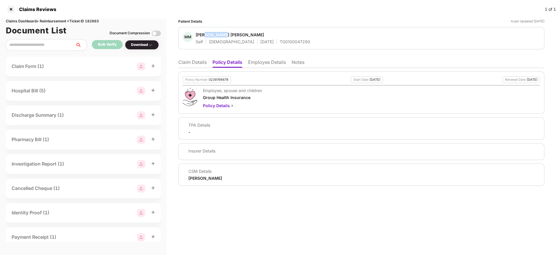
click at [222, 33] on div "[PERSON_NAME] [PERSON_NAME]" at bounding box center [230, 35] width 68 height 6
click at [349, 48] on div "MM Mal Mohmmed Shehzad Husnuddin Self Male 01 Apr 1994 TG0100047290" at bounding box center [361, 38] width 366 height 22
click at [280, 43] on div "TG0100047290" at bounding box center [295, 42] width 30 height 6
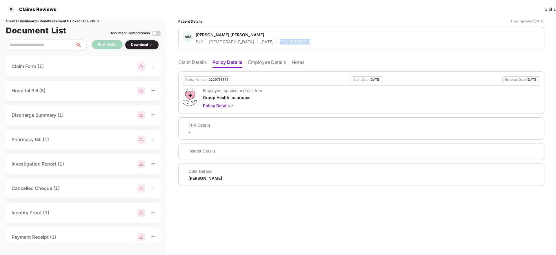
click at [280, 43] on div "TG0100047290" at bounding box center [295, 42] width 30 height 6
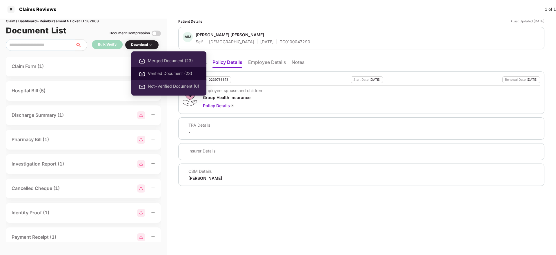
click at [165, 76] on span "Verified Document (23)" at bounding box center [173, 73] width 51 height 6
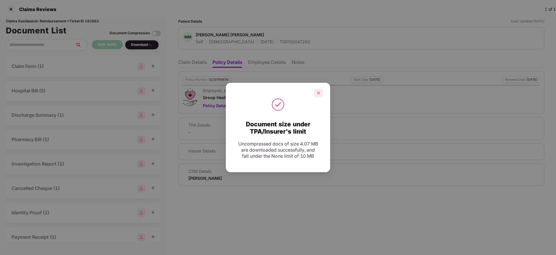
click at [320, 88] on div at bounding box center [318, 92] width 9 height 9
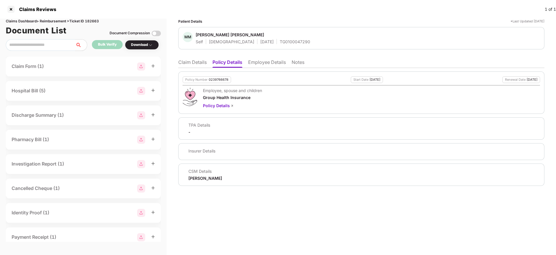
click at [196, 66] on li "Claim Details" at bounding box center [192, 63] width 28 height 8
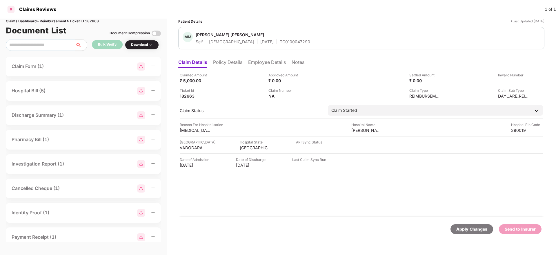
click at [12, 8] on div at bounding box center [10, 9] width 9 height 9
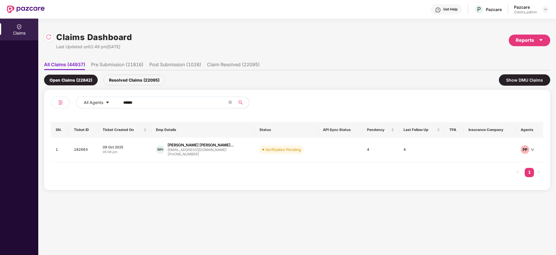
click at [146, 103] on input "******" at bounding box center [175, 102] width 104 height 9
paste input "*******"
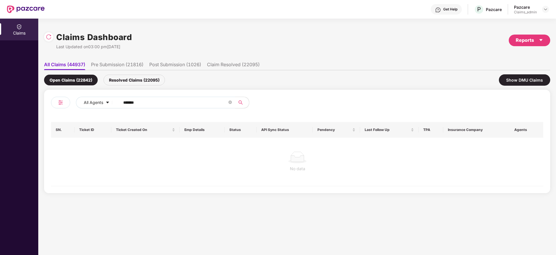
click at [126, 102] on input "*******" at bounding box center [175, 102] width 104 height 9
click at [126, 102] on input "******" at bounding box center [175, 102] width 104 height 9
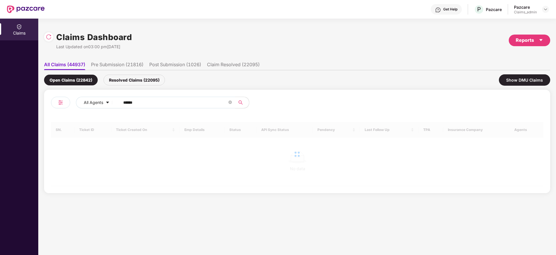
click at [126, 102] on input "******" at bounding box center [175, 102] width 104 height 9
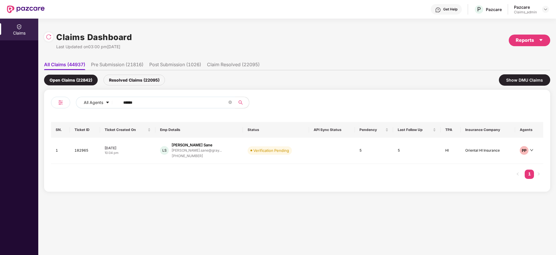
type input "******"
click at [139, 151] on div "10:04 pm" at bounding box center [128, 152] width 46 height 5
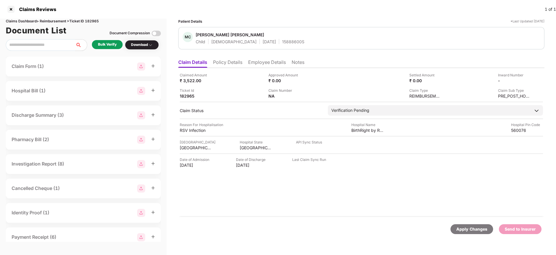
click at [103, 41] on div "Bulk Verify" at bounding box center [107, 44] width 31 height 9
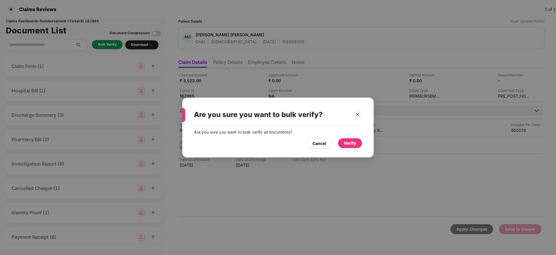
click at [351, 140] on div "Verify" at bounding box center [350, 143] width 12 height 6
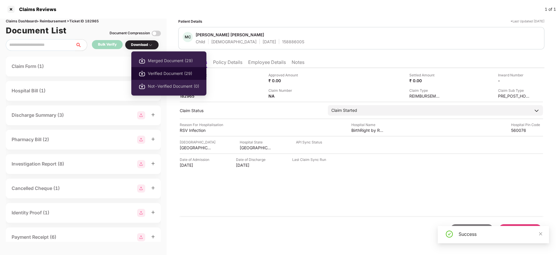
click at [171, 75] on span "Verified Document (29)" at bounding box center [173, 73] width 51 height 6
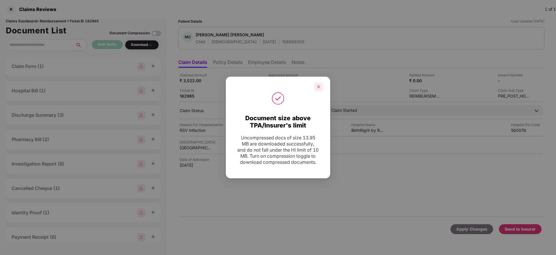
click at [318, 88] on div at bounding box center [318, 86] width 9 height 9
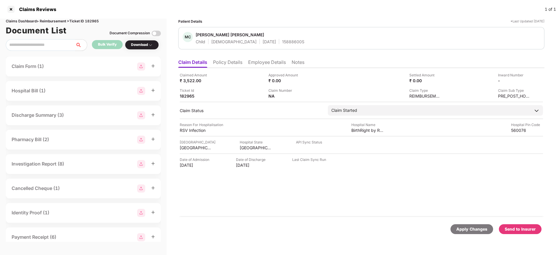
click at [526, 231] on div "Send to Insurer" at bounding box center [520, 229] width 31 height 6
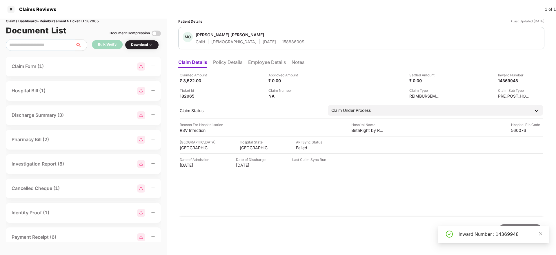
click at [479, 235] on div "Inward Number : 14369948" at bounding box center [501, 233] width 84 height 7
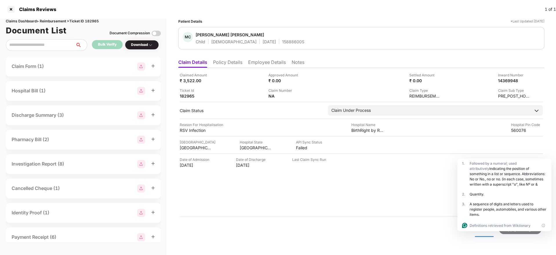
click at [222, 63] on li "Policy Details" at bounding box center [227, 63] width 29 height 8
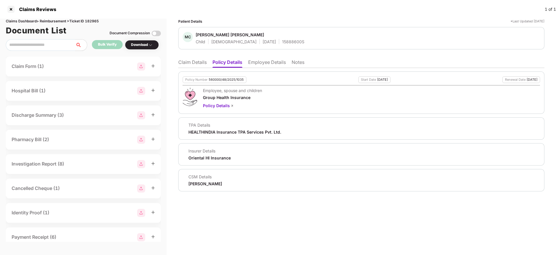
click at [197, 62] on li "Claim Details" at bounding box center [192, 63] width 28 height 8
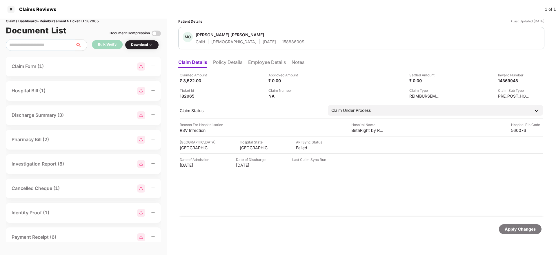
click at [270, 46] on div "MC Manasvin C L Child Male 14 Dec 2022 15888600S" at bounding box center [361, 38] width 366 height 22
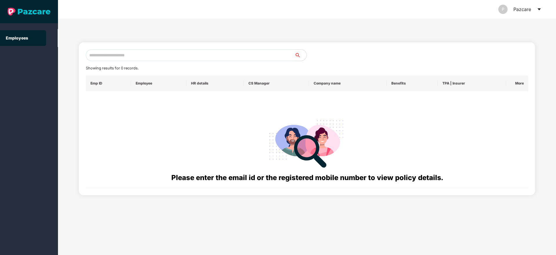
click at [115, 53] on input "text" at bounding box center [190, 55] width 209 height 12
paste input "**********"
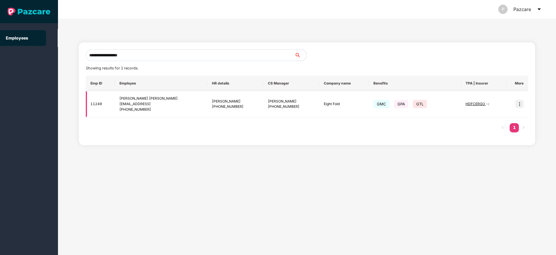
type input "**********"
click at [521, 104] on img at bounding box center [520, 104] width 8 height 8
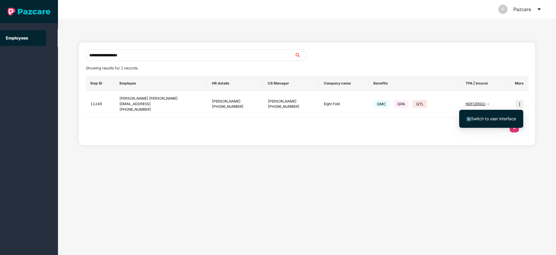
click at [492, 115] on span "Switch to user interface" at bounding box center [492, 118] width 50 height 6
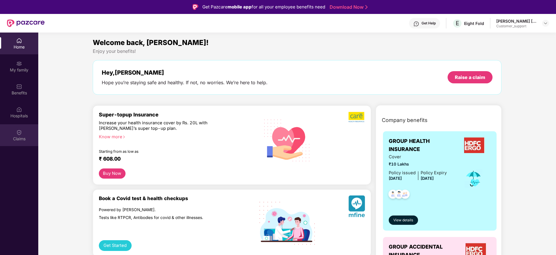
click at [16, 134] on img at bounding box center [19, 132] width 6 height 6
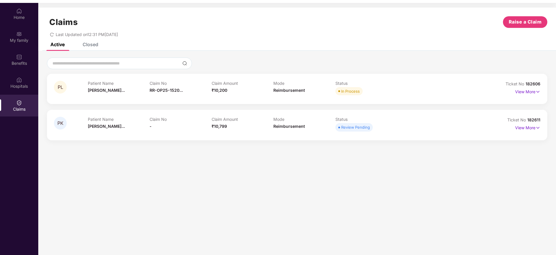
scroll to position [32, 0]
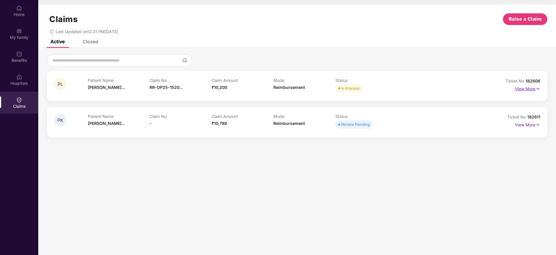
click at [523, 88] on p "View More" at bounding box center [527, 88] width 25 height 8
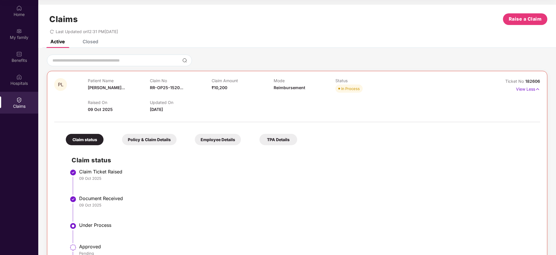
click at [529, 83] on span "182606" at bounding box center [532, 81] width 15 height 5
copy div "No 182606"
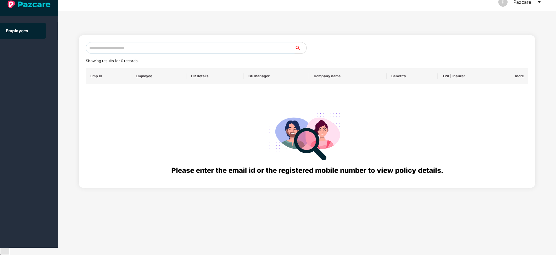
scroll to position [0, 0]
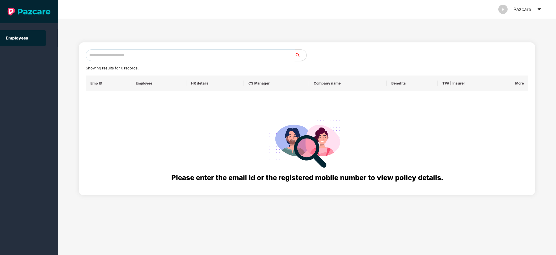
paste input "**********"
click at [108, 53] on input "**********" at bounding box center [190, 55] width 209 height 12
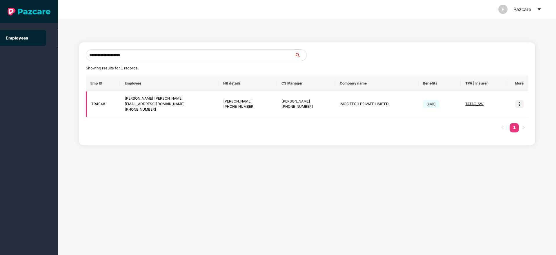
type input "**********"
click at [470, 105] on span "TATAG_SW" at bounding box center [474, 104] width 18 height 4
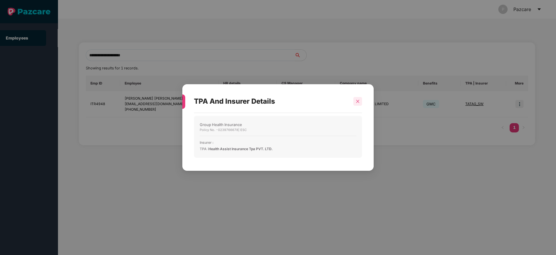
click at [356, 102] on icon "close" at bounding box center [358, 101] width 4 height 4
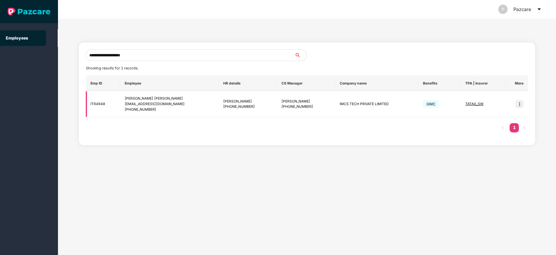
click at [521, 103] on img at bounding box center [520, 104] width 8 height 8
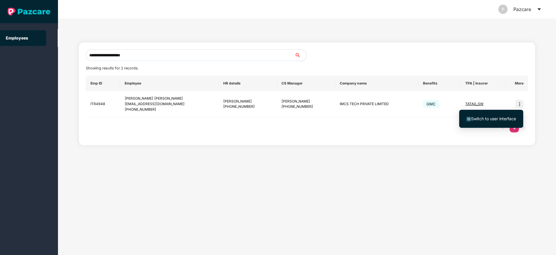
click at [488, 117] on span "Switch to user interface" at bounding box center [493, 118] width 45 height 5
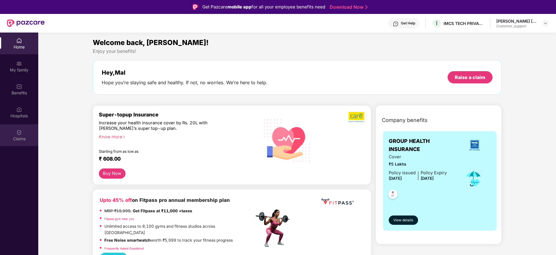
click at [26, 137] on div "Claims" at bounding box center [19, 139] width 38 height 6
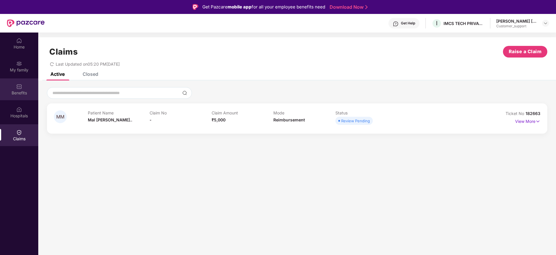
click at [20, 88] on img at bounding box center [19, 87] width 6 height 6
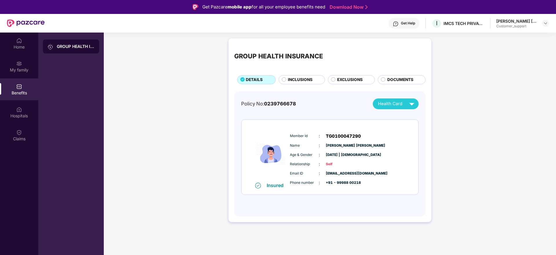
click at [300, 77] on span "INCLUSIONS" at bounding box center [300, 80] width 25 height 6
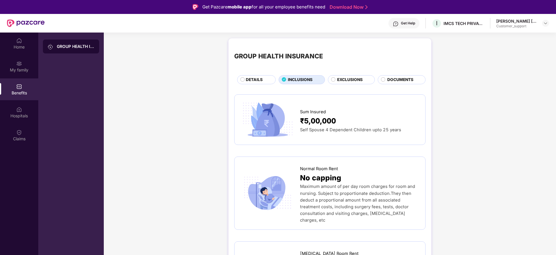
click at [402, 78] on span "DOCUMENTS" at bounding box center [400, 80] width 26 height 6
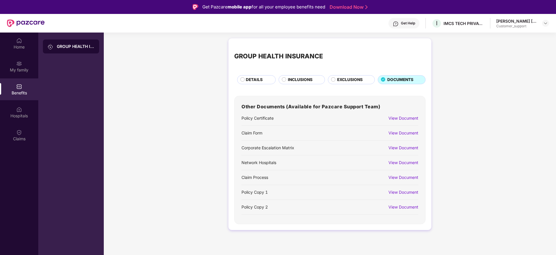
click at [258, 81] on span "DETAILS" at bounding box center [254, 80] width 17 height 6
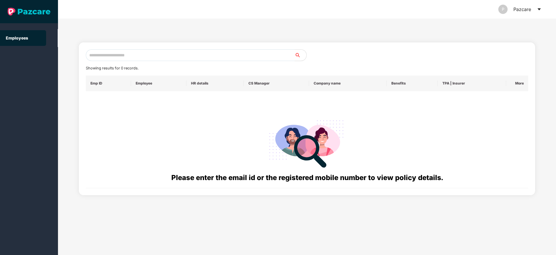
click at [119, 45] on div "Showing results for 0 records. Emp ID Employee HR details CS Manager Company na…" at bounding box center [307, 118] width 457 height 153
paste input "**********"
click at [111, 51] on input "**********" at bounding box center [190, 55] width 209 height 12
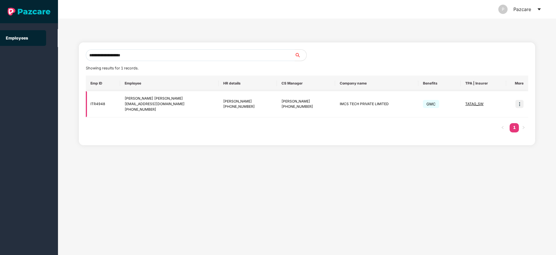
type input "**********"
click at [474, 106] on div "TATAG_SW" at bounding box center [483, 104] width 36 height 6
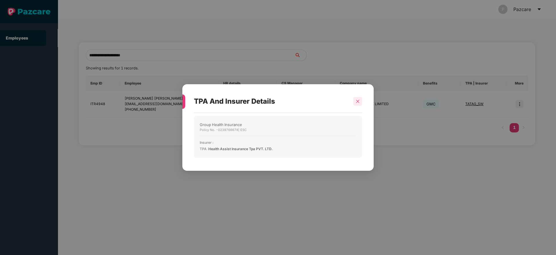
click at [358, 97] on div at bounding box center [358, 101] width 9 height 9
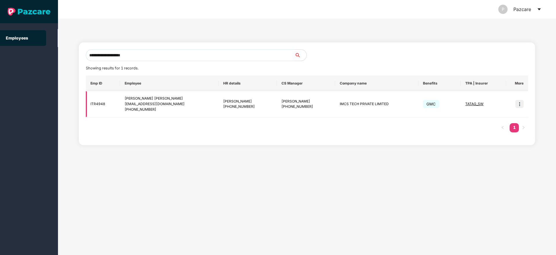
click at [467, 103] on span "TATAG_SW" at bounding box center [474, 104] width 18 height 4
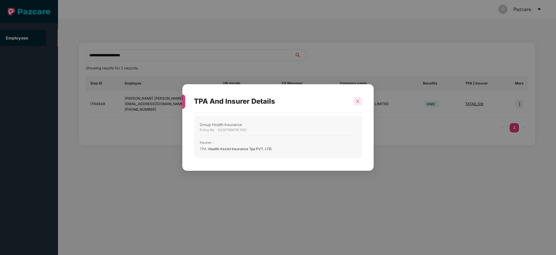
click at [357, 101] on icon "close" at bounding box center [357, 100] width 3 height 3
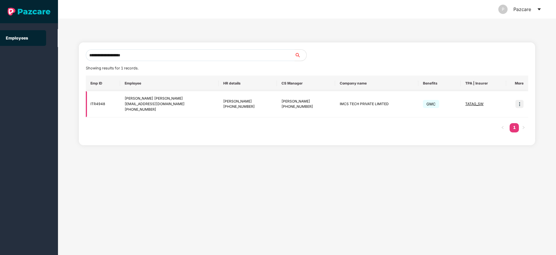
click at [519, 105] on img at bounding box center [520, 104] width 8 height 8
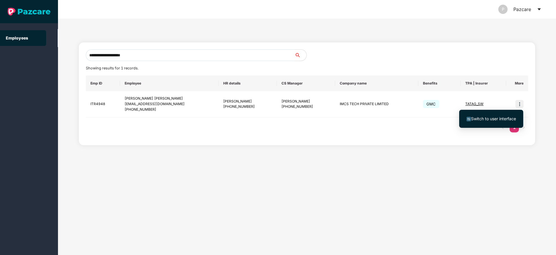
click at [463, 124] on li "Switch to user interface" at bounding box center [491, 119] width 64 height 12
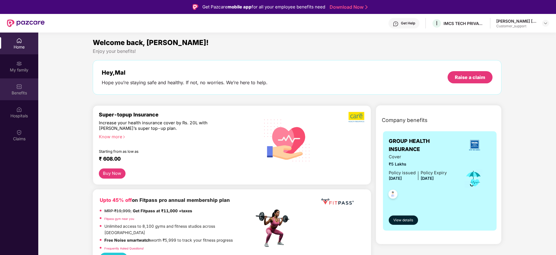
click at [16, 90] on div "Benefits" at bounding box center [19, 93] width 38 height 6
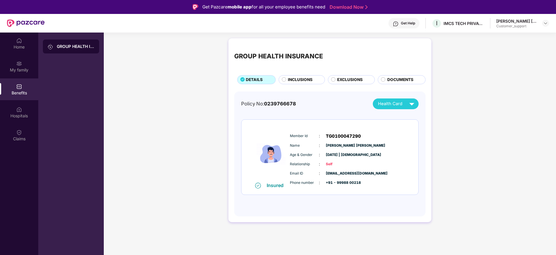
click at [393, 82] on span "DOCUMENTS" at bounding box center [400, 80] width 26 height 6
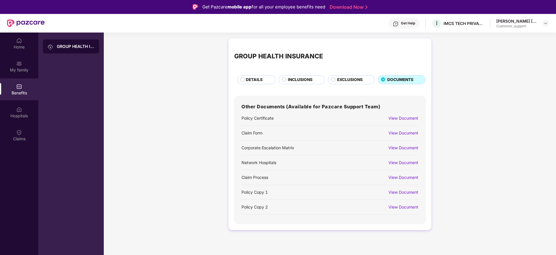
click at [410, 135] on div "View Document" at bounding box center [404, 133] width 30 height 6
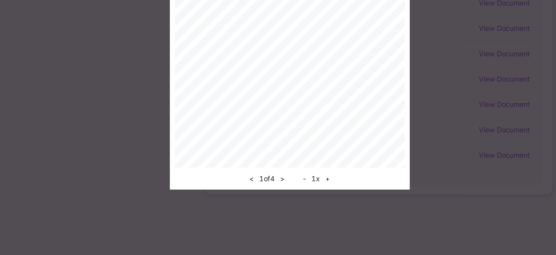
scroll to position [32, 0]
click at [273, 212] on button ">" at bounding box center [274, 209] width 6 height 7
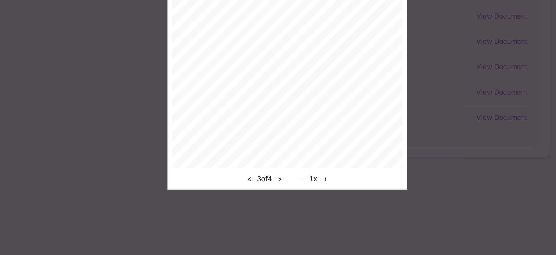
click at [275, 211] on button ">" at bounding box center [274, 209] width 6 height 7
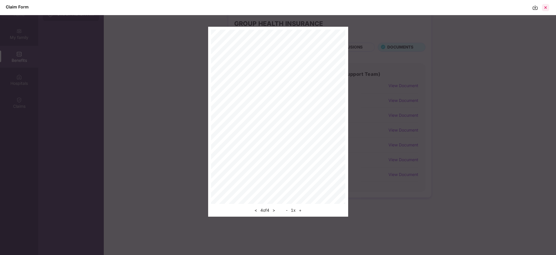
click at [548, 6] on div at bounding box center [545, 7] width 9 height 9
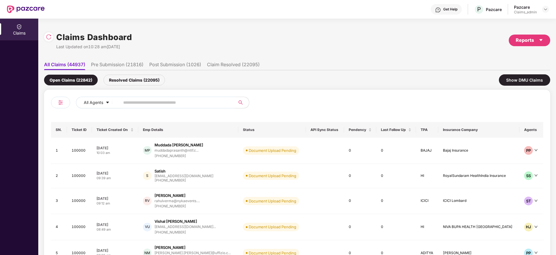
click at [146, 99] on input "text" at bounding box center [175, 102] width 104 height 9
paste input "********"
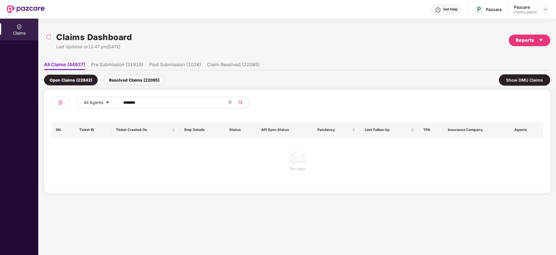
click at [129, 103] on input "********" at bounding box center [175, 102] width 104 height 9
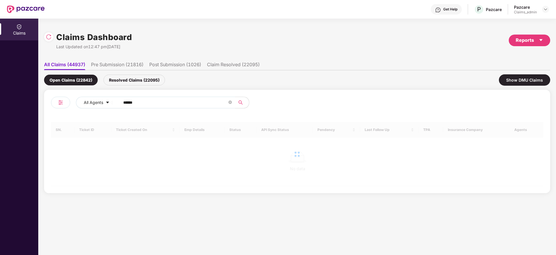
click at [129, 103] on input "******" at bounding box center [175, 102] width 104 height 9
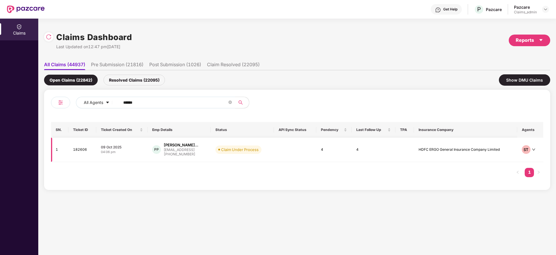
type input "******"
click at [132, 156] on td "[DATE] 04:06 pm" at bounding box center [121, 149] width 51 height 24
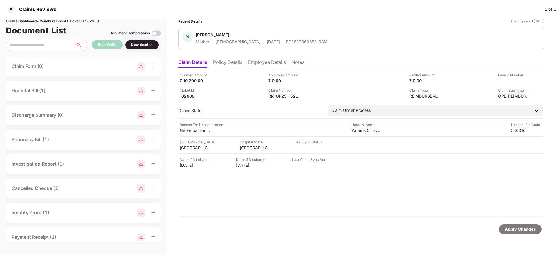
click at [228, 62] on li "Policy Details" at bounding box center [227, 63] width 29 height 8
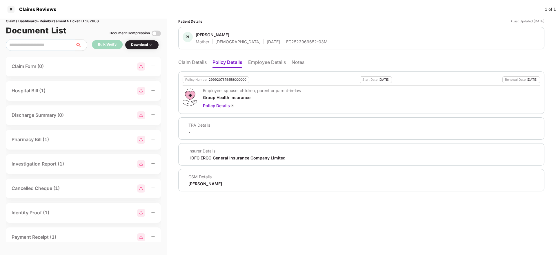
click at [187, 63] on li "Claim Details" at bounding box center [192, 63] width 28 height 8
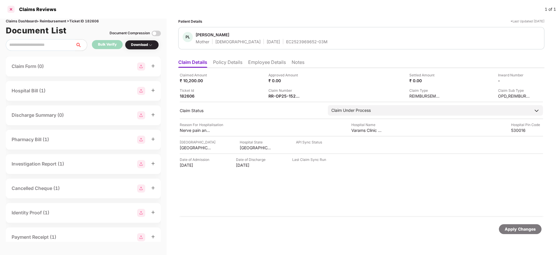
click at [10, 10] on div at bounding box center [10, 9] width 9 height 9
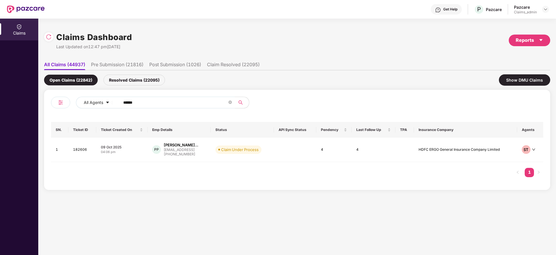
click at [128, 94] on div "All Agents ****** SN. Ticket ID Ticket Created On Emp Details Status API Sync S…" at bounding box center [297, 140] width 506 height 100
click at [130, 98] on input "******" at bounding box center [175, 102] width 104 height 9
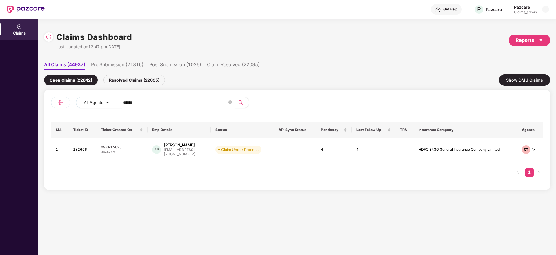
click at [130, 98] on input "******" at bounding box center [175, 102] width 104 height 9
paste input "******"
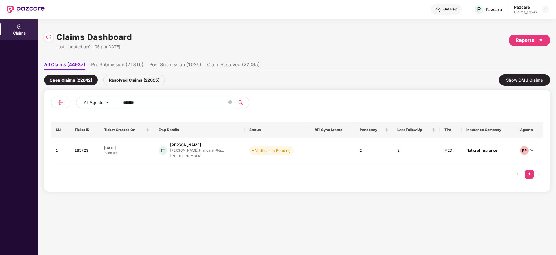
type input "******"
click at [140, 148] on div "[DATE]" at bounding box center [127, 147] width 46 height 5
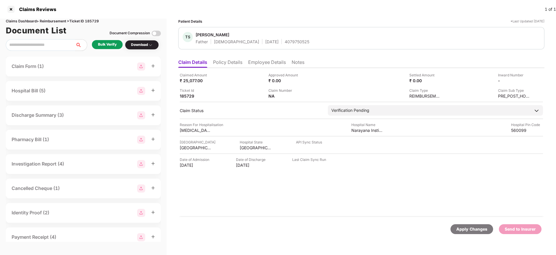
click at [108, 44] on div "Bulk Verify" at bounding box center [107, 45] width 19 height 6
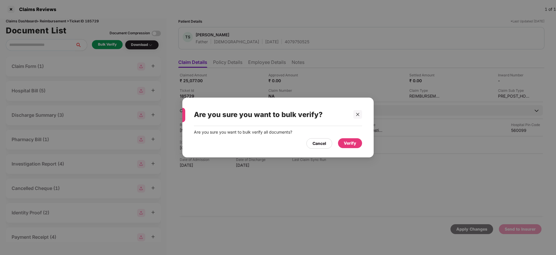
drag, startPoint x: 350, startPoint y: 148, endPoint x: 350, endPoint y: 144, distance: 4.6
click at [350, 144] on div "Verify" at bounding box center [350, 143] width 24 height 10
click at [350, 144] on div "Verify" at bounding box center [350, 143] width 12 height 6
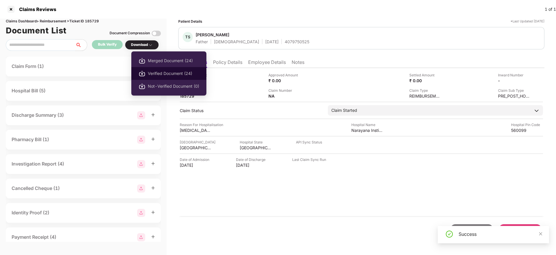
click at [167, 71] on span "Verified Document (24)" at bounding box center [173, 73] width 51 height 6
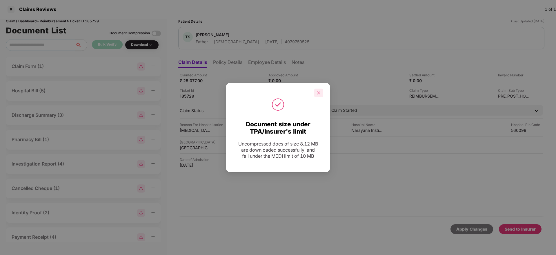
click at [317, 91] on icon "close" at bounding box center [319, 93] width 4 height 4
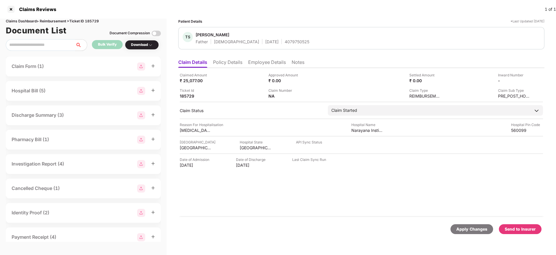
click at [226, 65] on li "Policy Details" at bounding box center [227, 63] width 29 height 8
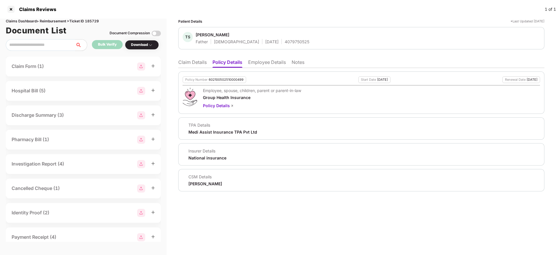
click at [188, 63] on li "Claim Details" at bounding box center [192, 63] width 28 height 8
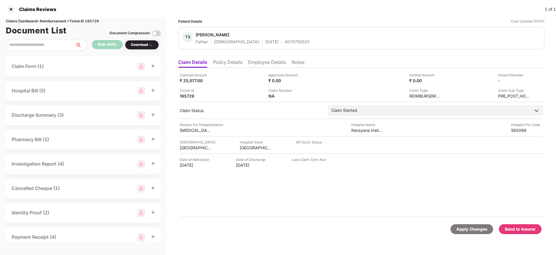
click at [522, 233] on div "Send to Insurer" at bounding box center [520, 229] width 43 height 10
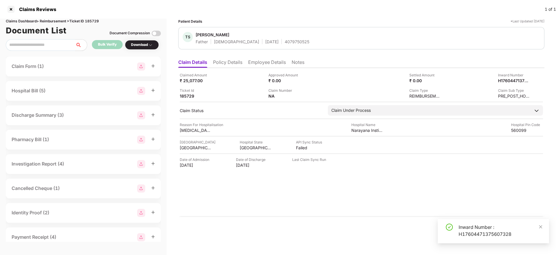
click at [477, 229] on div "Inward Number : H17604471375607328" at bounding box center [501, 230] width 84 height 14
copy div "Inward Number : H17604471375607328"
click at [477, 229] on div "Inward Number : H17604471375607328" at bounding box center [501, 230] width 84 height 14
click at [255, 62] on li "Employee Details" at bounding box center [267, 63] width 38 height 8
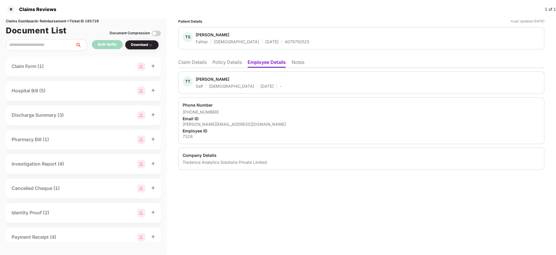
click at [225, 61] on li "Policy Details" at bounding box center [227, 63] width 29 height 8
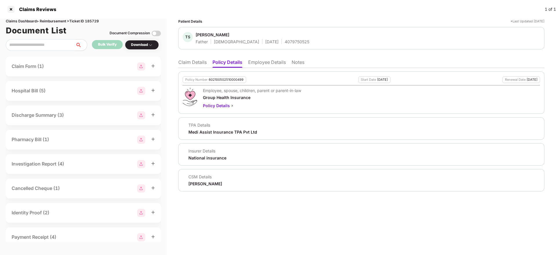
click at [193, 61] on li "Claim Details" at bounding box center [192, 63] width 28 height 8
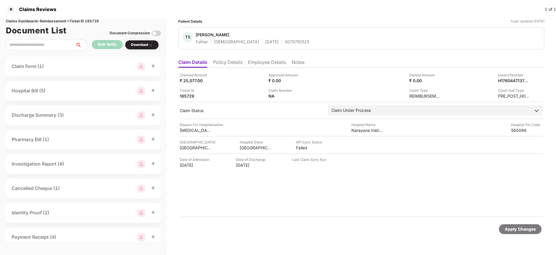
click at [225, 61] on li "Policy Details" at bounding box center [227, 63] width 29 height 8
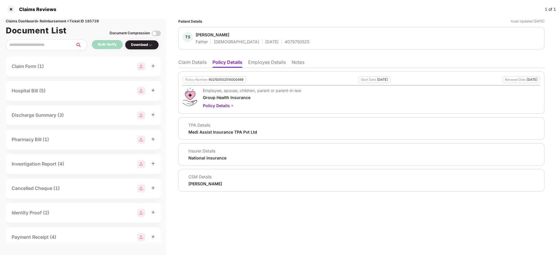
click at [198, 61] on li "Claim Details" at bounding box center [192, 63] width 28 height 8
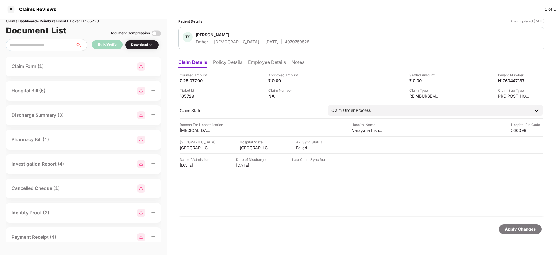
click at [285, 43] on div "4079750525" at bounding box center [297, 42] width 25 height 6
copy div "4079750525"
click at [285, 43] on div "4079750525" at bounding box center [297, 42] width 25 height 6
click at [13, 9] on div at bounding box center [10, 9] width 9 height 9
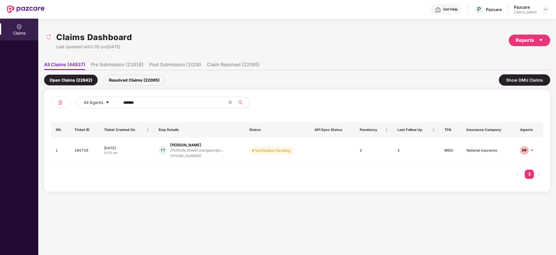
click at [122, 104] on span "******" at bounding box center [175, 103] width 119 height 12
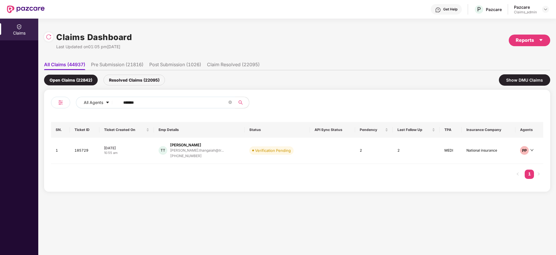
drag, startPoint x: 122, startPoint y: 104, endPoint x: 129, endPoint y: 101, distance: 7.5
click at [129, 101] on span "******" at bounding box center [175, 103] width 119 height 12
click at [129, 101] on input "******" at bounding box center [175, 102] width 104 height 9
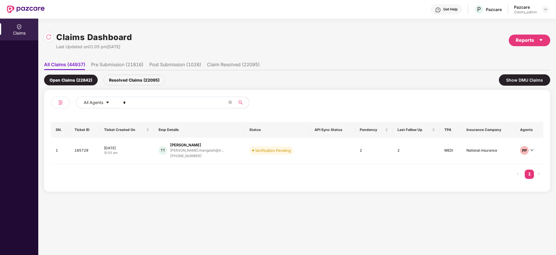
paste input "******"
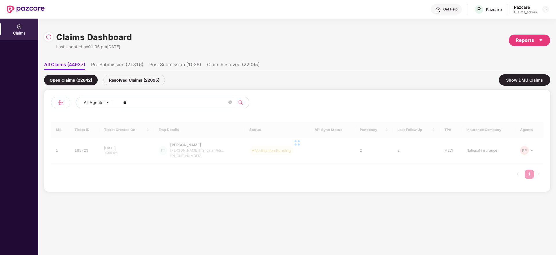
type input "*"
paste input "******"
type input "******"
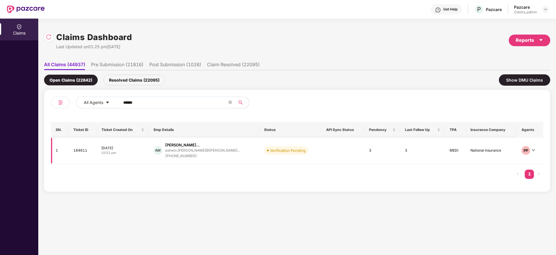
click at [144, 147] on div "[DATE]" at bounding box center [123, 147] width 43 height 5
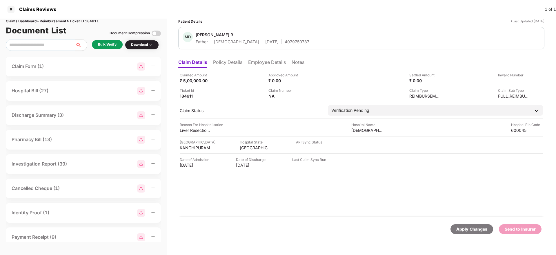
click at [110, 47] on div "Bulk Verify" at bounding box center [107, 45] width 19 height 6
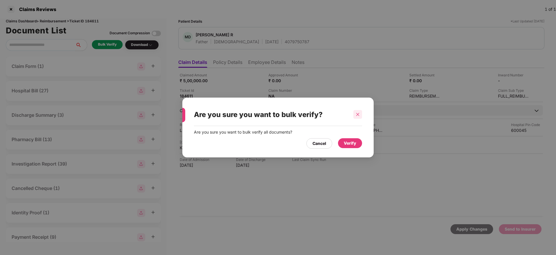
click at [361, 115] on div at bounding box center [358, 114] width 9 height 9
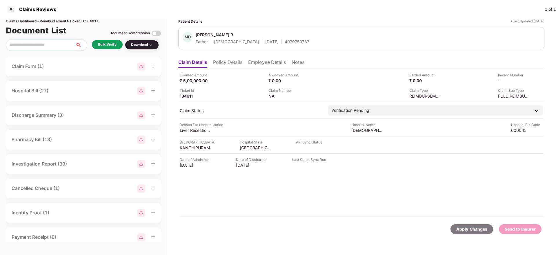
click at [260, 65] on li "Employee Details" at bounding box center [267, 63] width 38 height 8
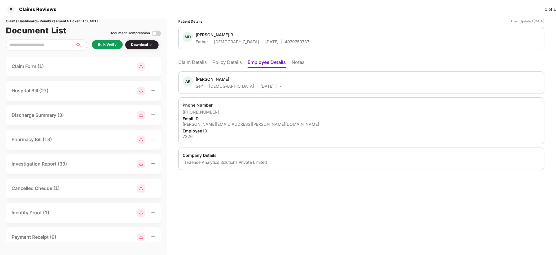
click at [184, 59] on li "Claim Details" at bounding box center [192, 63] width 28 height 8
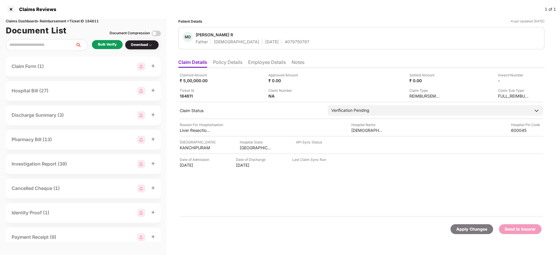
click at [107, 44] on div "Bulk Verify" at bounding box center [107, 45] width 19 height 6
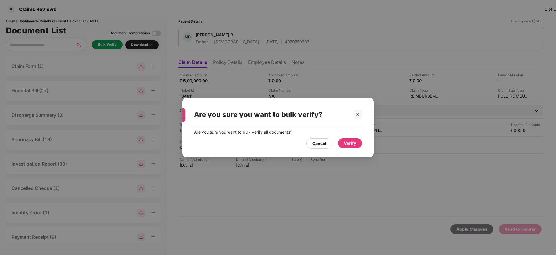
click at [348, 142] on div "Verify" at bounding box center [350, 143] width 12 height 6
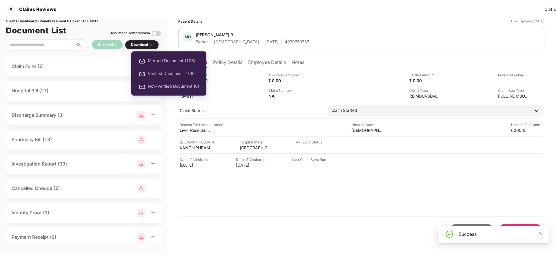
click at [146, 45] on div "Download" at bounding box center [142, 45] width 22 height 6
click at [170, 72] on span "Verified Document (108)" at bounding box center [173, 73] width 51 height 6
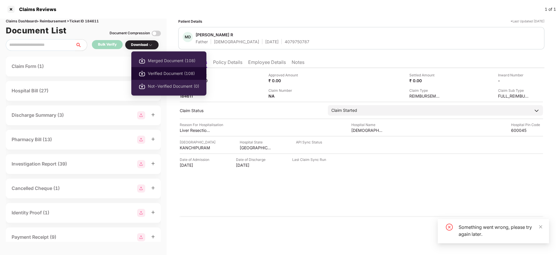
click at [160, 70] on span "Verified Document (108)" at bounding box center [173, 73] width 51 height 6
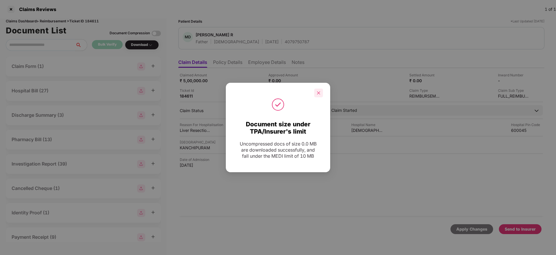
click at [320, 92] on icon "close" at bounding box center [319, 93] width 4 height 4
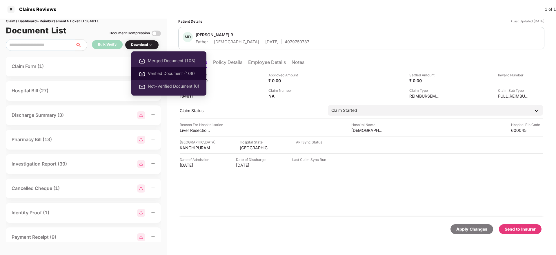
click at [166, 73] on span "Verified Document (108)" at bounding box center [173, 73] width 51 height 6
click at [163, 73] on span "Verified Document (108)" at bounding box center [173, 73] width 51 height 6
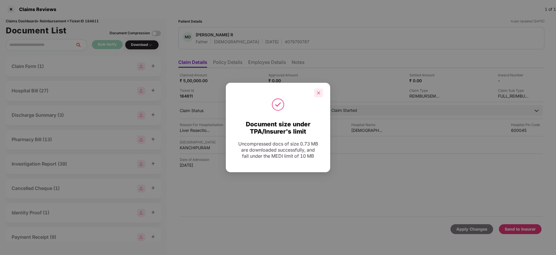
click at [316, 91] on div at bounding box center [318, 92] width 9 height 9
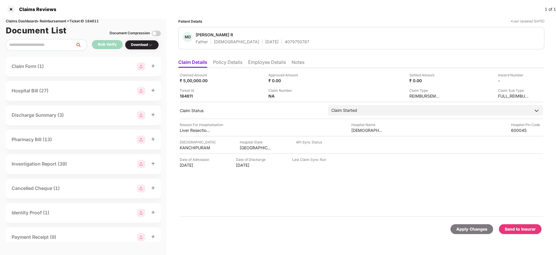
click at [61, 63] on div "Claim Form (1)" at bounding box center [84, 66] width 144 height 8
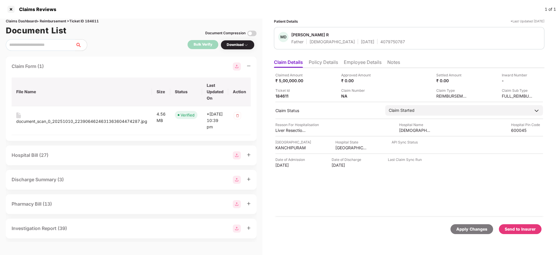
click at [38, 62] on div "Claim Form (1) File Name Size Status Last Updated On Action document_scan_0_202…" at bounding box center [131, 99] width 251 height 84
click at [59, 159] on div "Hospital Bill (27)" at bounding box center [131, 155] width 239 height 8
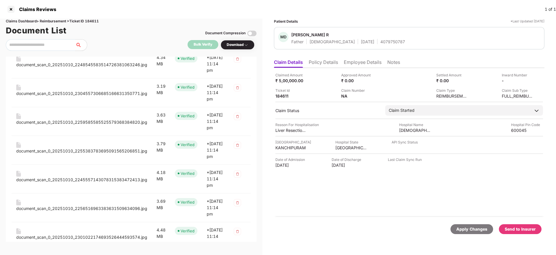
scroll to position [617, 0]
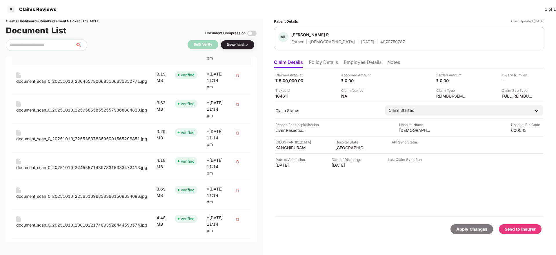
click at [48, 56] on div "document_scan_0_20251010_2248545583514726381063246.jpg" at bounding box center [81, 52] width 131 height 6
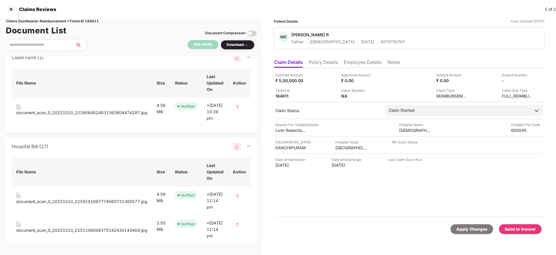
scroll to position [0, 0]
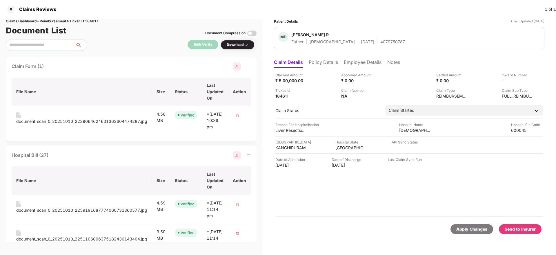
click at [207, 159] on div "Hospital Bill (27)" at bounding box center [131, 155] width 239 height 8
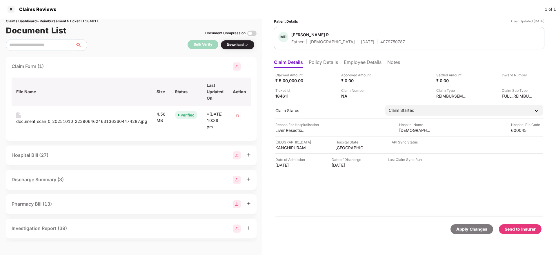
click at [120, 67] on div "Claim Form (1)" at bounding box center [131, 66] width 239 height 8
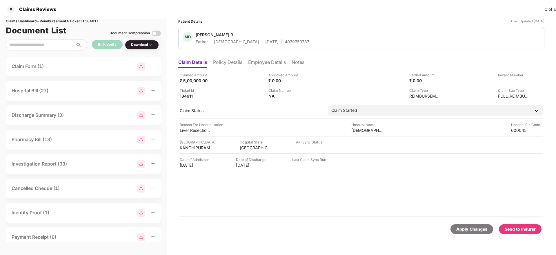
click at [521, 226] on div "Send to Insurer" at bounding box center [520, 229] width 31 height 6
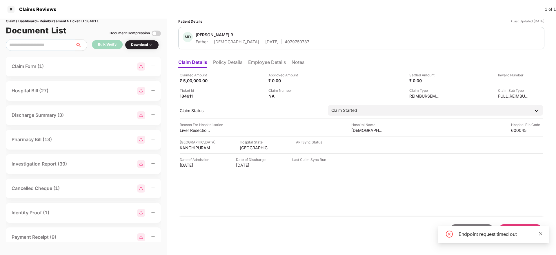
click at [539, 233] on icon "close" at bounding box center [541, 233] width 4 height 4
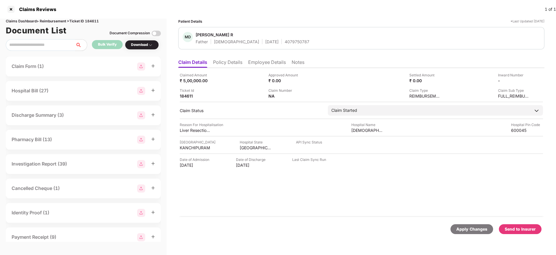
click at [514, 227] on div "Send to Insurer" at bounding box center [520, 229] width 31 height 6
click at [519, 229] on div "Send to Insurer" at bounding box center [520, 229] width 31 height 6
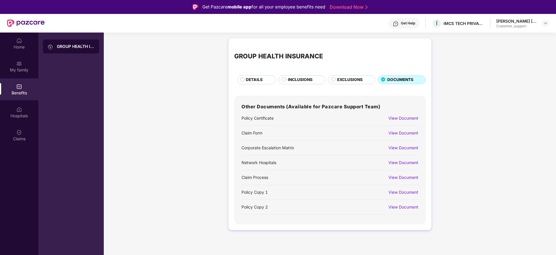
scroll to position [32, 0]
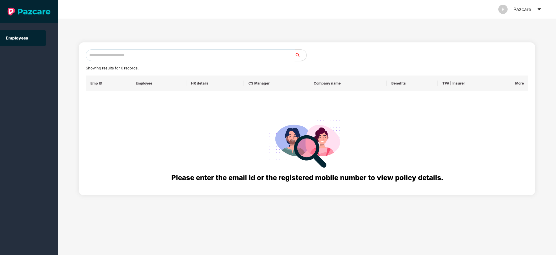
click at [111, 52] on input "text" at bounding box center [190, 55] width 209 height 12
paste input "**********"
click at [111, 52] on input "text" at bounding box center [190, 55] width 209 height 12
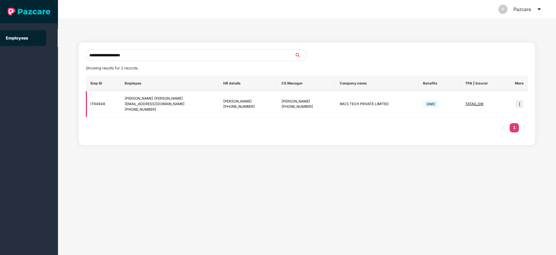
type input "**********"
click at [206, 100] on div "[PERSON_NAME] [PERSON_NAME]" at bounding box center [170, 99] width 90 height 6
click at [470, 105] on span "TATAG_SW" at bounding box center [474, 104] width 18 height 4
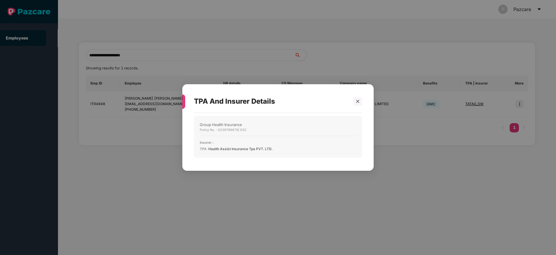
click at [215, 149] on span "Health Assist Insurance Tpa PVT. LTD." at bounding box center [241, 148] width 64 height 4
copy span "Health Assist"
click at [356, 102] on icon "close" at bounding box center [358, 101] width 4 height 4
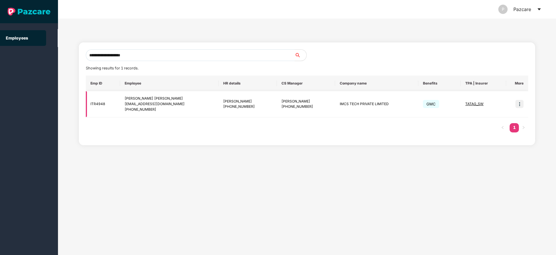
click at [518, 104] on img at bounding box center [520, 104] width 8 height 8
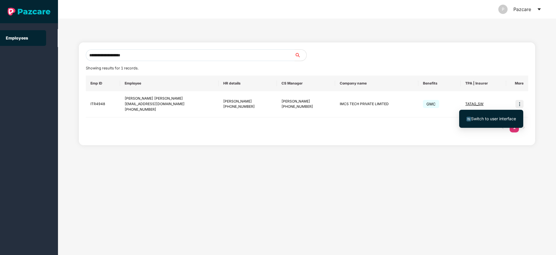
click at [492, 115] on li "Switch to user interface" at bounding box center [491, 119] width 64 height 12
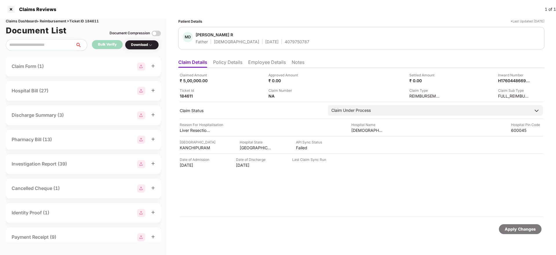
click at [224, 64] on li "Policy Details" at bounding box center [227, 63] width 29 height 8
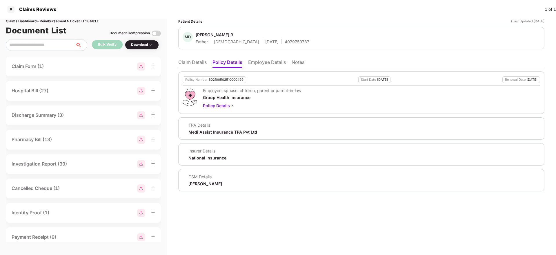
click at [191, 61] on li "Claim Details" at bounding box center [192, 63] width 28 height 8
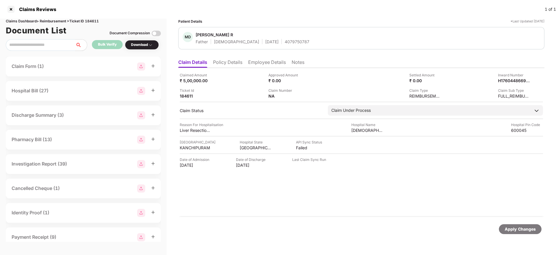
click at [226, 66] on li "Policy Details" at bounding box center [227, 63] width 29 height 8
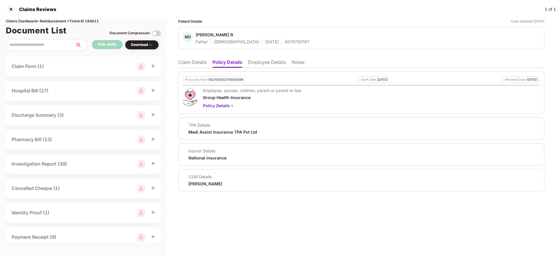
click at [267, 66] on li "Employee Details" at bounding box center [267, 63] width 38 height 8
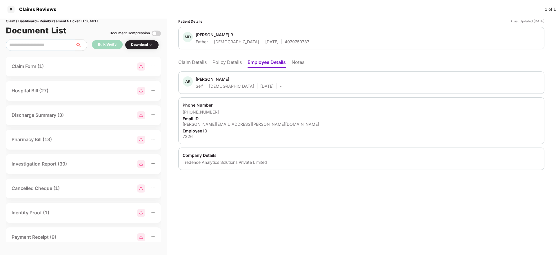
click at [194, 62] on li "Claim Details" at bounding box center [192, 63] width 28 height 8
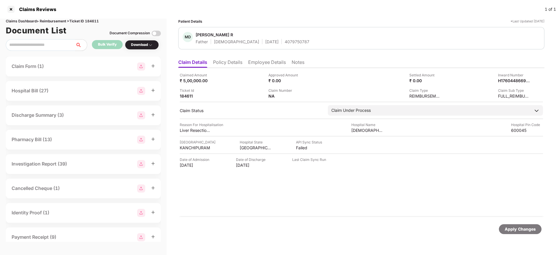
click at [231, 64] on li "Policy Details" at bounding box center [227, 63] width 29 height 8
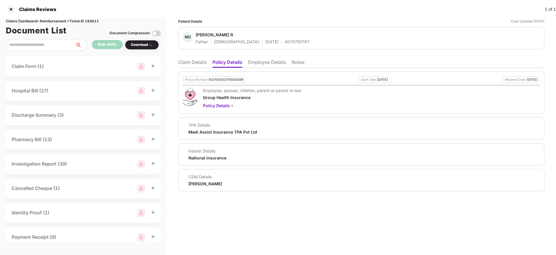
click at [267, 60] on li "Employee Details" at bounding box center [267, 63] width 38 height 8
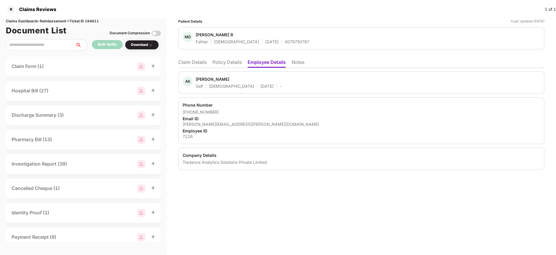
click at [186, 159] on div "Tredence Analytics Solutions Private Limited" at bounding box center [362, 162] width 358 height 6
copy div "Tredence"
click at [190, 61] on li "Claim Details" at bounding box center [192, 63] width 28 height 8
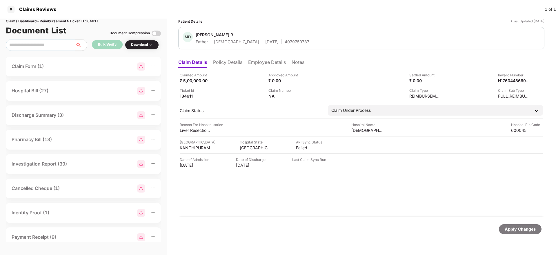
click at [285, 39] on div "4079750787" at bounding box center [297, 42] width 25 height 6
copy div "4079750787"
click at [285, 39] on div "4079750787" at bounding box center [297, 42] width 25 height 6
